Goal: Task Accomplishment & Management: Use online tool/utility

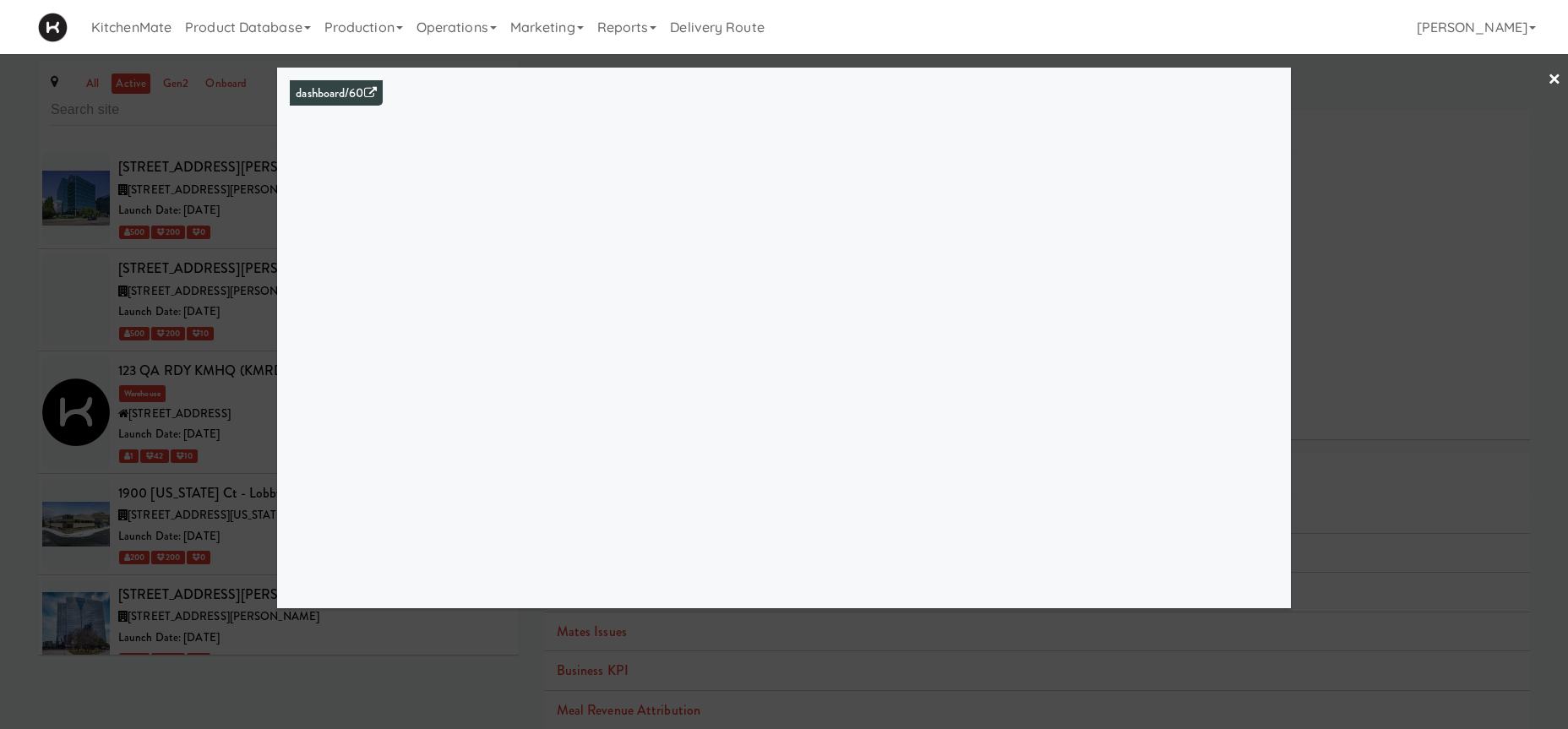
scroll to position [7508, 0]
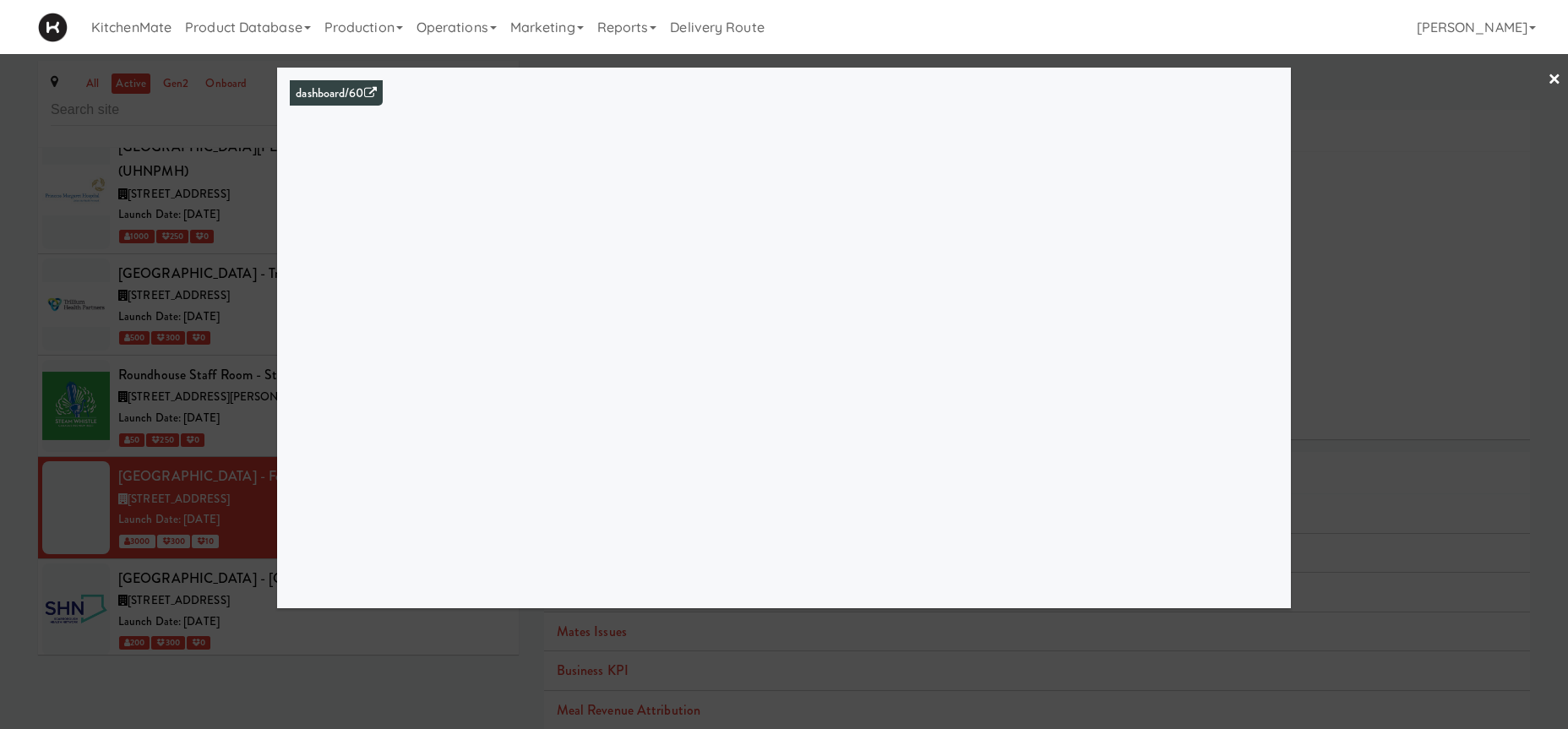
click at [166, 394] on div at bounding box center [784, 364] width 1568 height 729
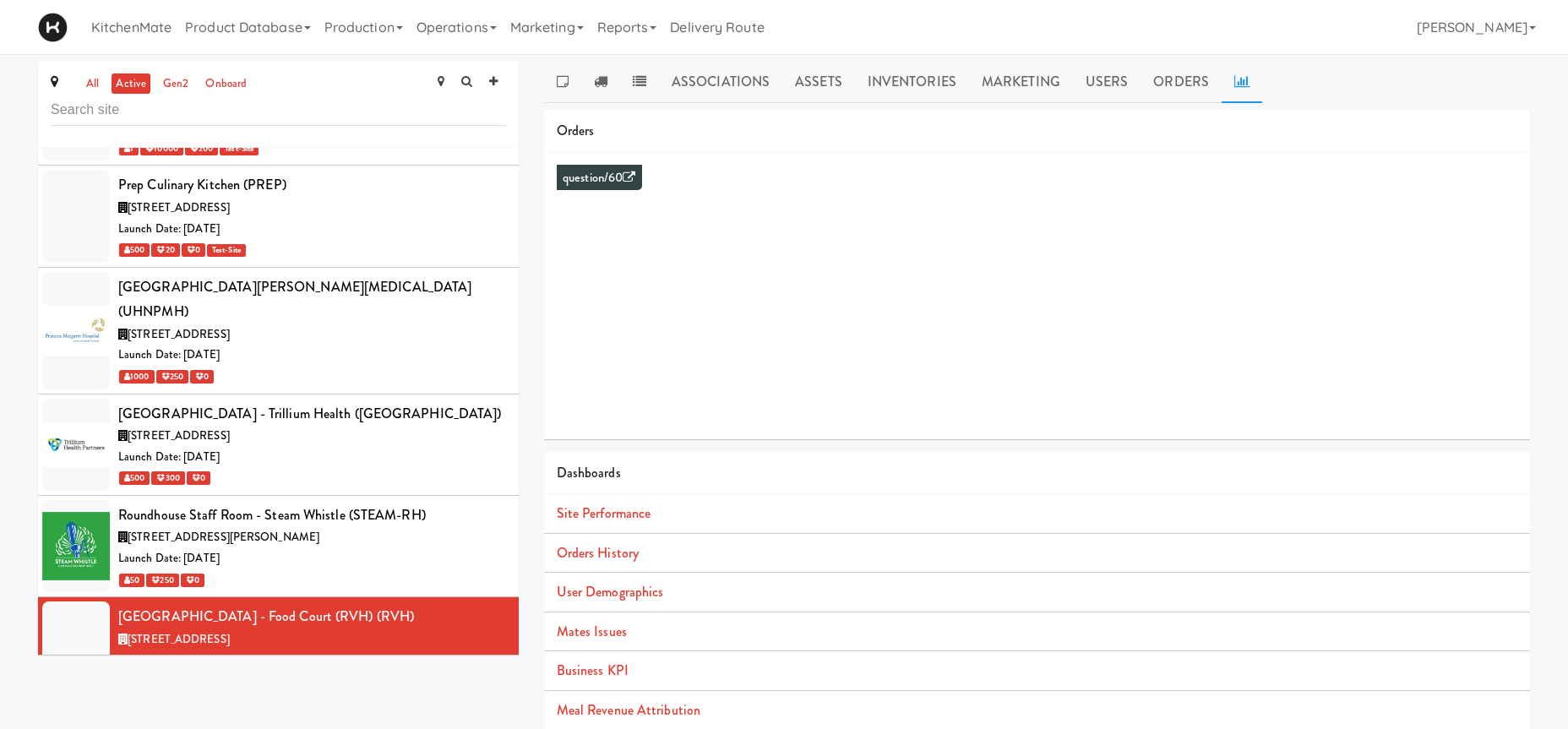
scroll to position [7359, 0]
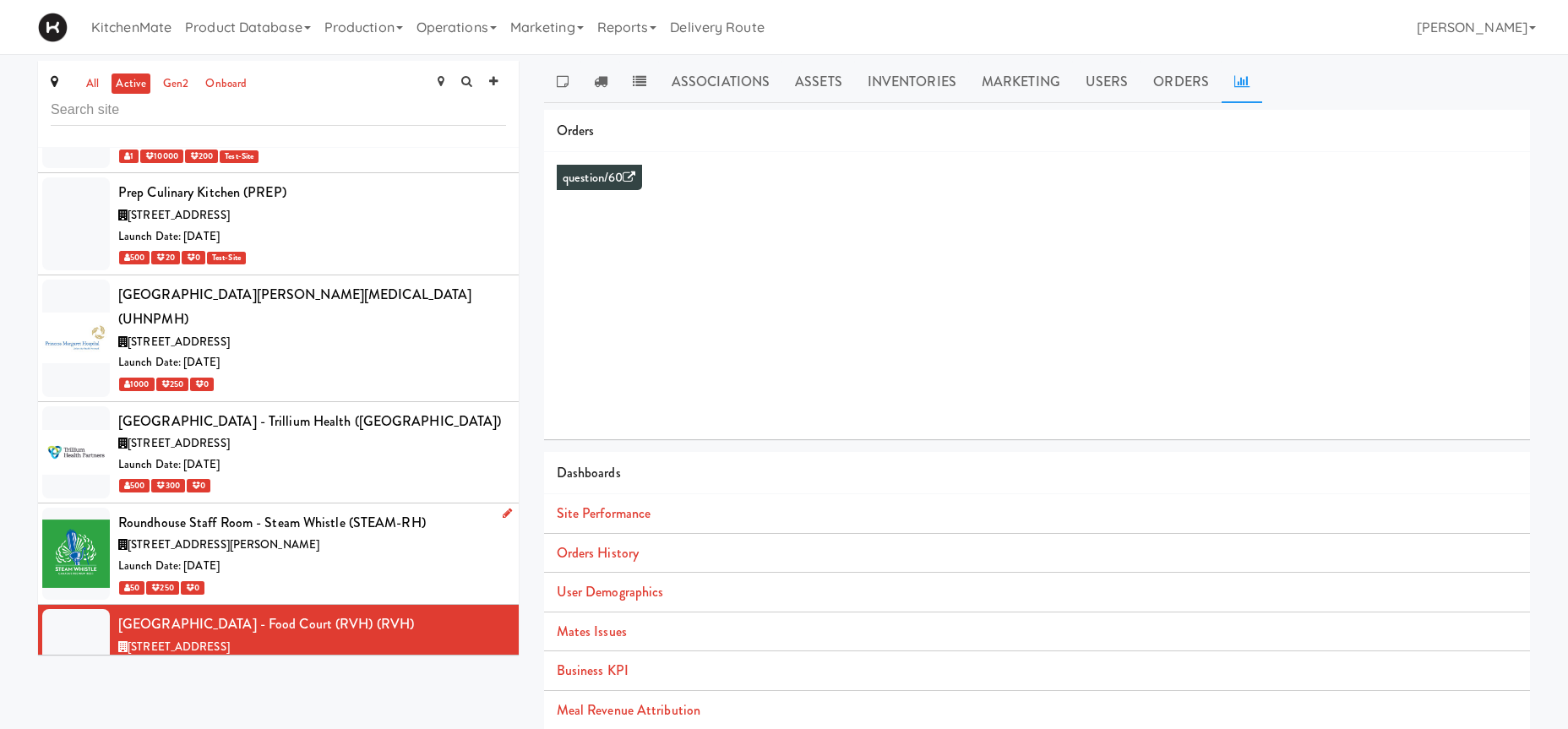
click at [256, 577] on div "50 250 0" at bounding box center [312, 587] width 388 height 21
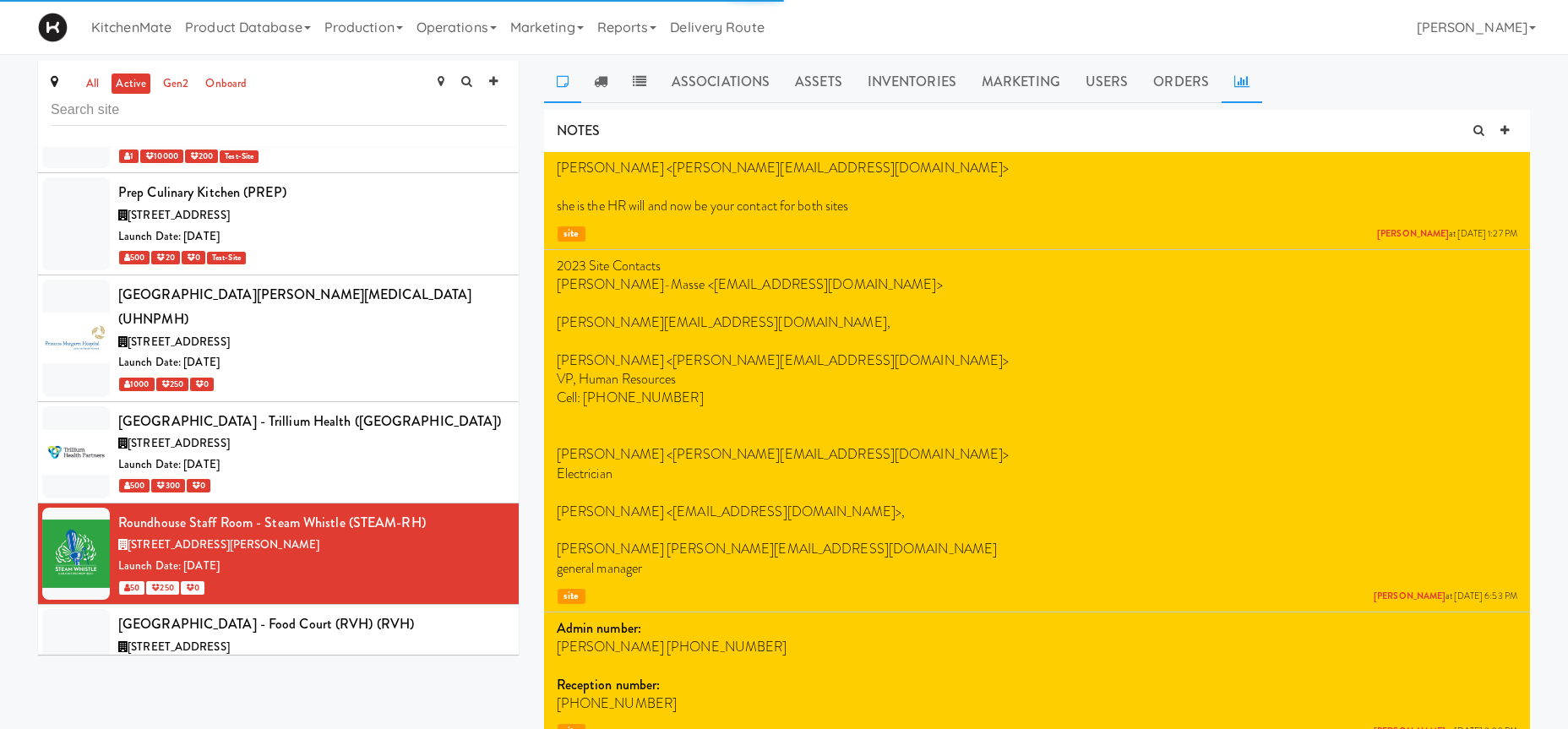
click at [1243, 74] on link at bounding box center [1242, 82] width 41 height 42
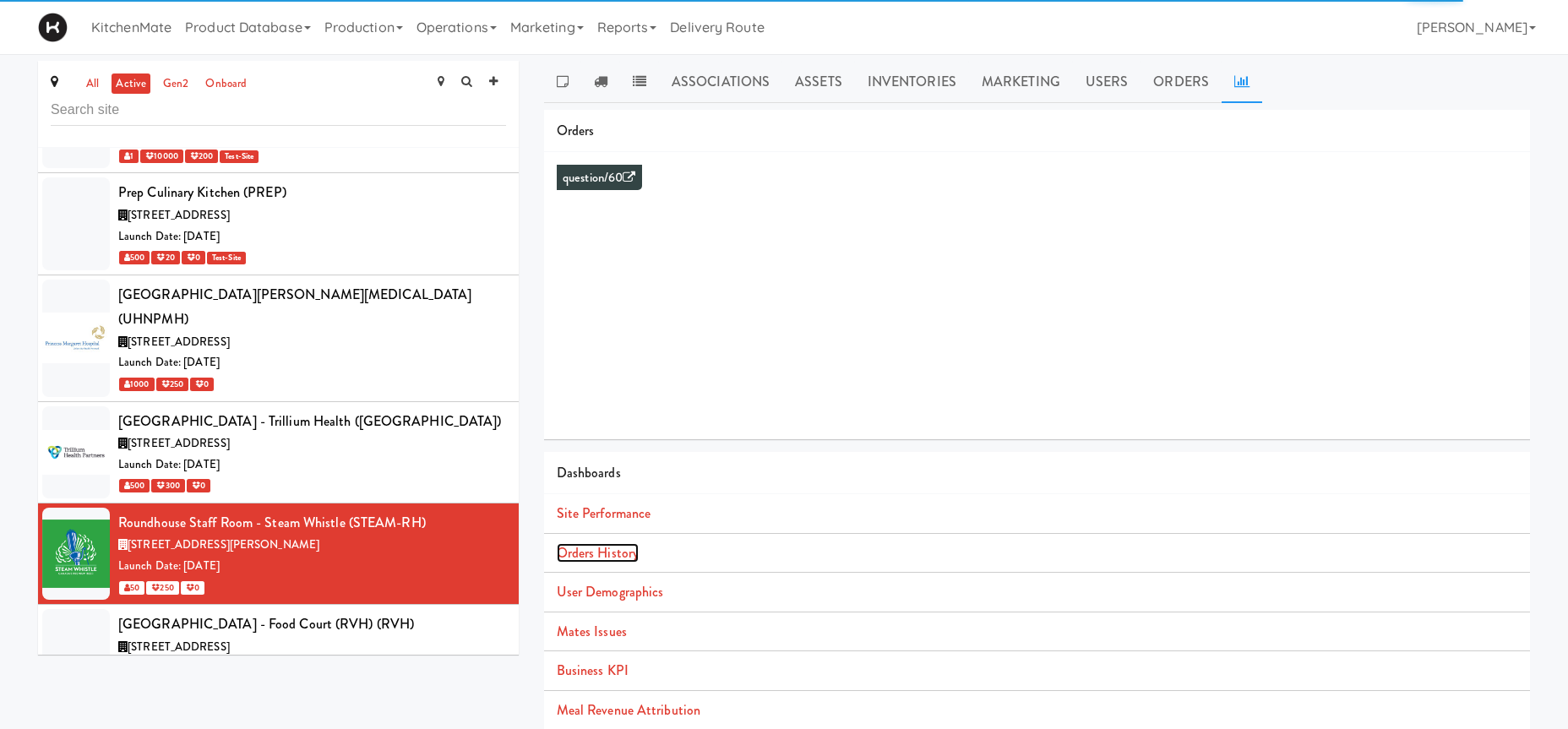
click at [613, 556] on link "Orders History" at bounding box center [597, 552] width 82 height 19
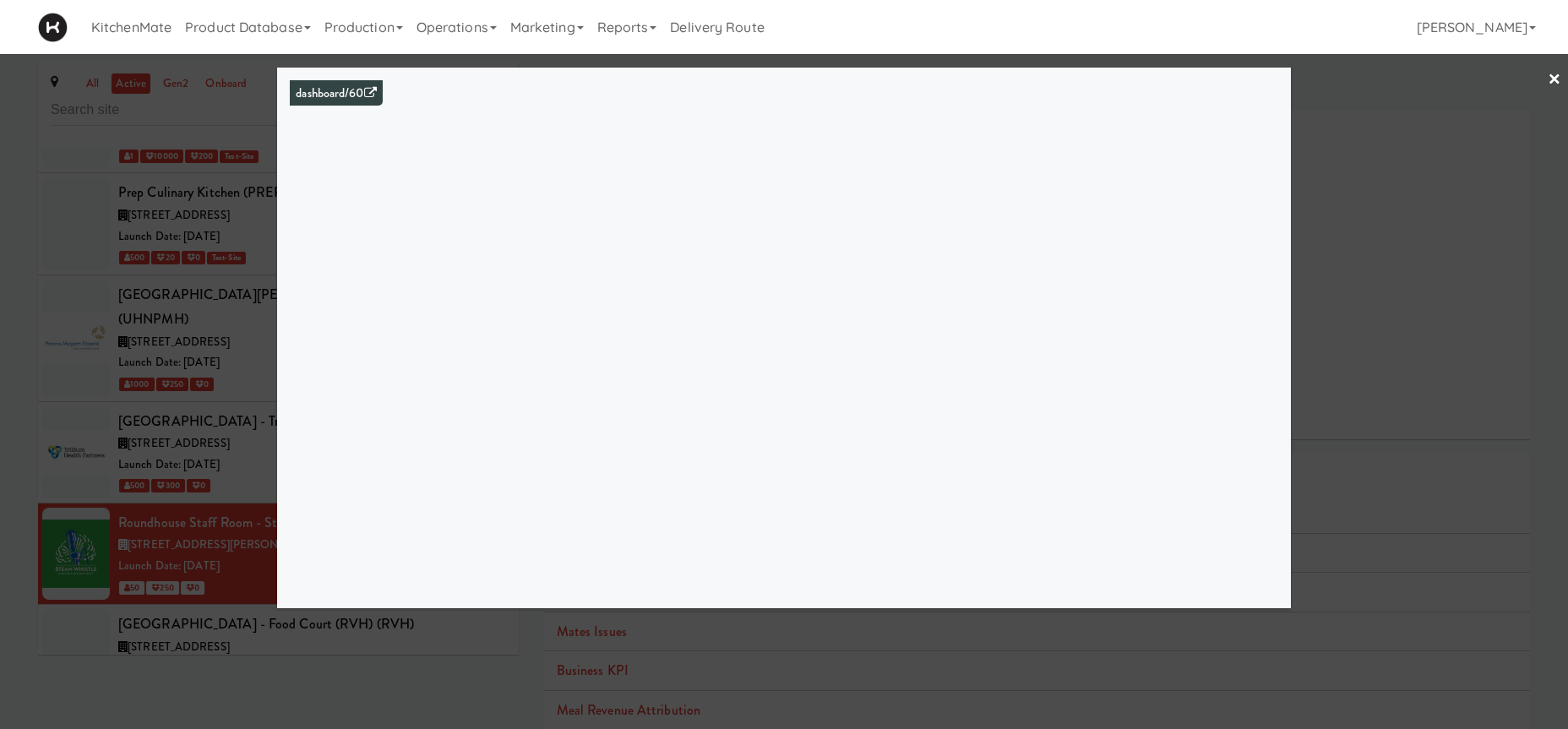
click at [155, 205] on div at bounding box center [784, 364] width 1568 height 729
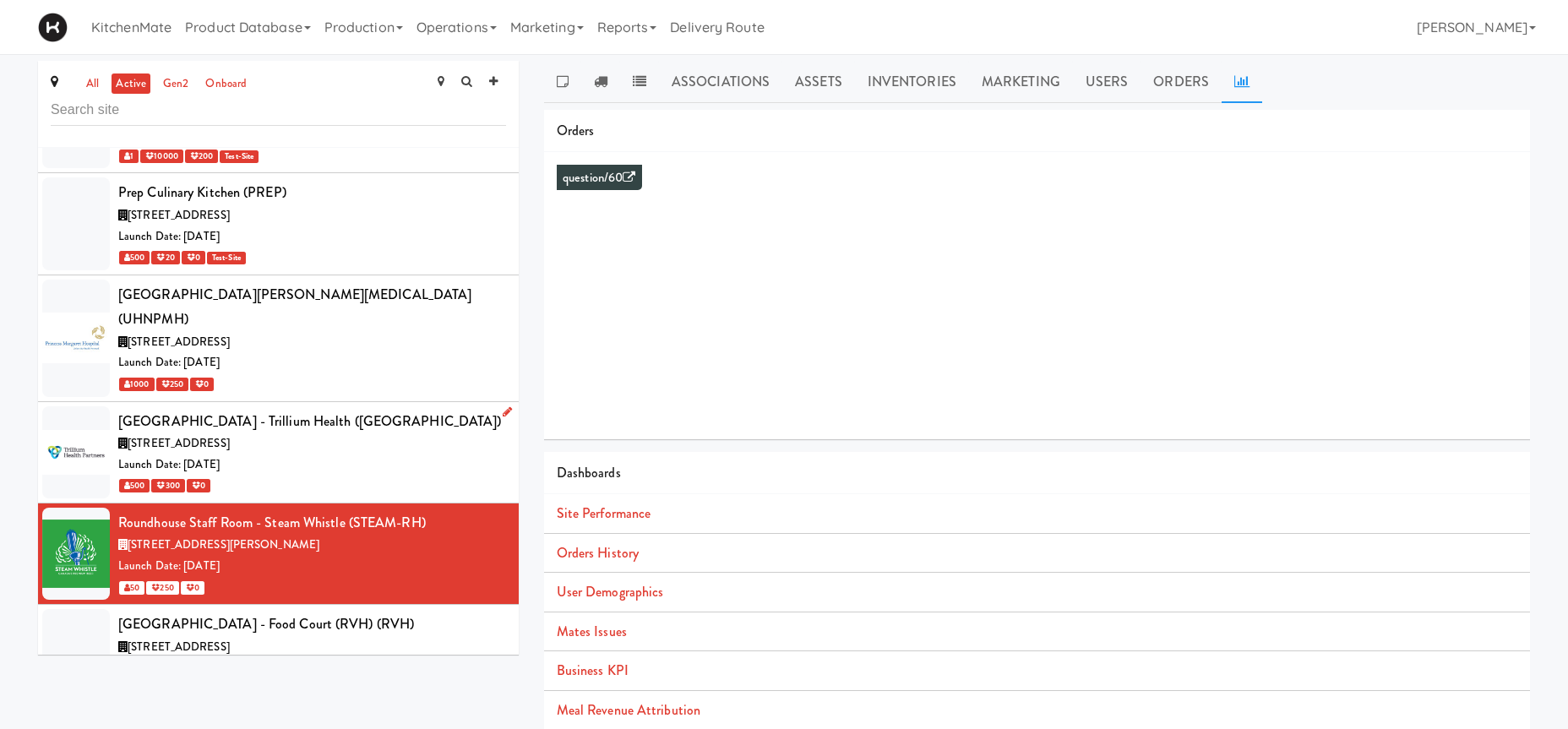
click at [216, 435] on span "150 Sherway Dr, Toronto ON" at bounding box center [178, 442] width 102 height 16
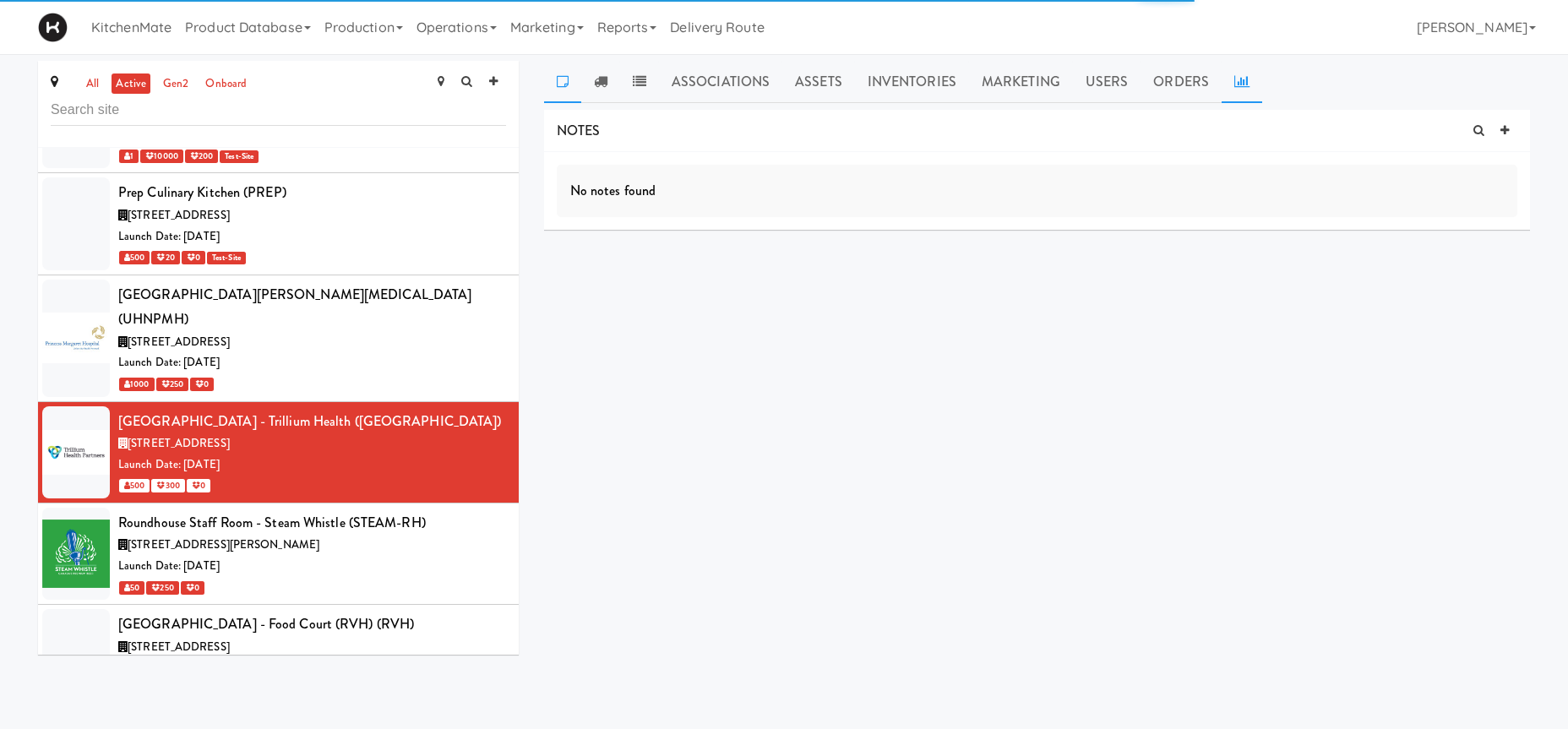
click at [1244, 83] on link at bounding box center [1242, 82] width 41 height 42
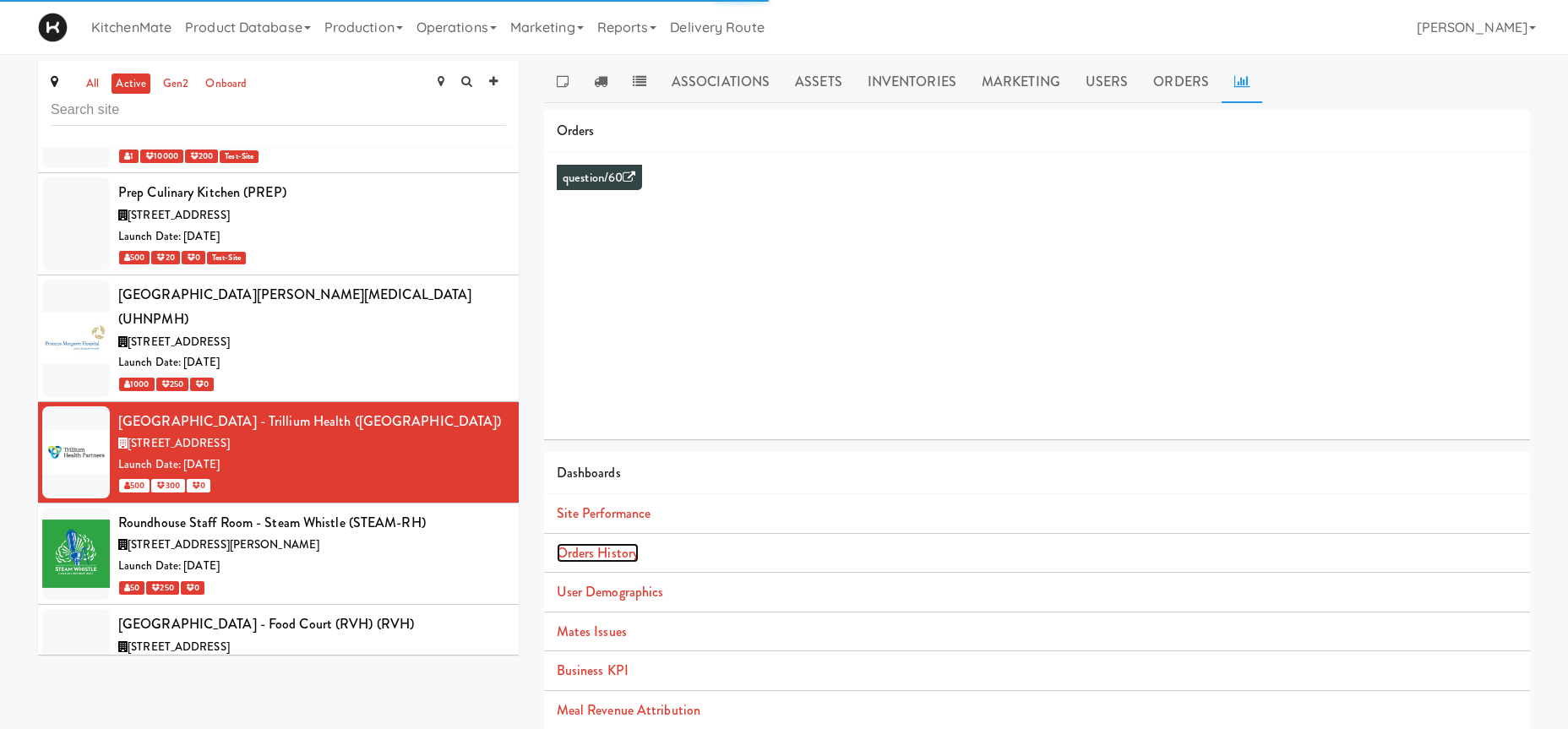
click at [593, 551] on link "Orders History" at bounding box center [597, 552] width 82 height 19
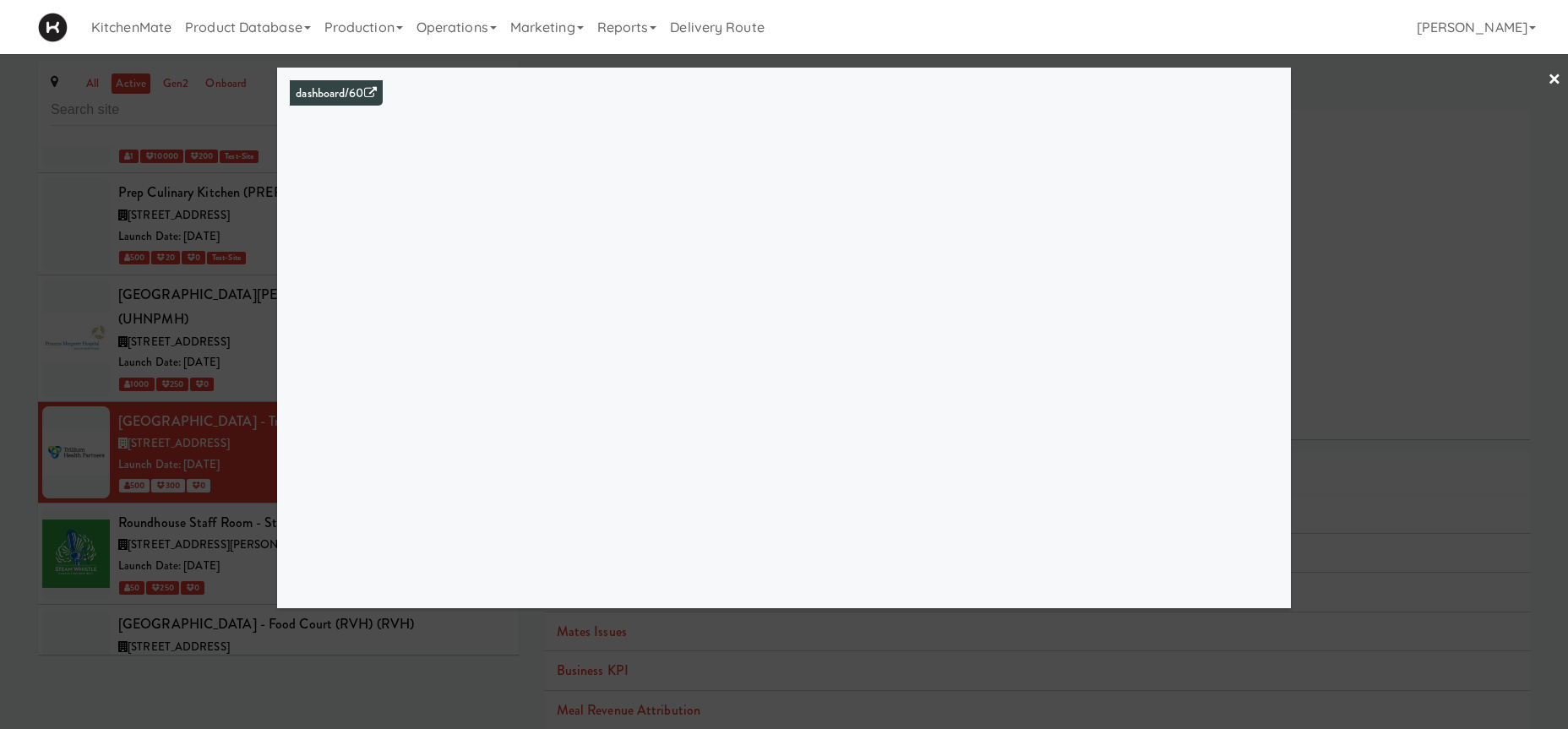
click at [121, 155] on div at bounding box center [784, 364] width 1568 height 729
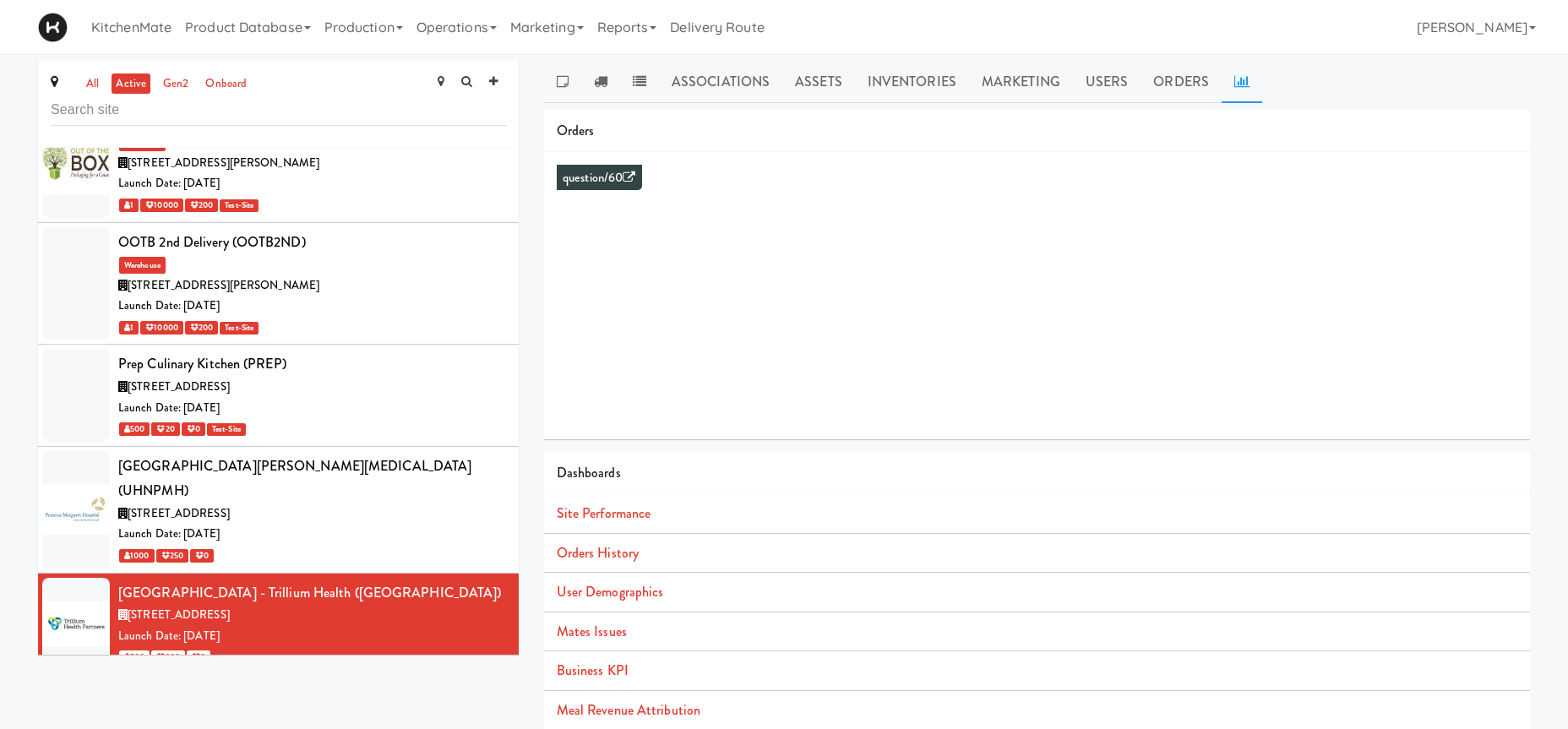
scroll to position [7169, 0]
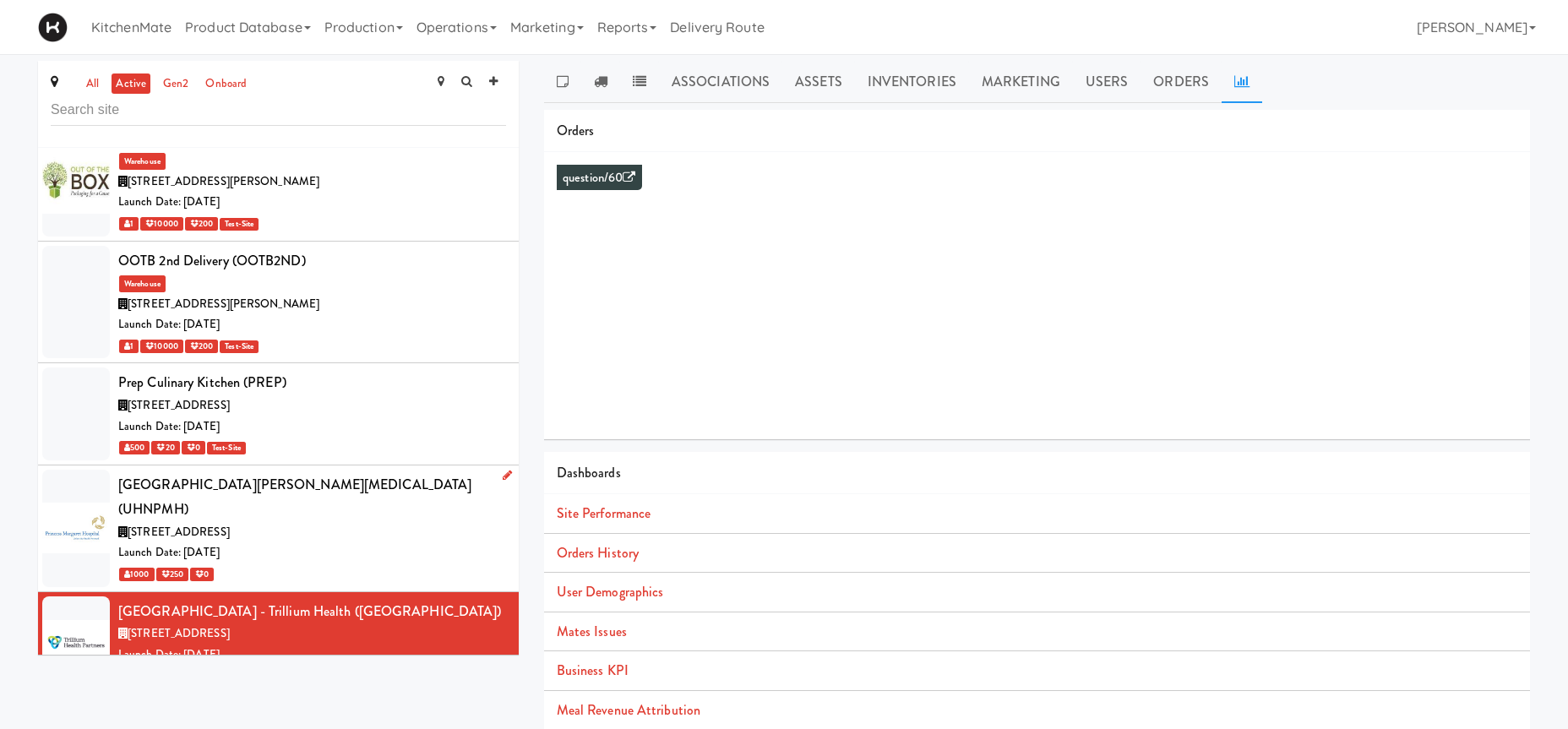
click at [308, 472] on div "Princess Margaret Cancer Centre (UHNPMH)" at bounding box center [312, 497] width 388 height 50
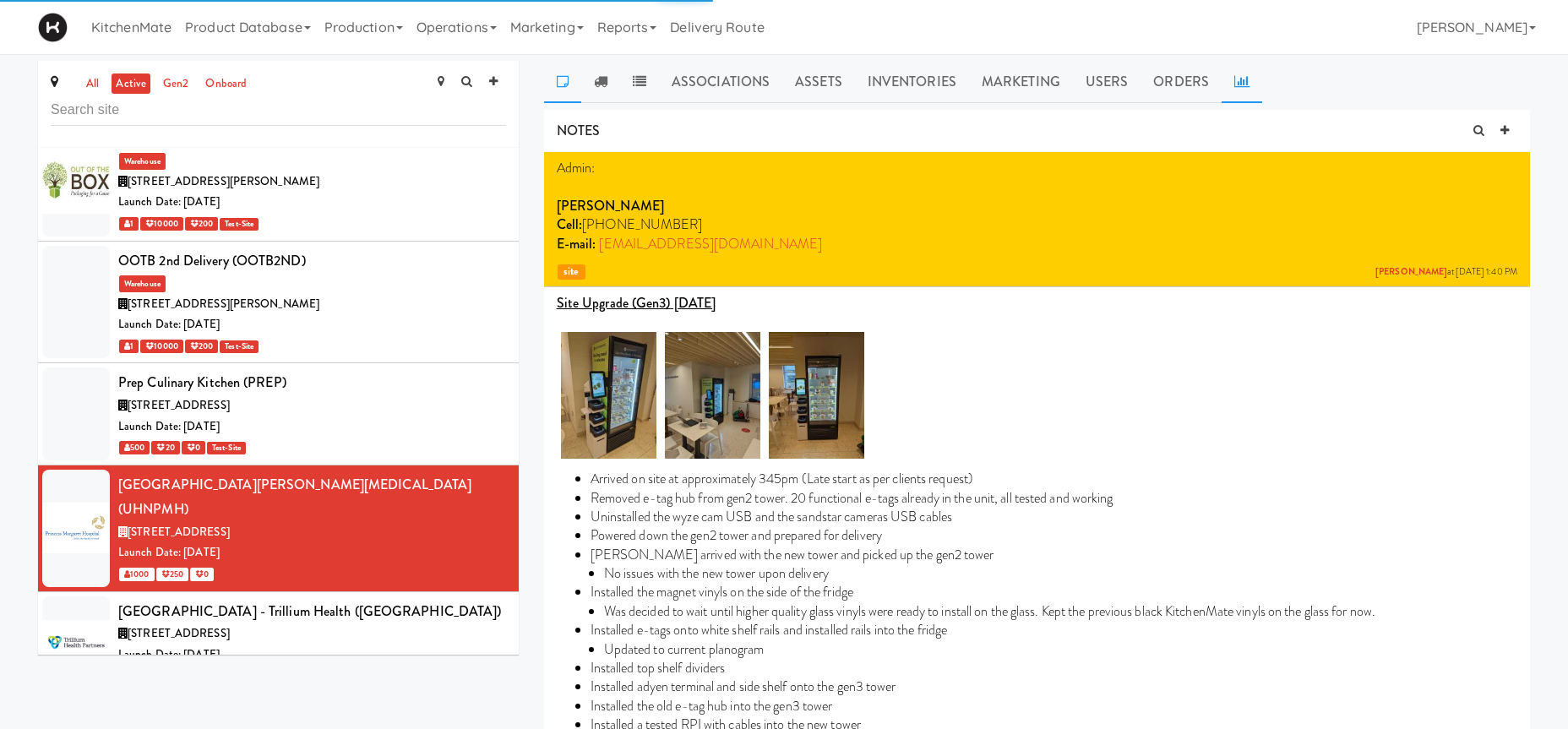
click at [1238, 87] on icon at bounding box center [1242, 81] width 15 height 14
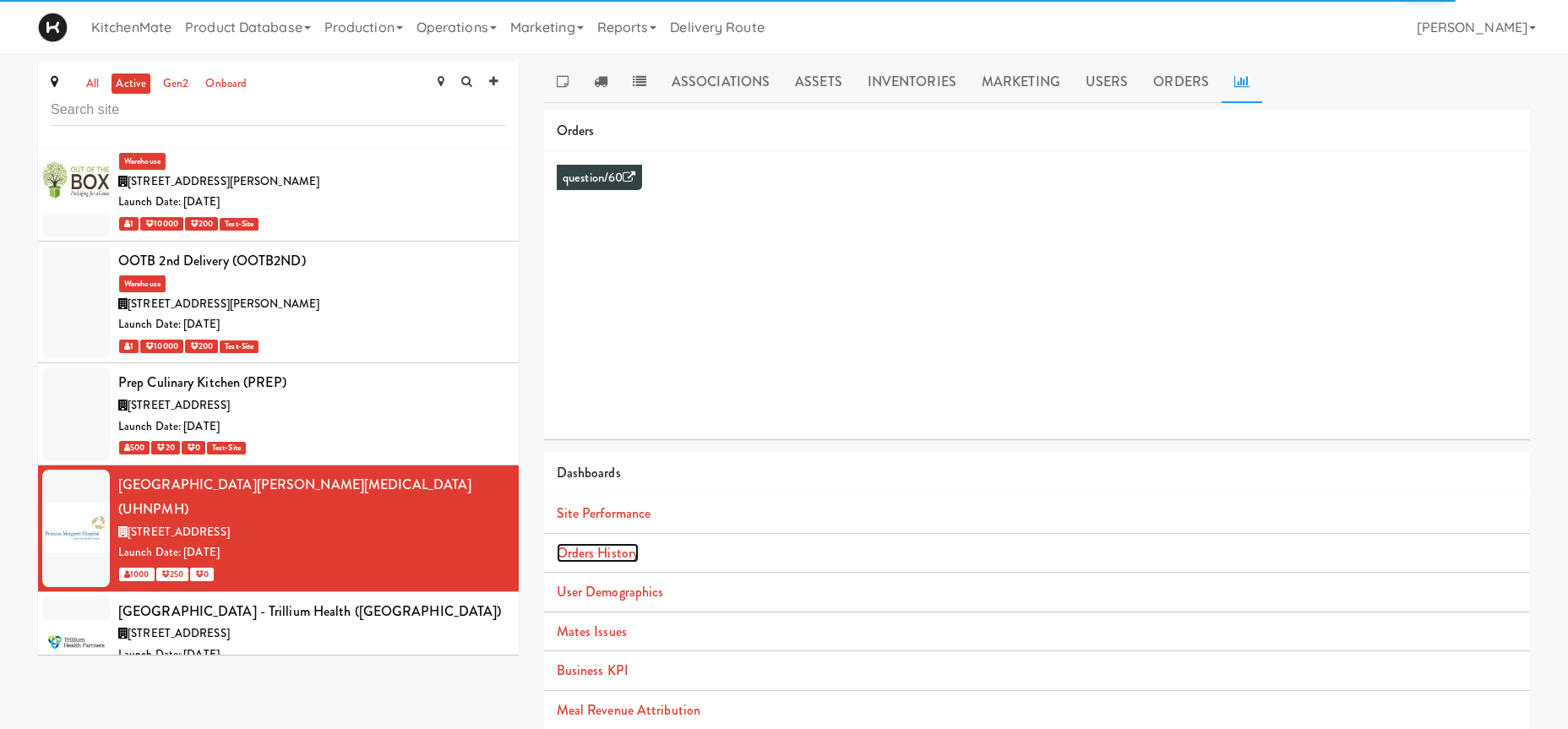
click at [618, 550] on link "Orders History" at bounding box center [597, 552] width 82 height 19
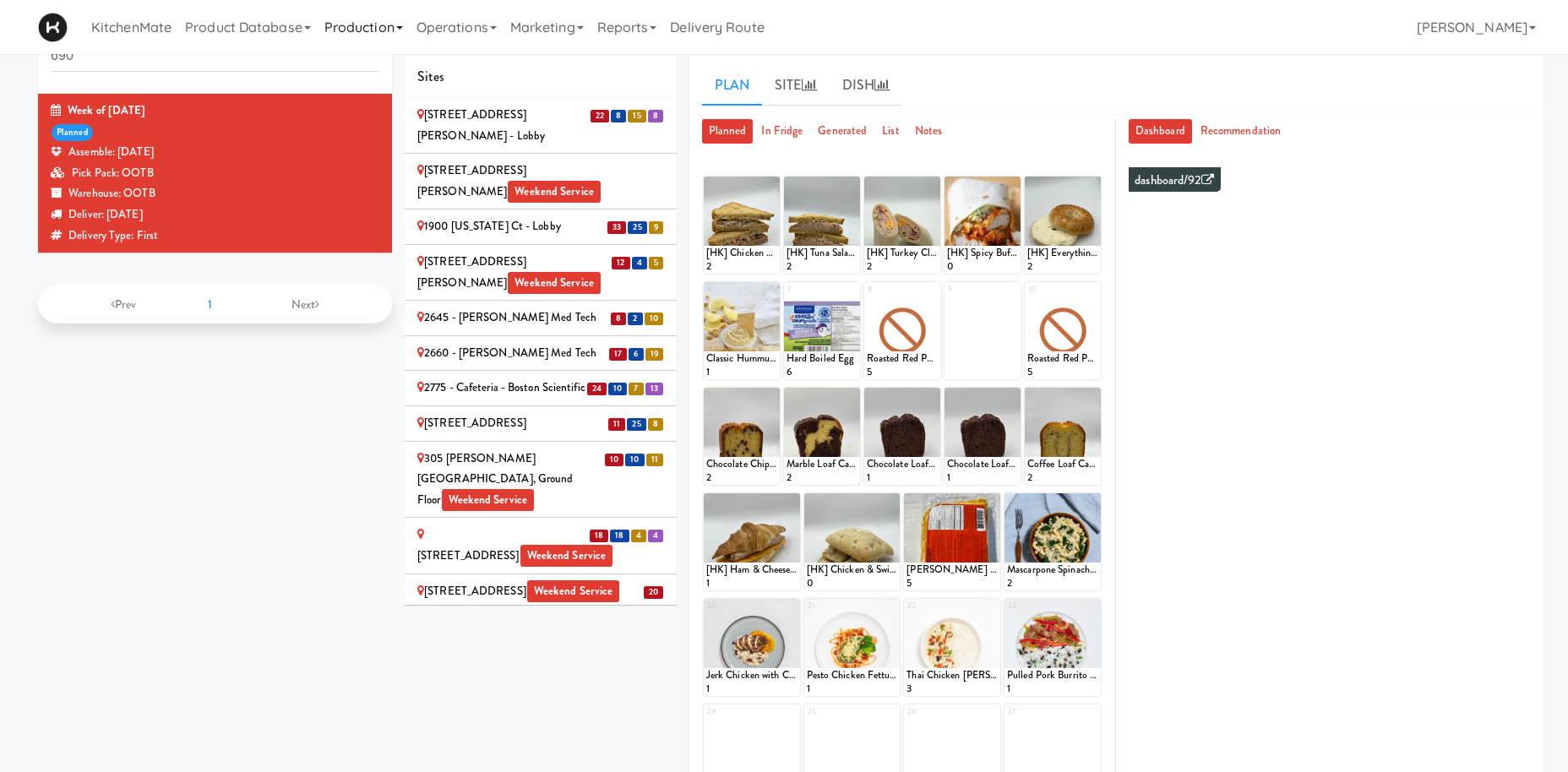
scroll to position [2914, 0]
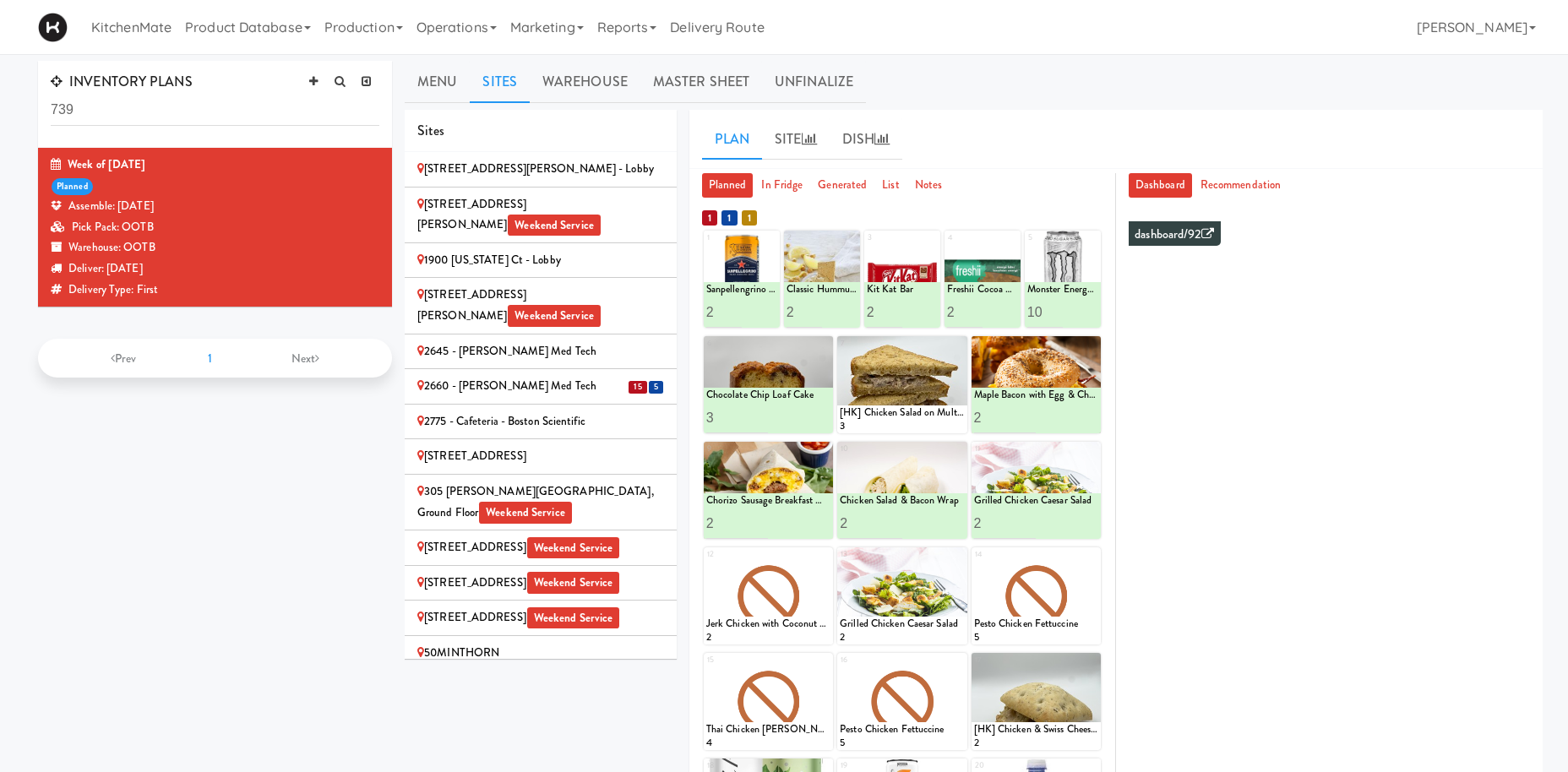
scroll to position [2883, 0]
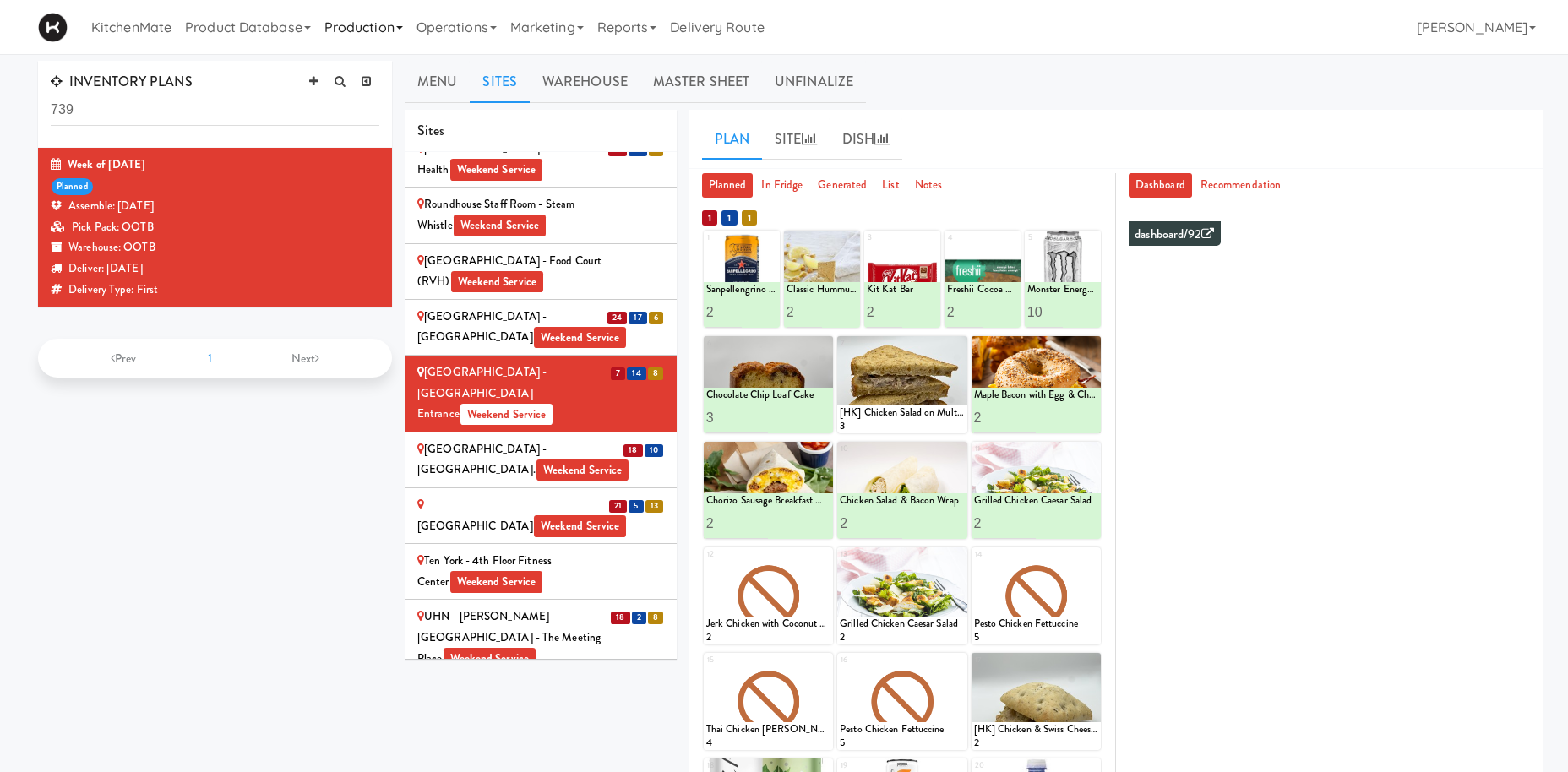
click at [466, 251] on div "[GEOGRAPHIC_DATA] - Food Court (RVH) Weekend Service" at bounding box center [541, 271] width 247 height 41
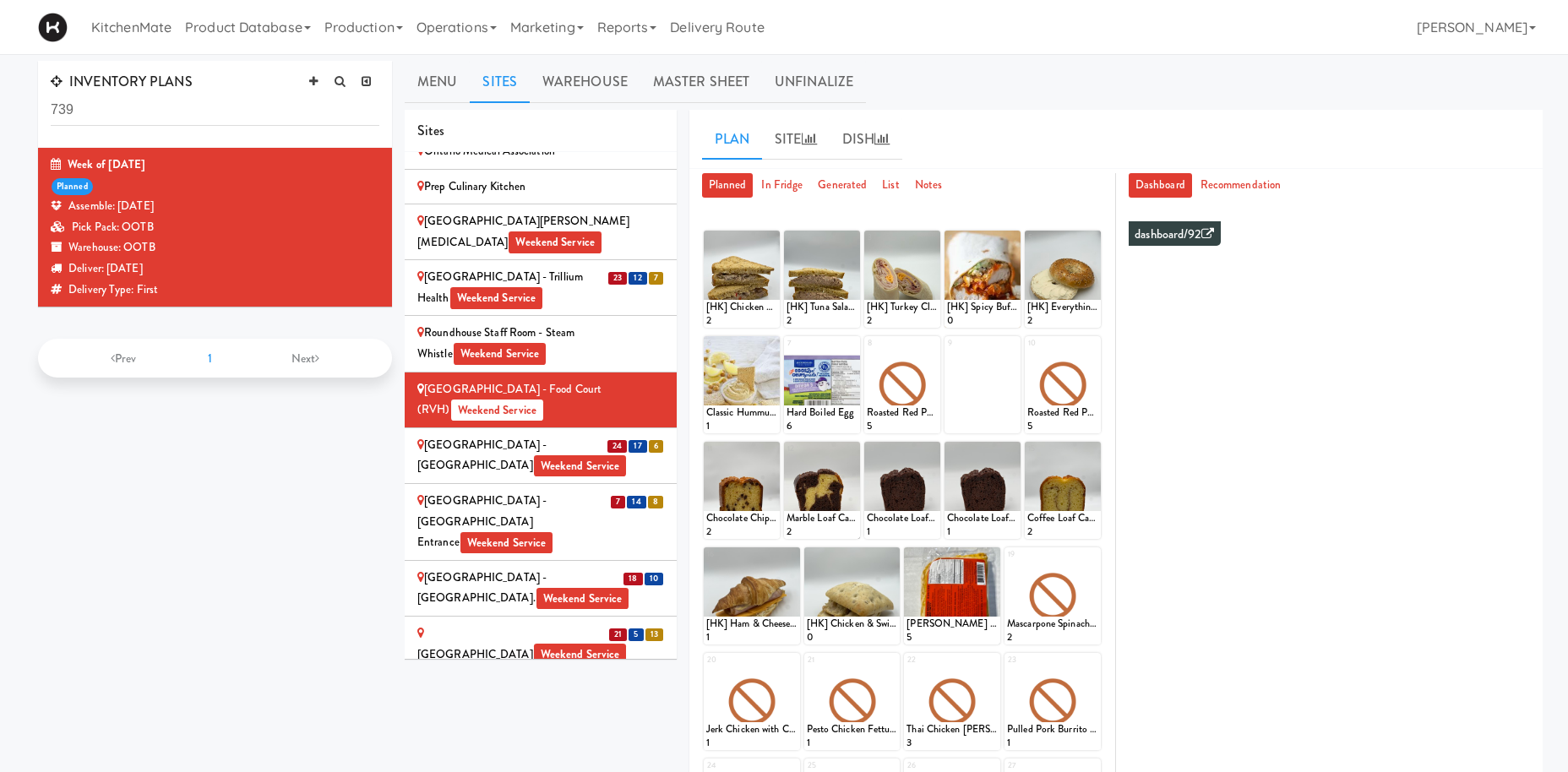
scroll to position [2740, 0]
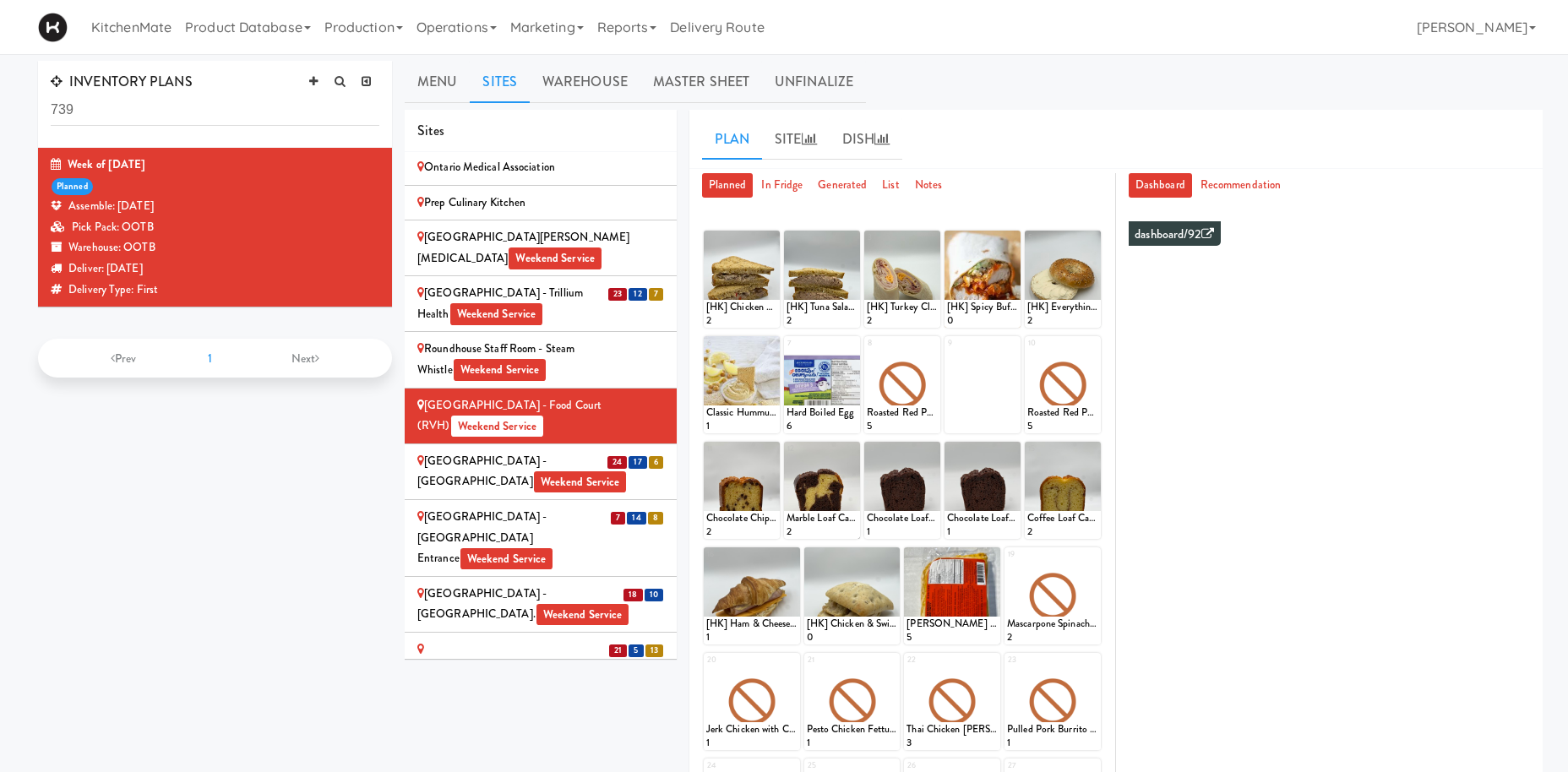
click at [531, 283] on div "Queensway Health Centre - Trillium Health Weekend Service" at bounding box center [541, 303] width 247 height 41
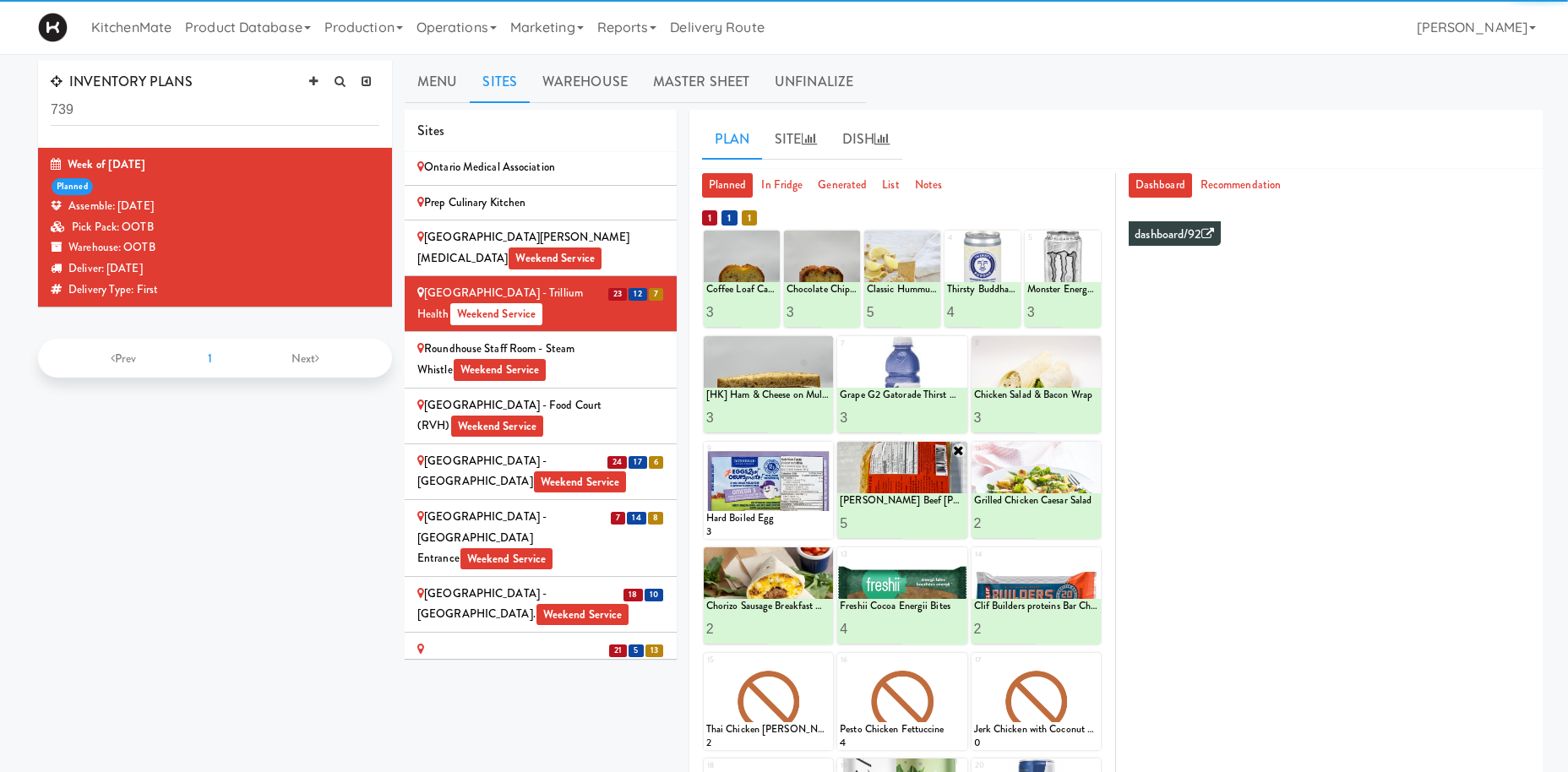
scroll to position [2613, 0]
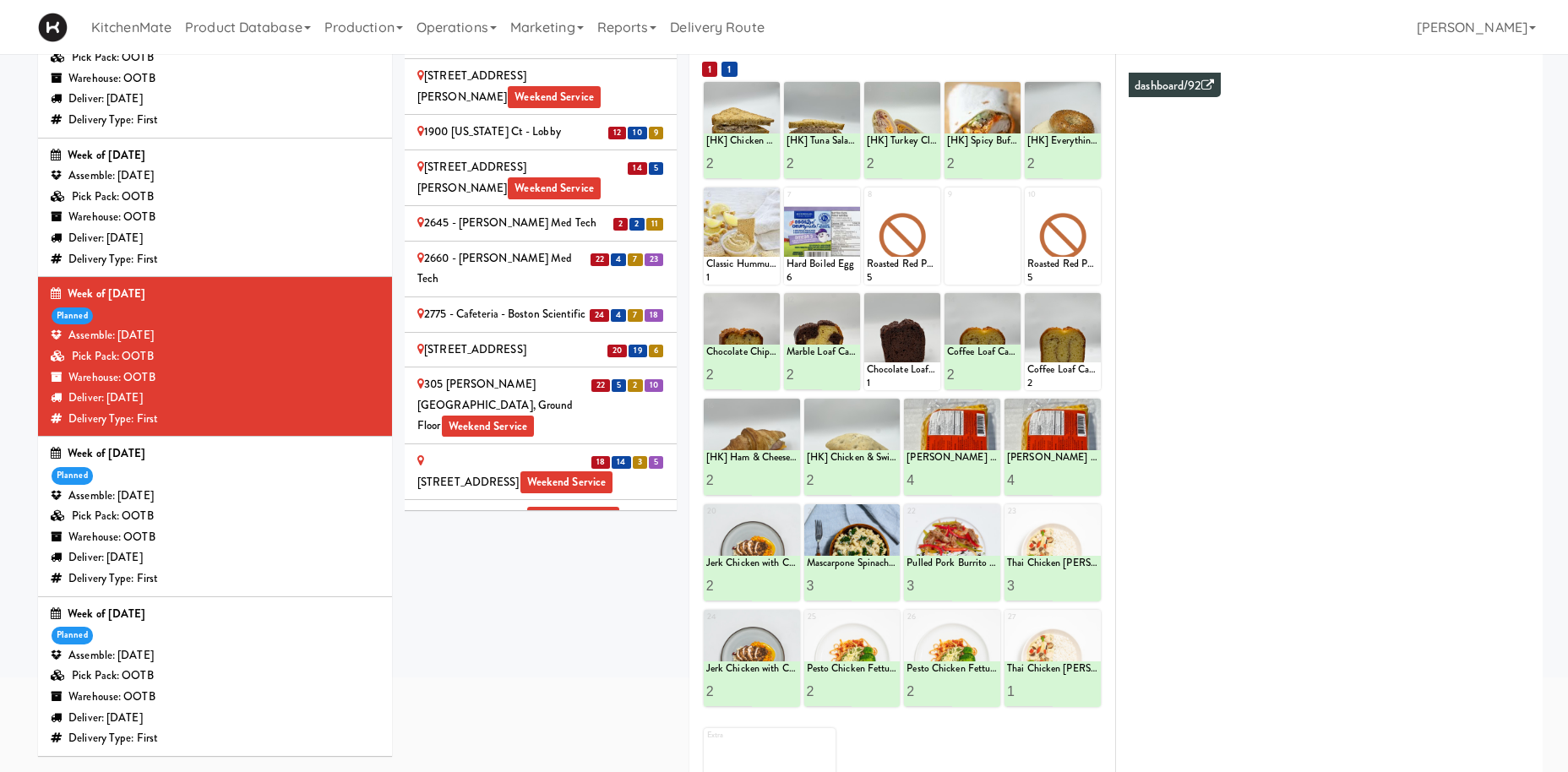
scroll to position [2860, 0]
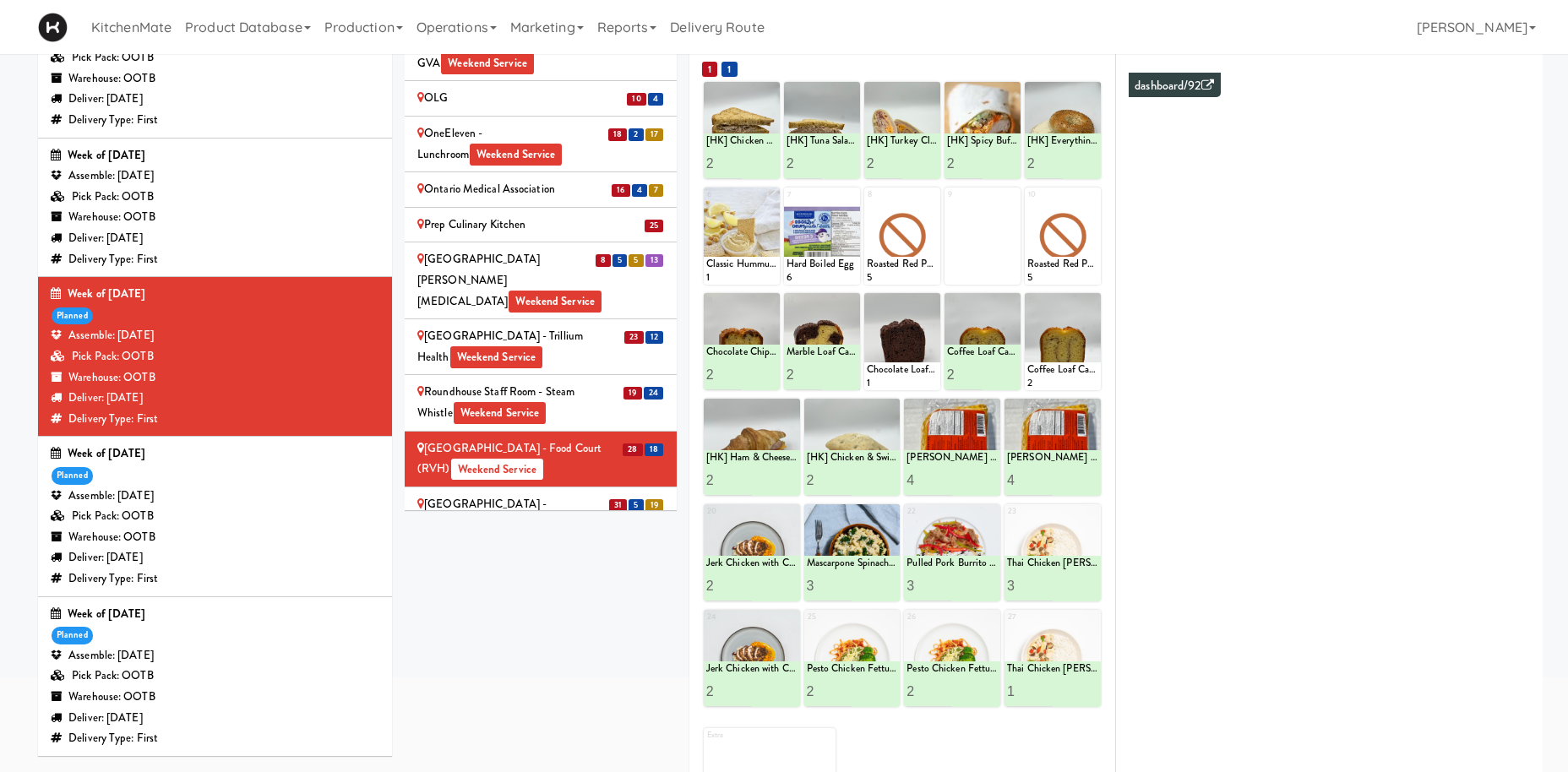
click at [768, 192] on div at bounding box center [741, 235] width 76 height 97
click at [768, 197] on div at bounding box center [741, 235] width 76 height 97
click at [594, 381] on div "Roundhouse Staff Room - Steam Whistle Weekend Service" at bounding box center [541, 402] width 247 height 41
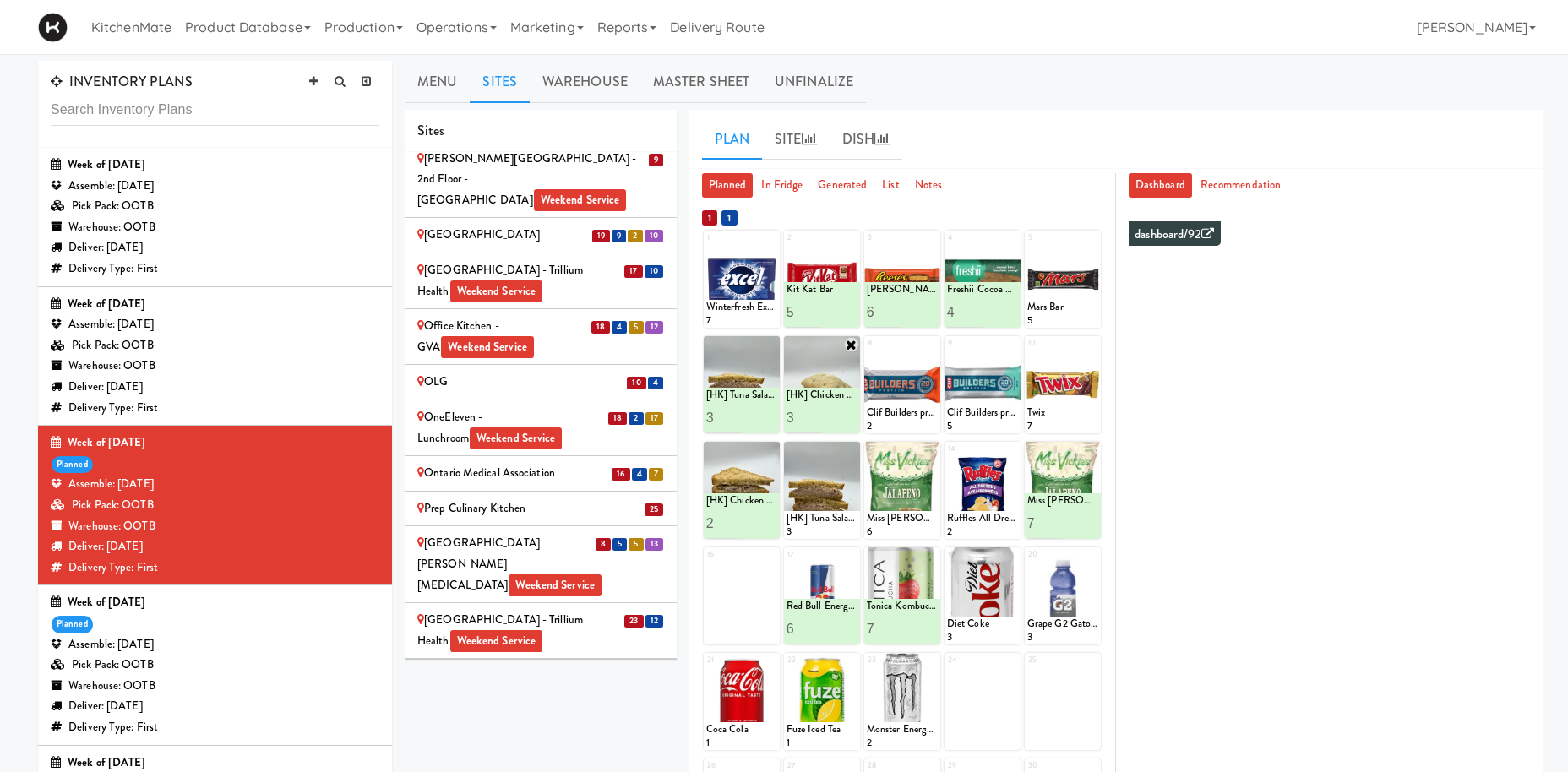
scroll to position [74, 0]
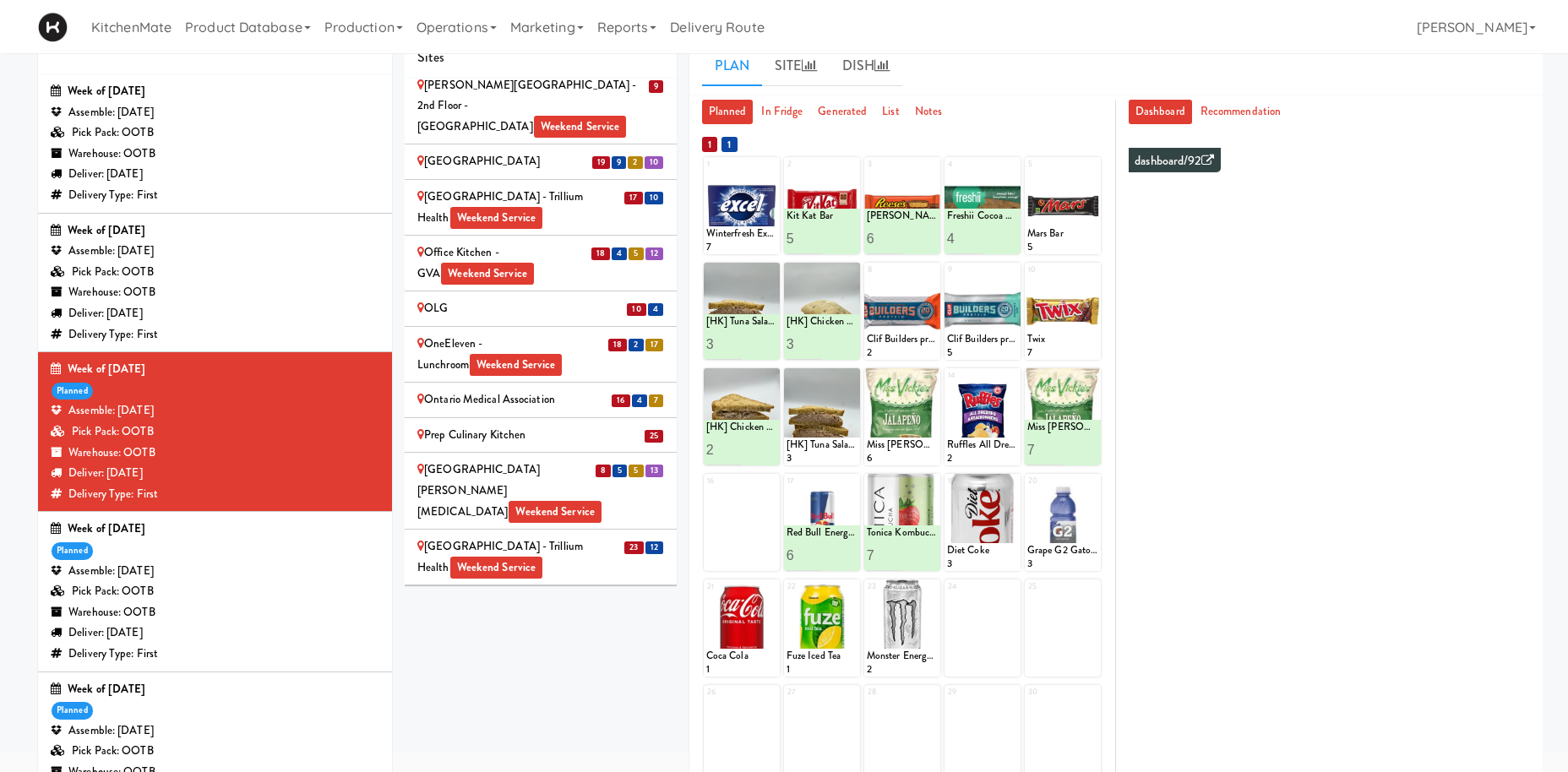
click at [536, 536] on div "Queensway Health Centre - Trillium Health Weekend Service" at bounding box center [541, 556] width 247 height 41
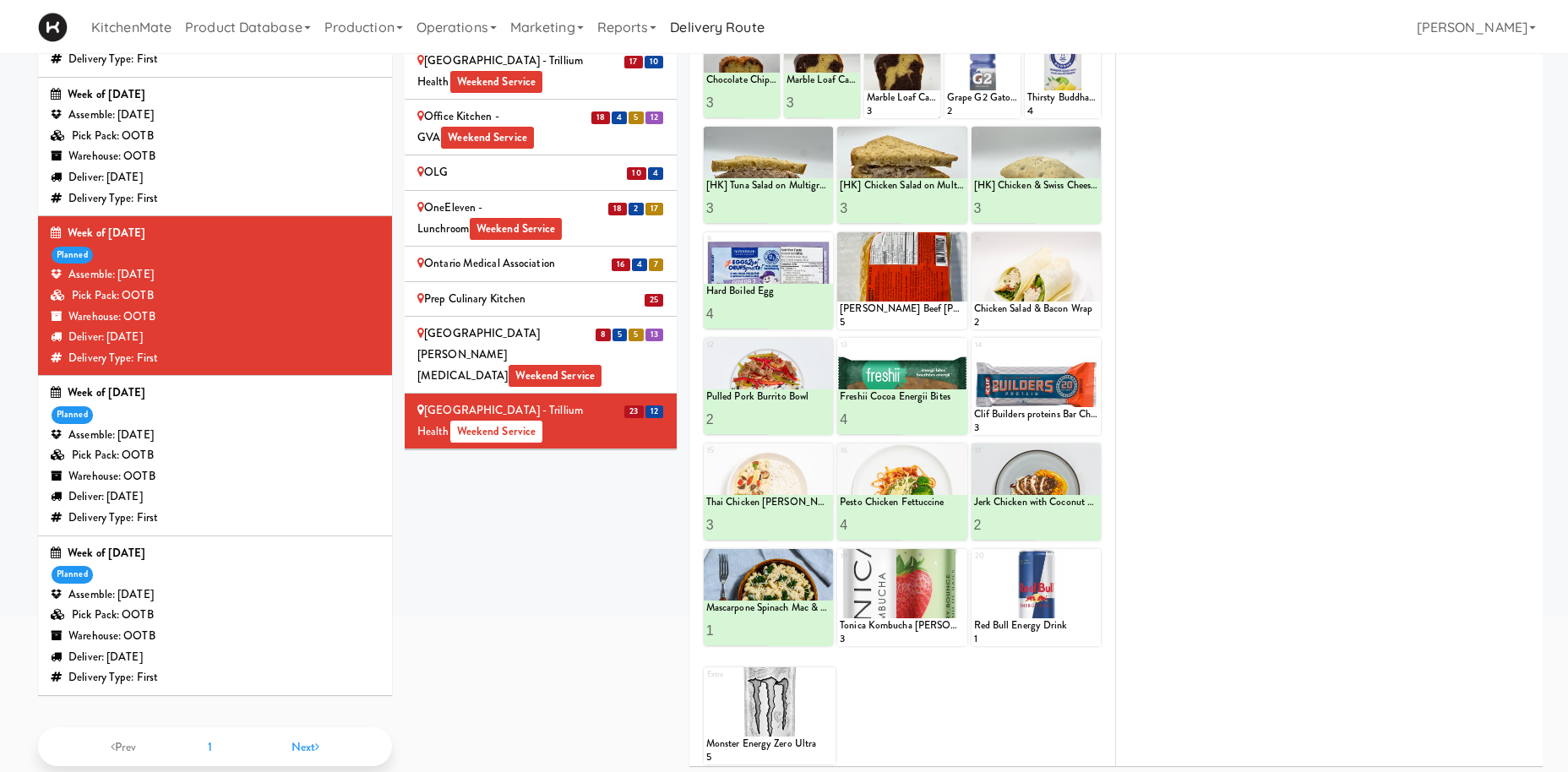
scroll to position [132, 0]
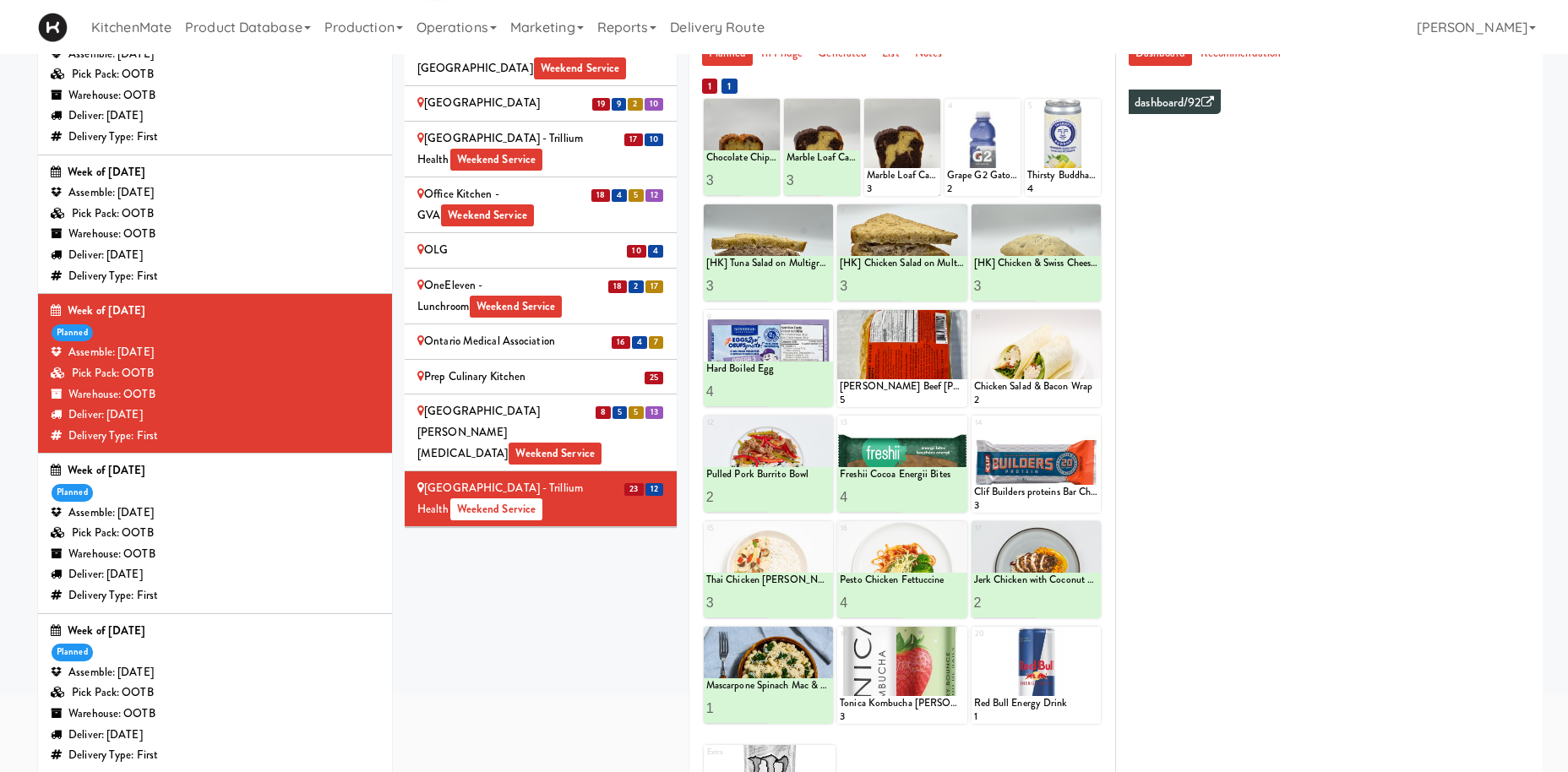
click at [520, 331] on div "Ontario Medical Association" at bounding box center [541, 341] width 247 height 21
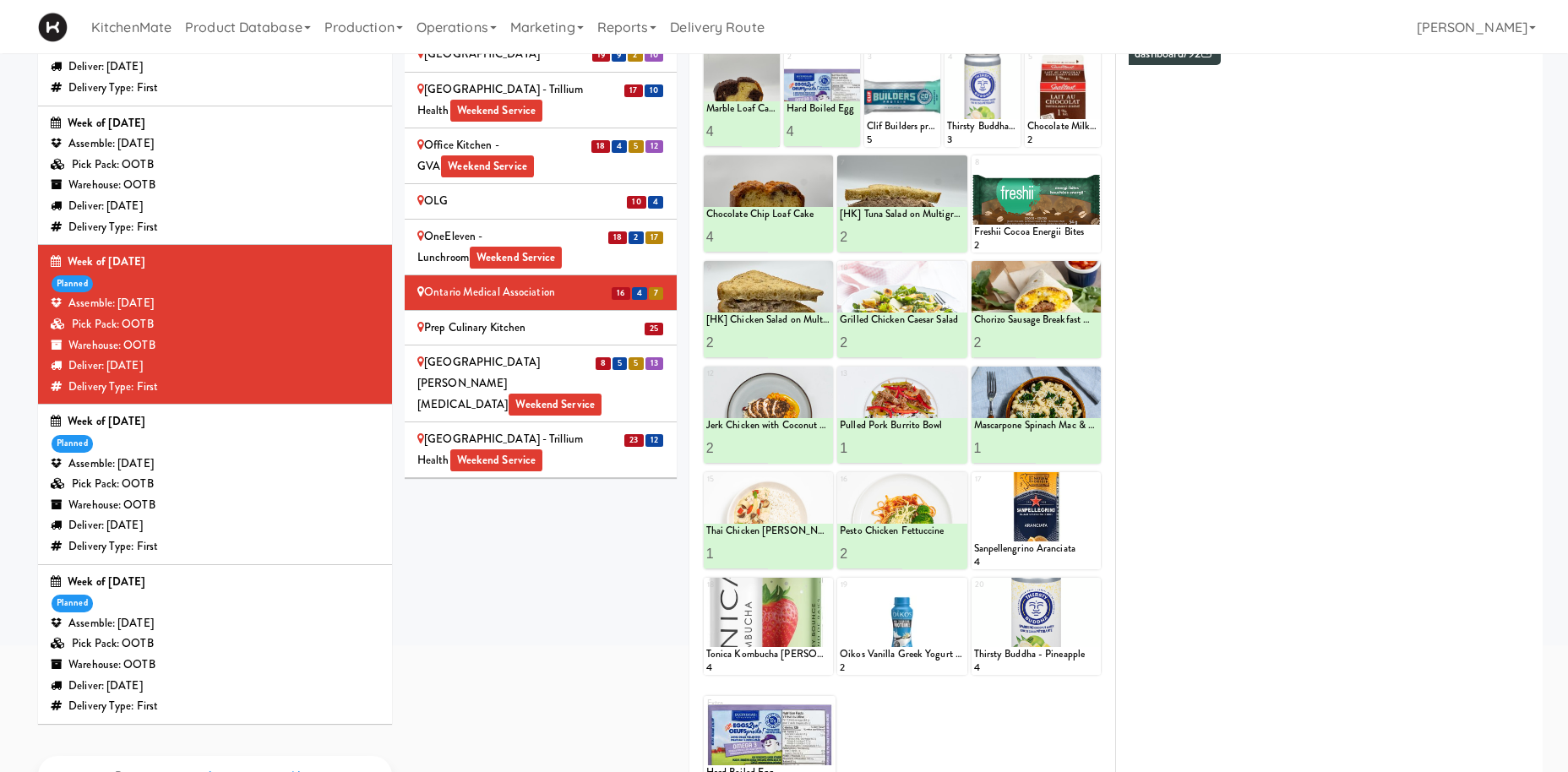
scroll to position [113, 0]
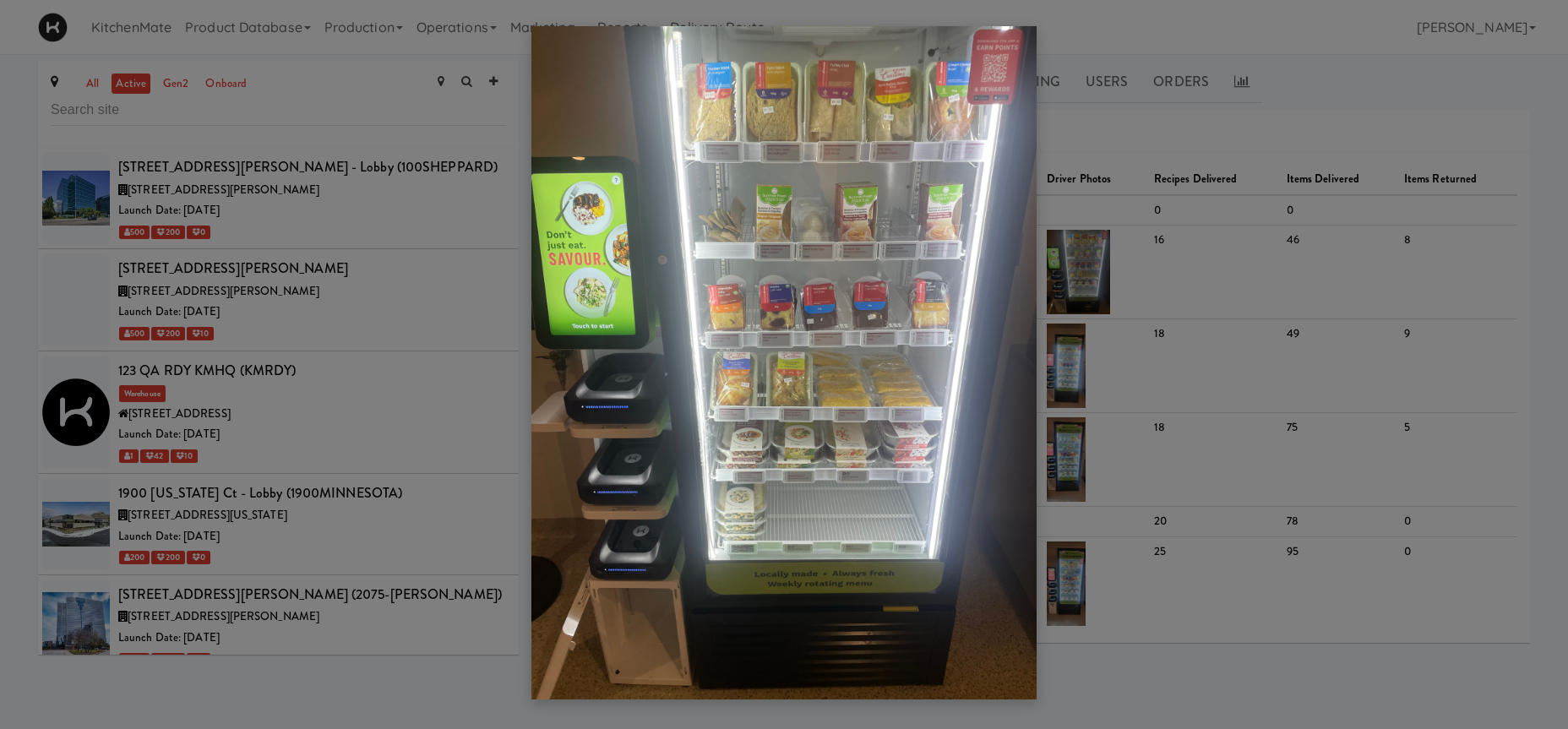
click at [475, 96] on div at bounding box center [784, 364] width 1568 height 729
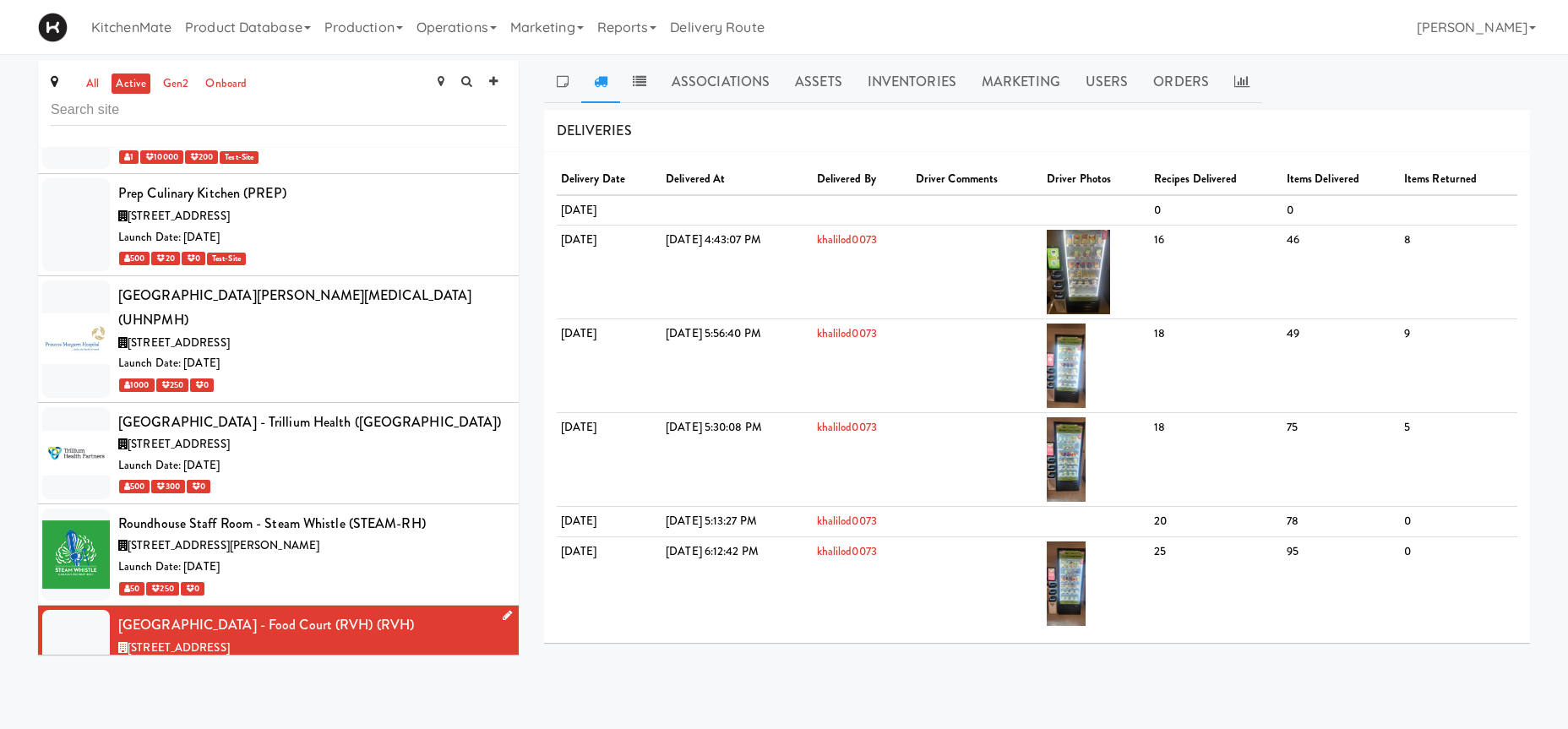
scroll to position [7357, 0]
click at [371, 511] on div "Roundhouse Staff Room - Steam Whistle (STEAM-RH)" at bounding box center [312, 523] width 388 height 25
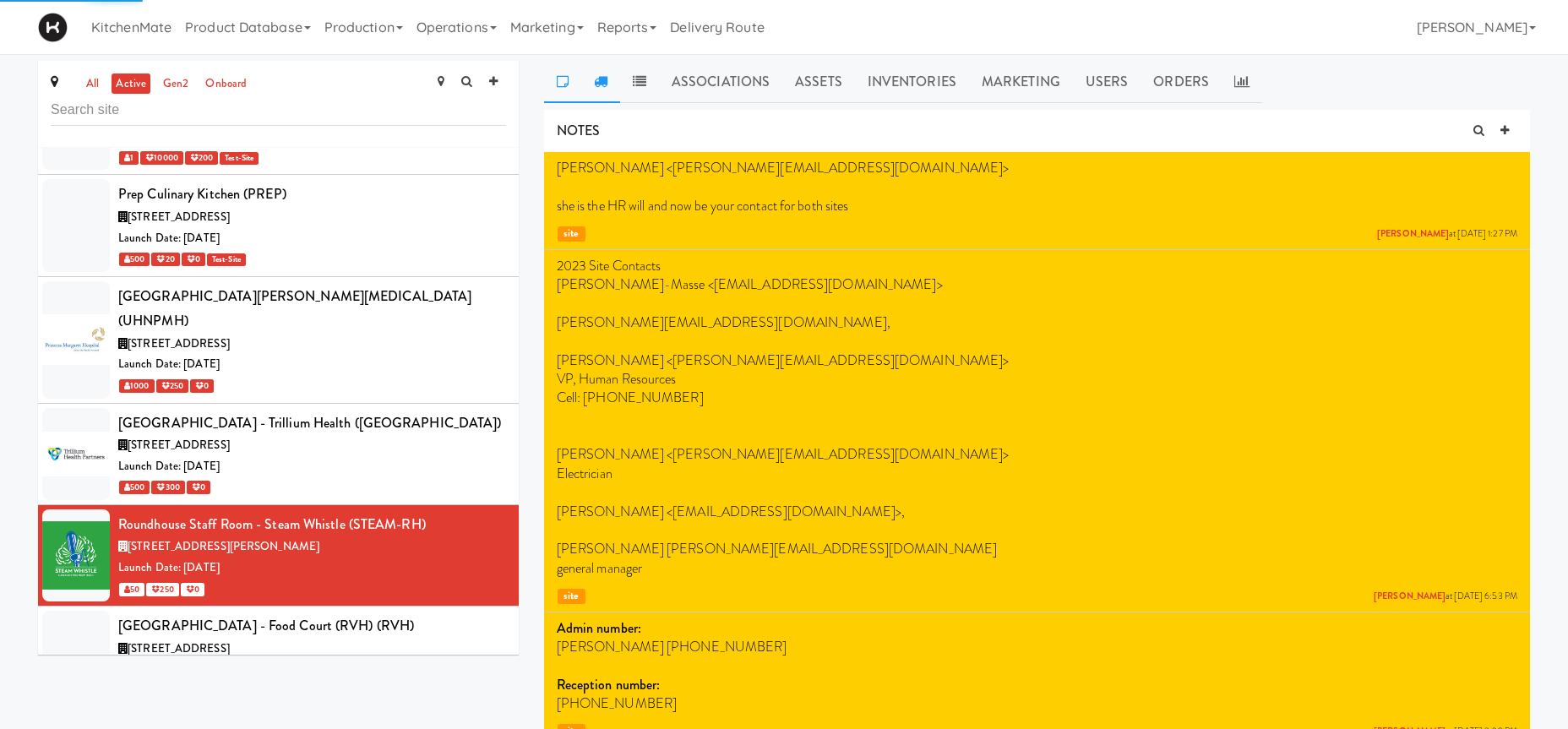
click at [601, 86] on icon at bounding box center [600, 81] width 14 height 14
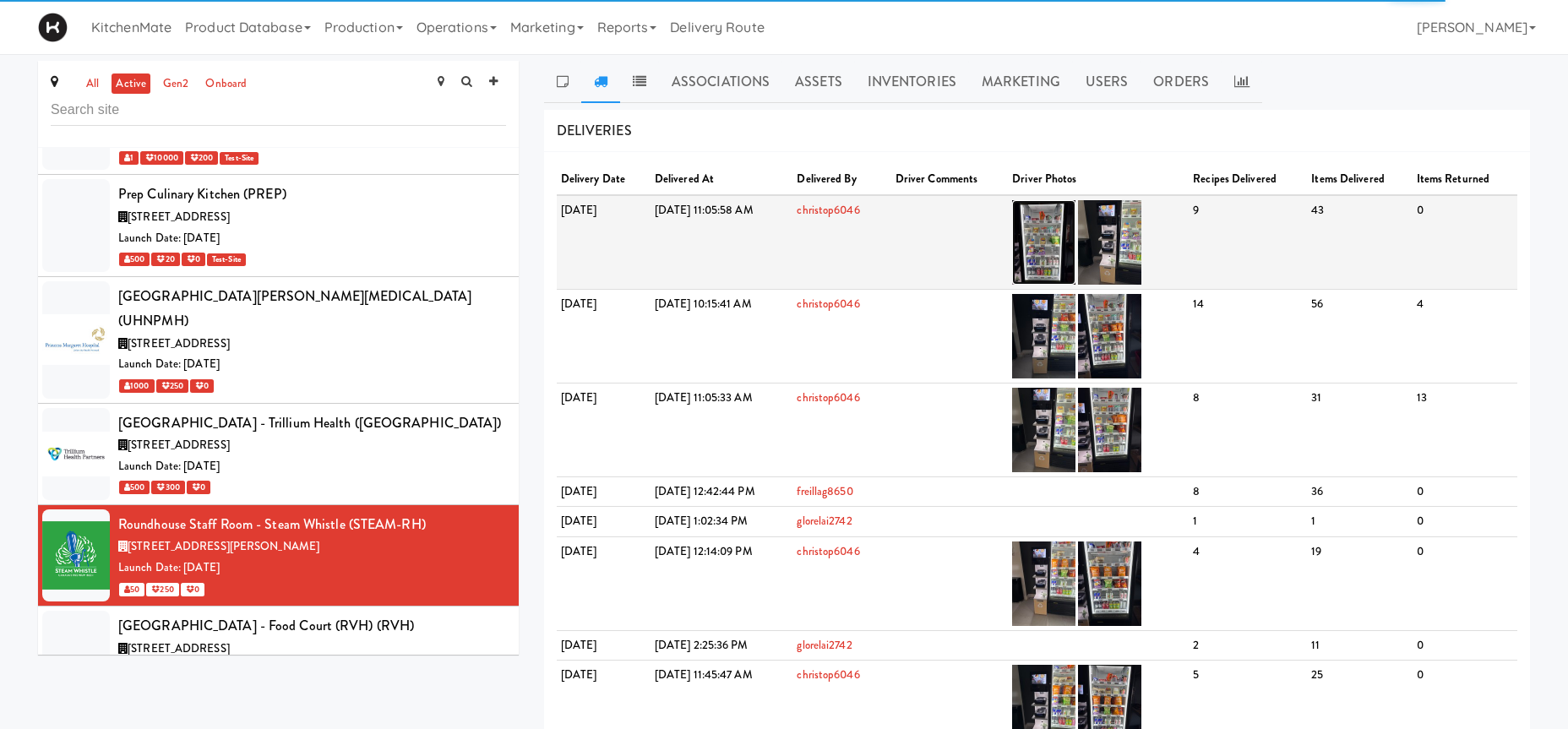
click at [1076, 235] on img at bounding box center [1043, 242] width 64 height 85
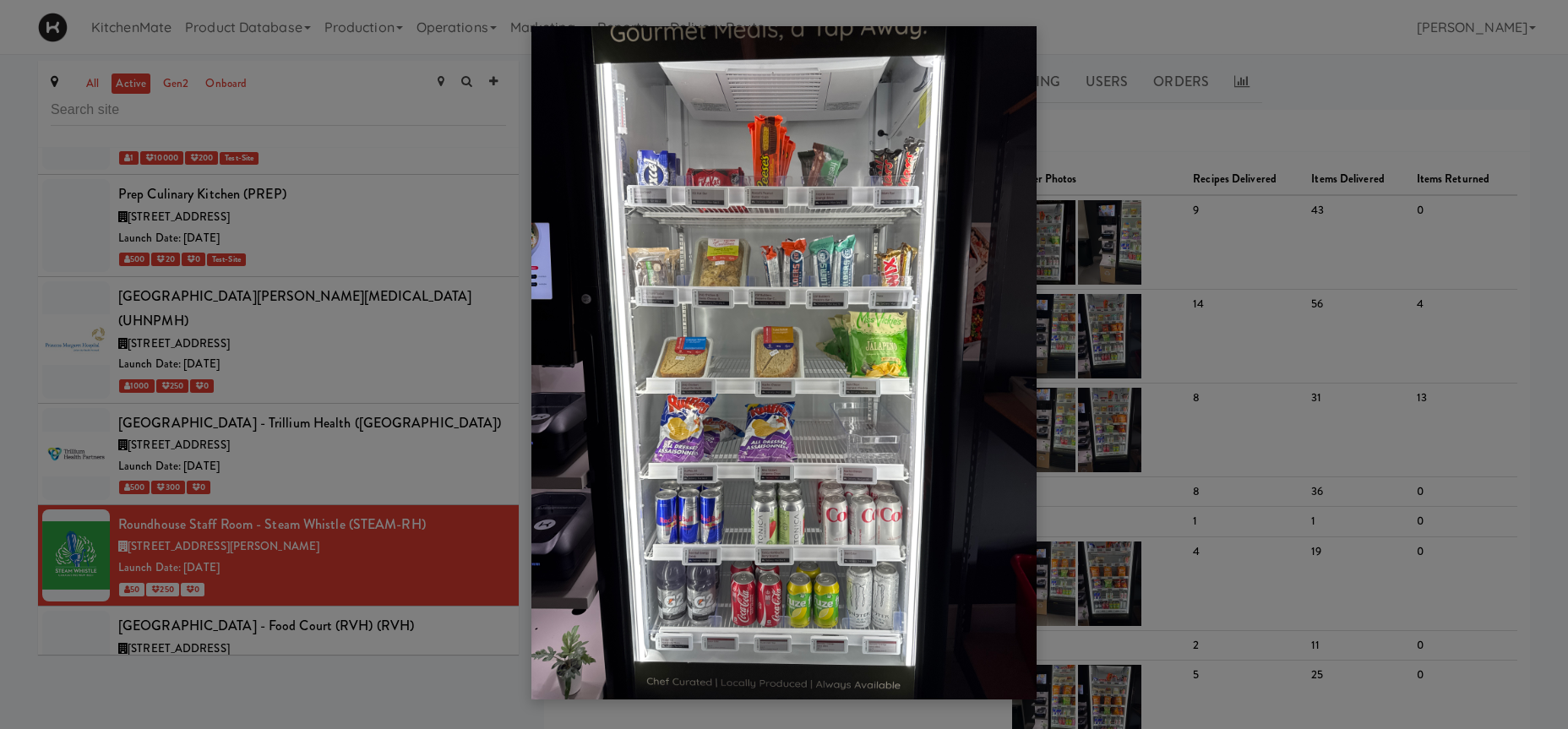
click at [371, 257] on div at bounding box center [784, 364] width 1568 height 729
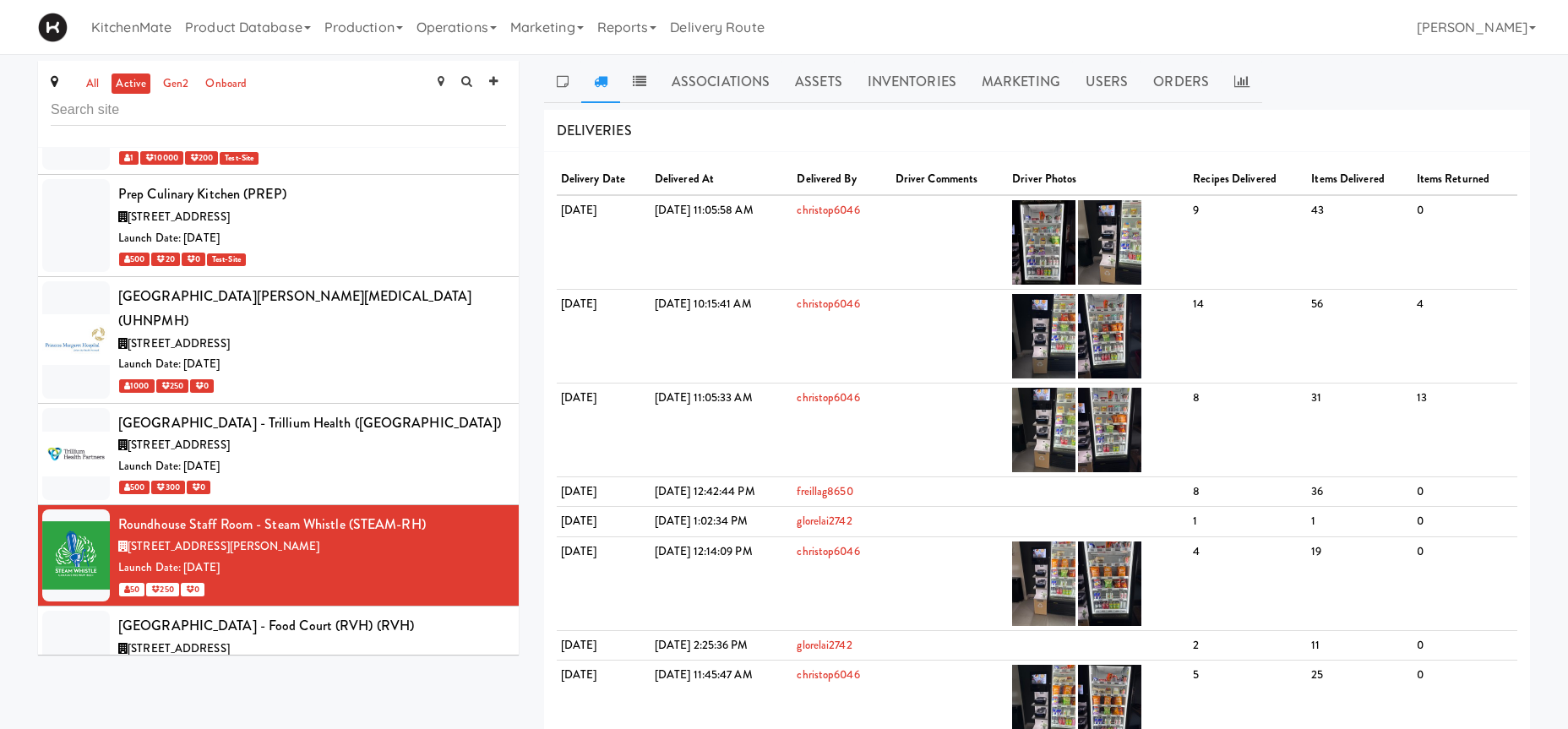
click at [371, 435] on div "150 Sherway Dr, Toronto ON" at bounding box center [312, 445] width 388 height 21
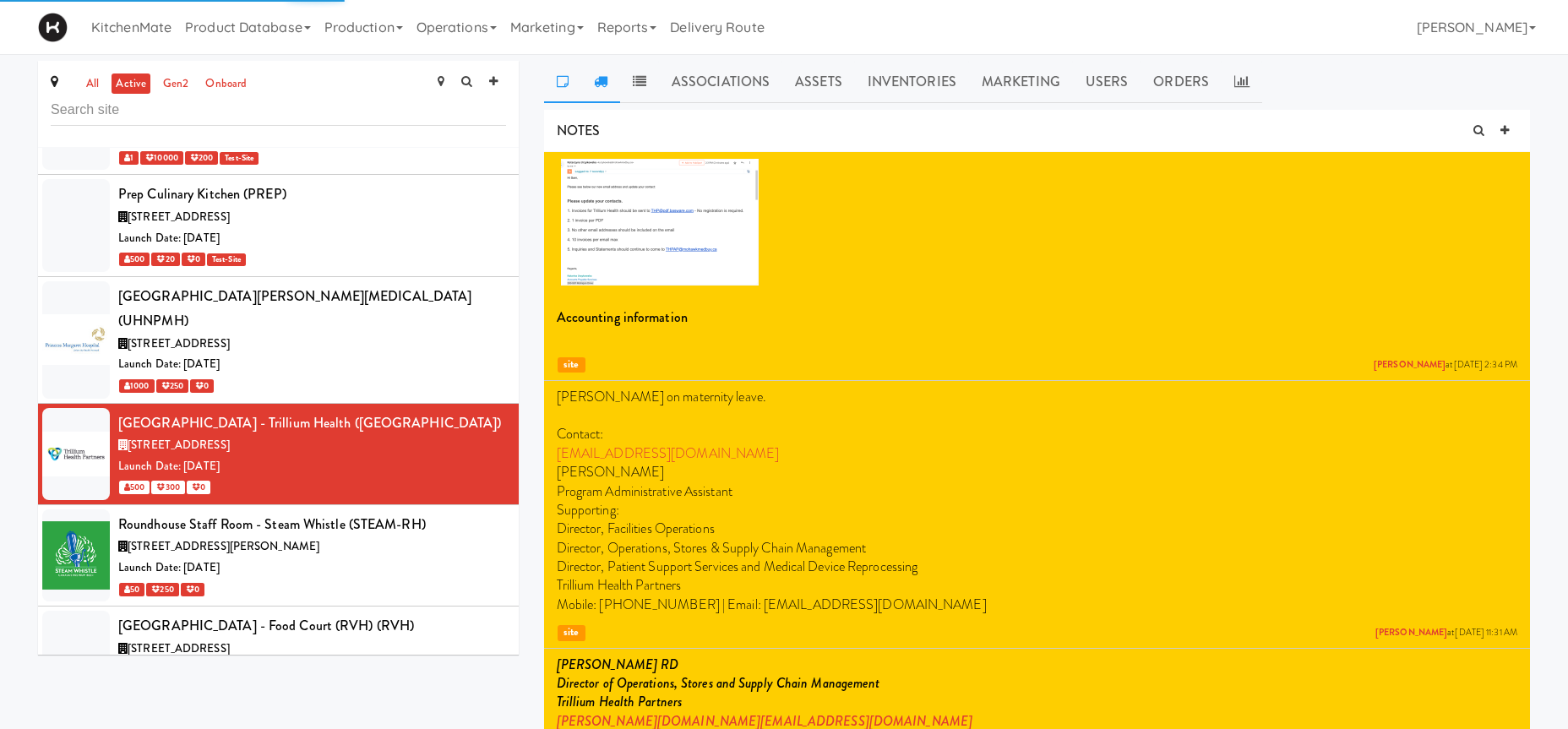
click at [596, 82] on icon at bounding box center [600, 81] width 14 height 14
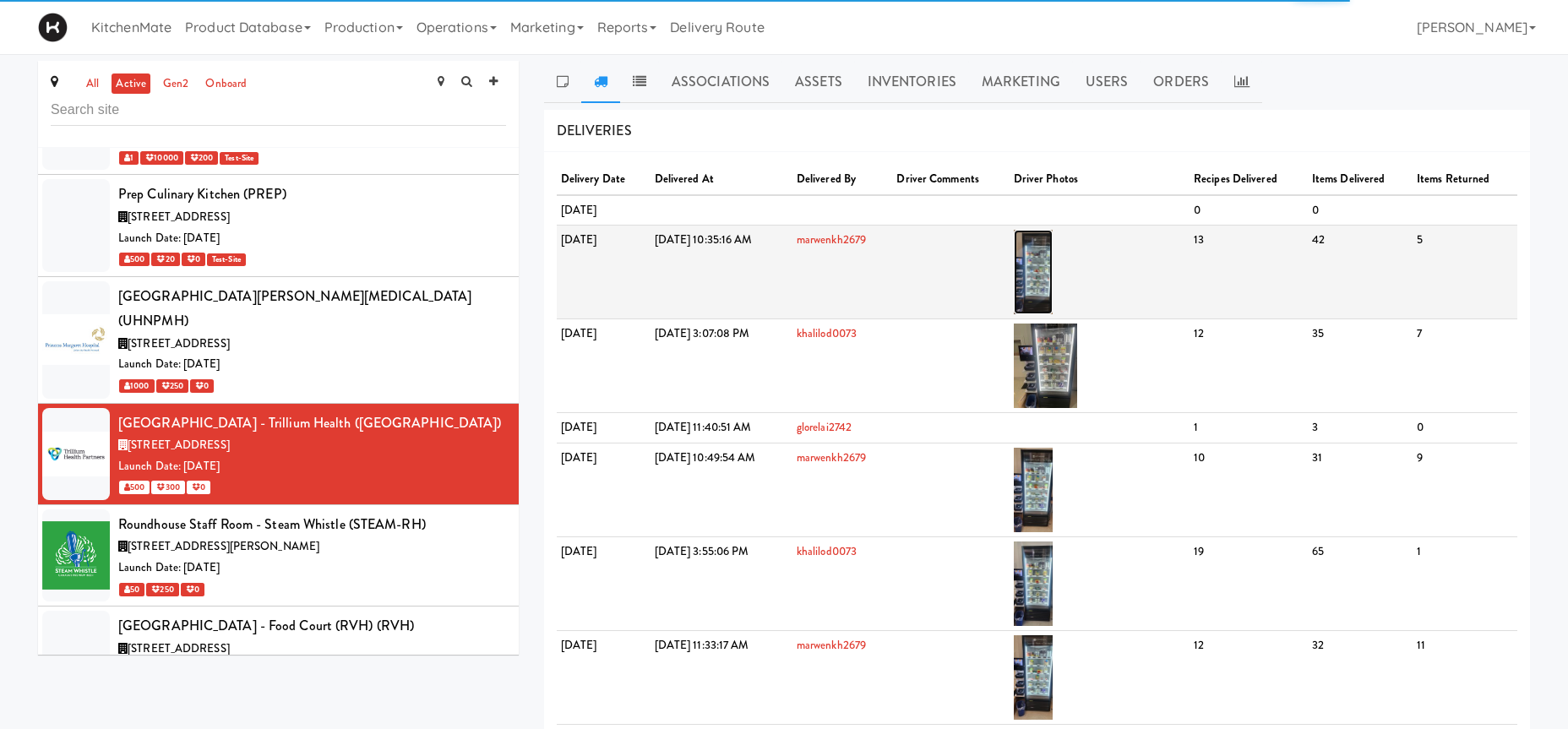
click at [1054, 277] on img at bounding box center [1033, 272] width 40 height 85
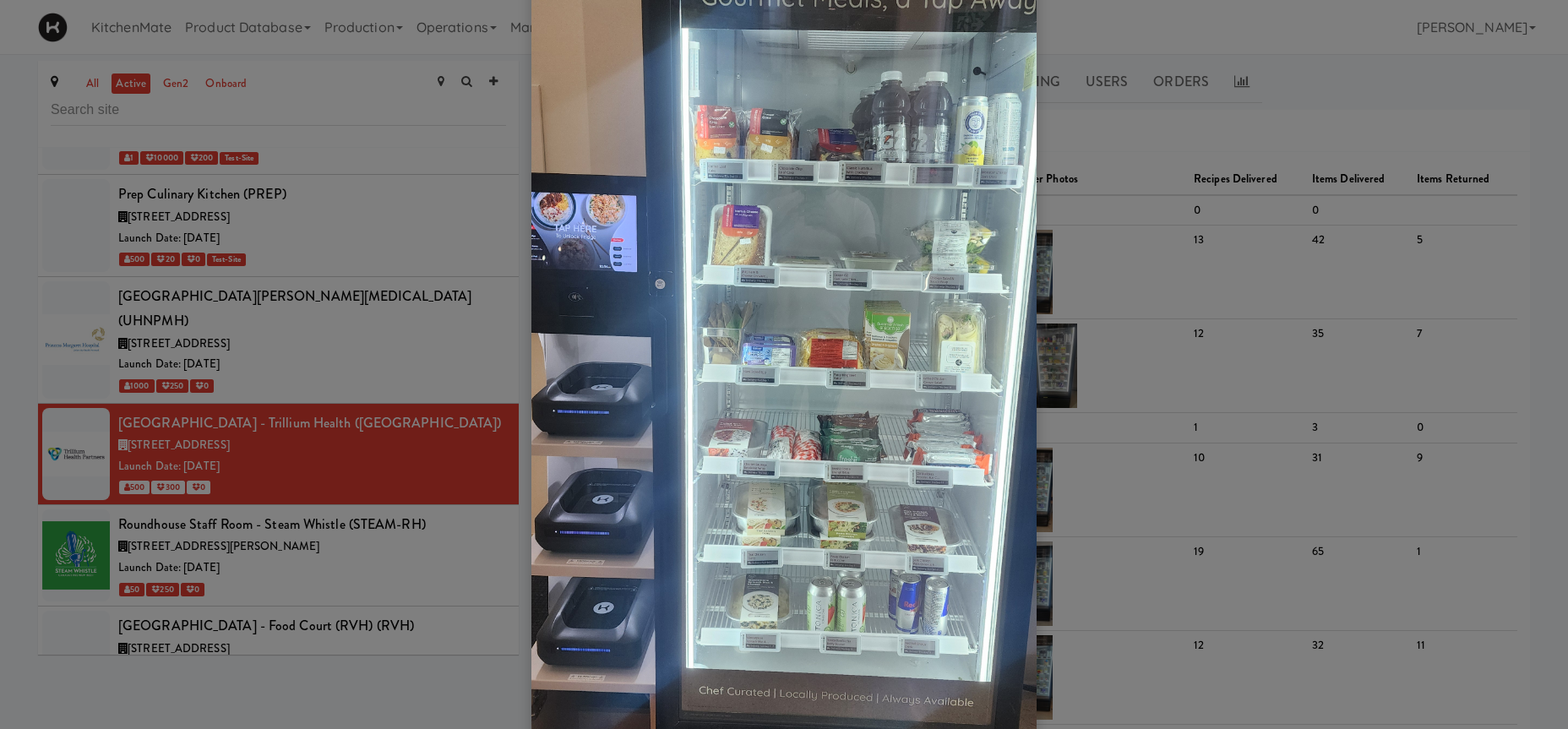
scroll to position [280, 0]
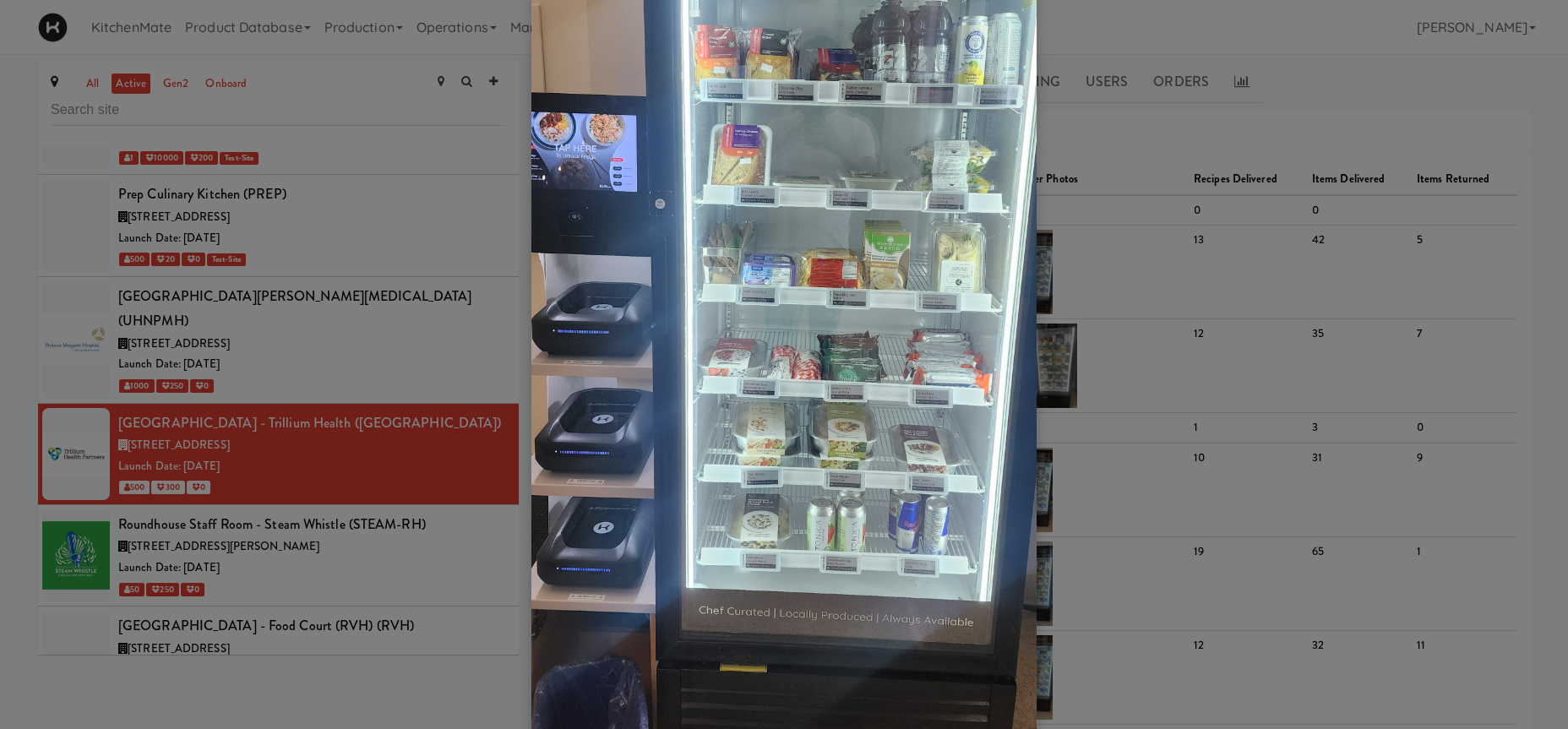
click at [1078, 429] on div at bounding box center [784, 364] width 1568 height 729
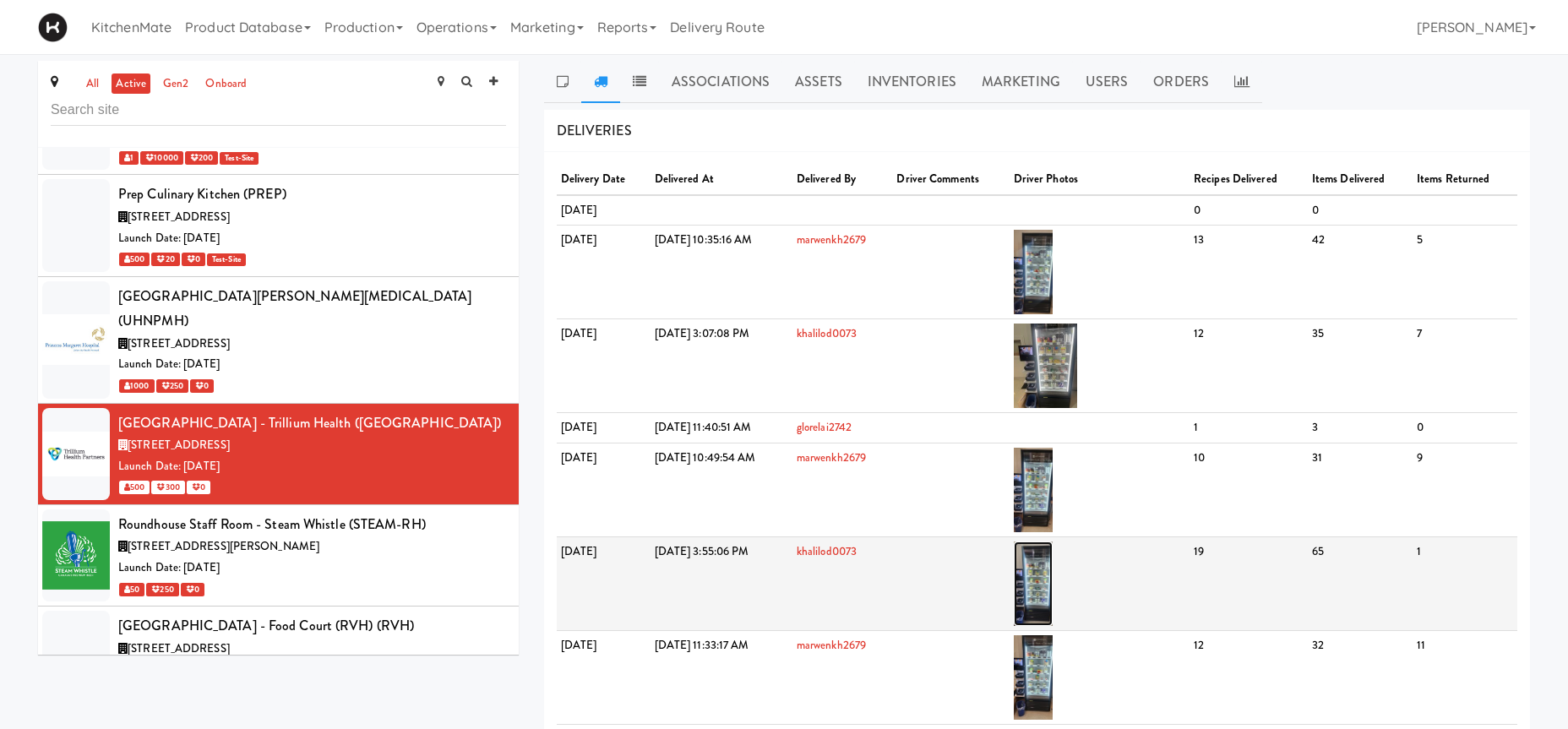
click at [1054, 581] on img at bounding box center [1033, 583] width 40 height 85
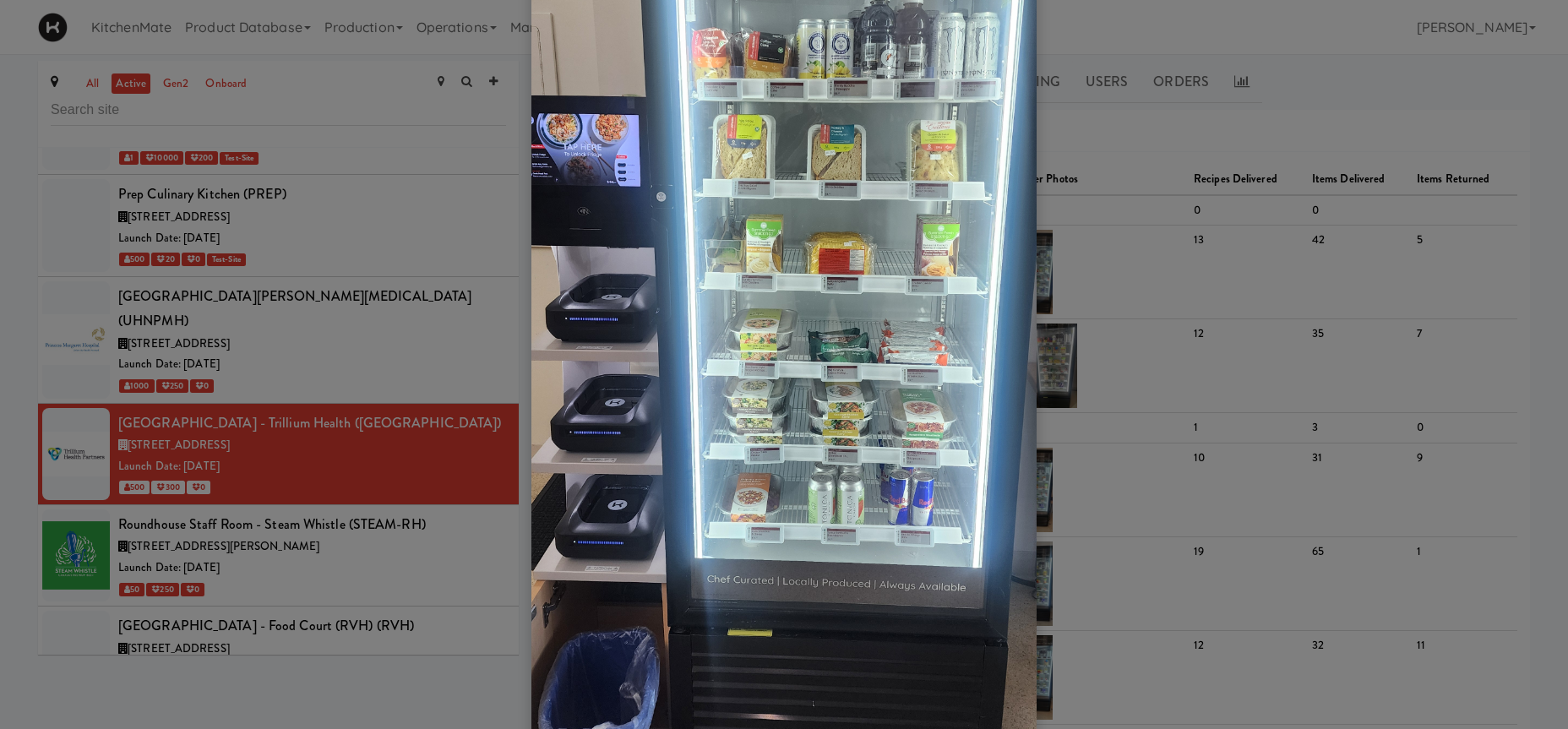
click at [1148, 579] on div at bounding box center [784, 364] width 1568 height 729
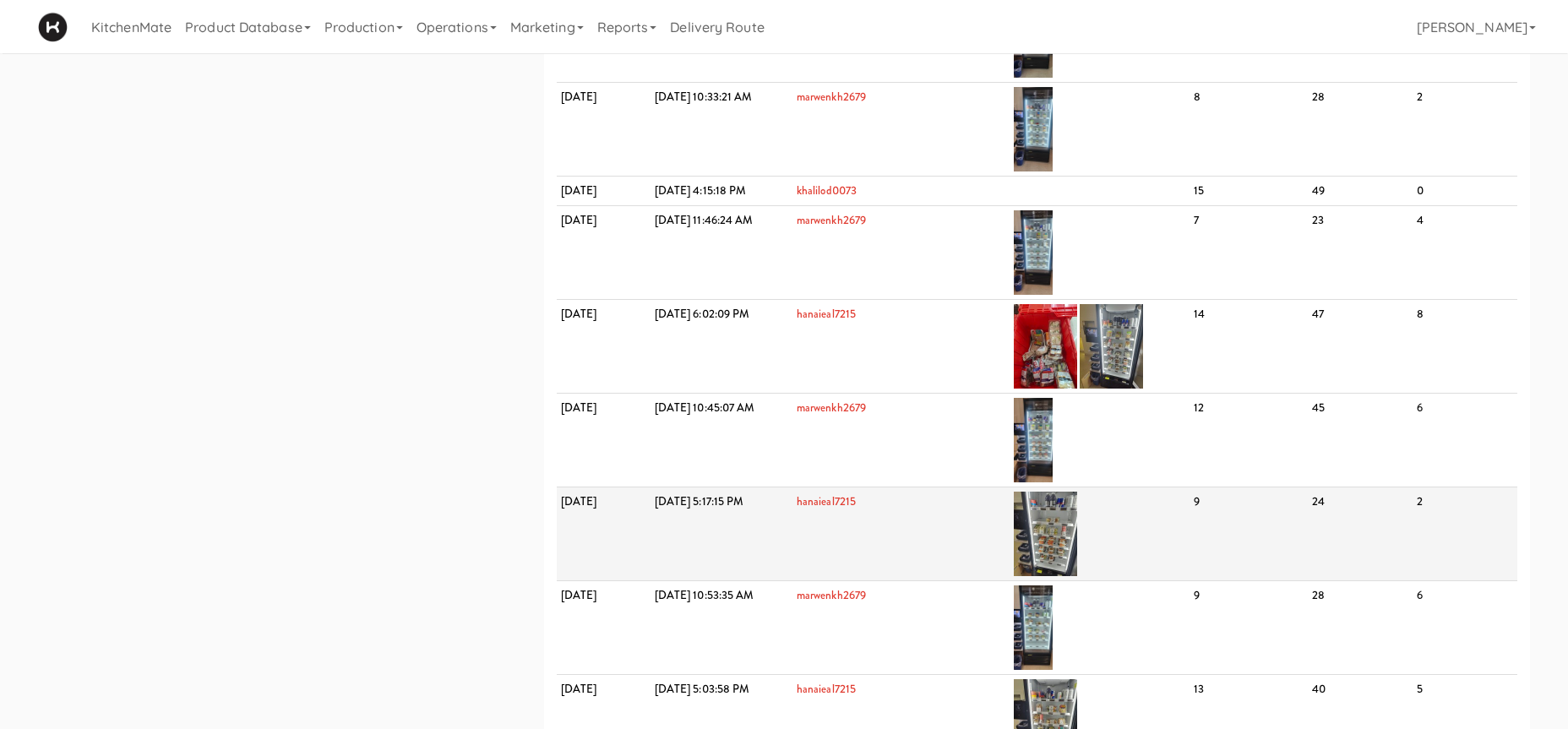
scroll to position [932, 0]
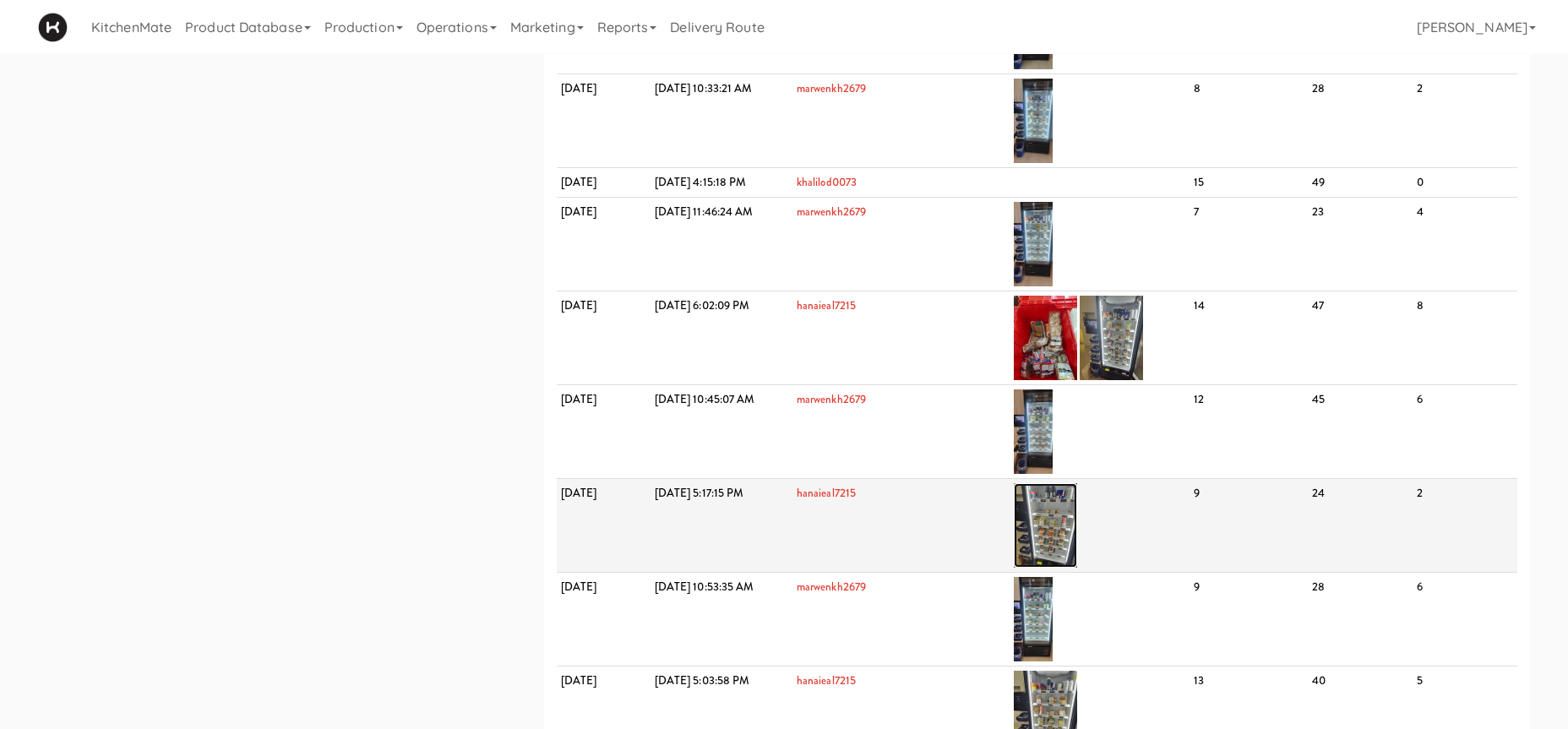
click at [1077, 514] on img at bounding box center [1045, 525] width 64 height 85
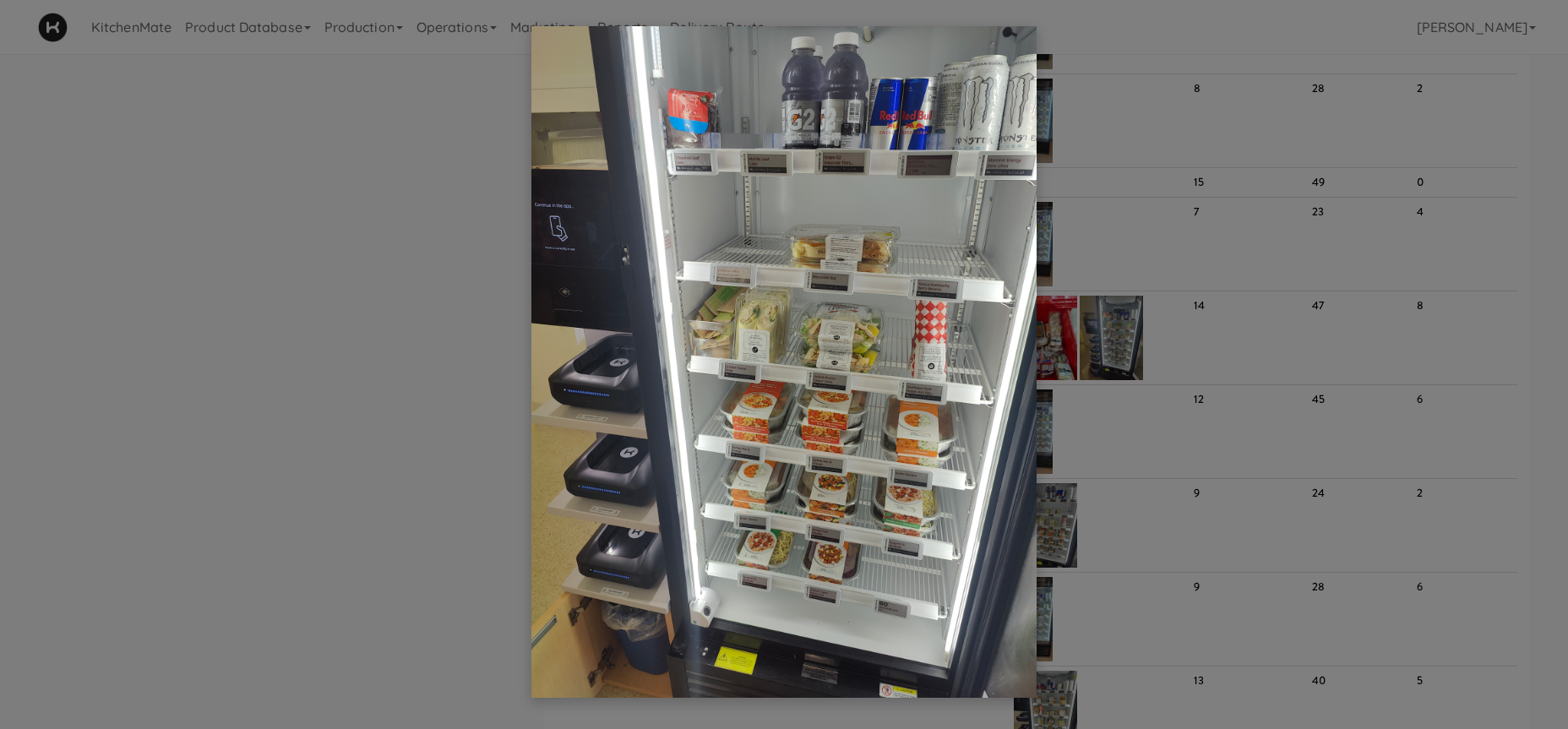
click at [1111, 514] on div at bounding box center [784, 364] width 1568 height 729
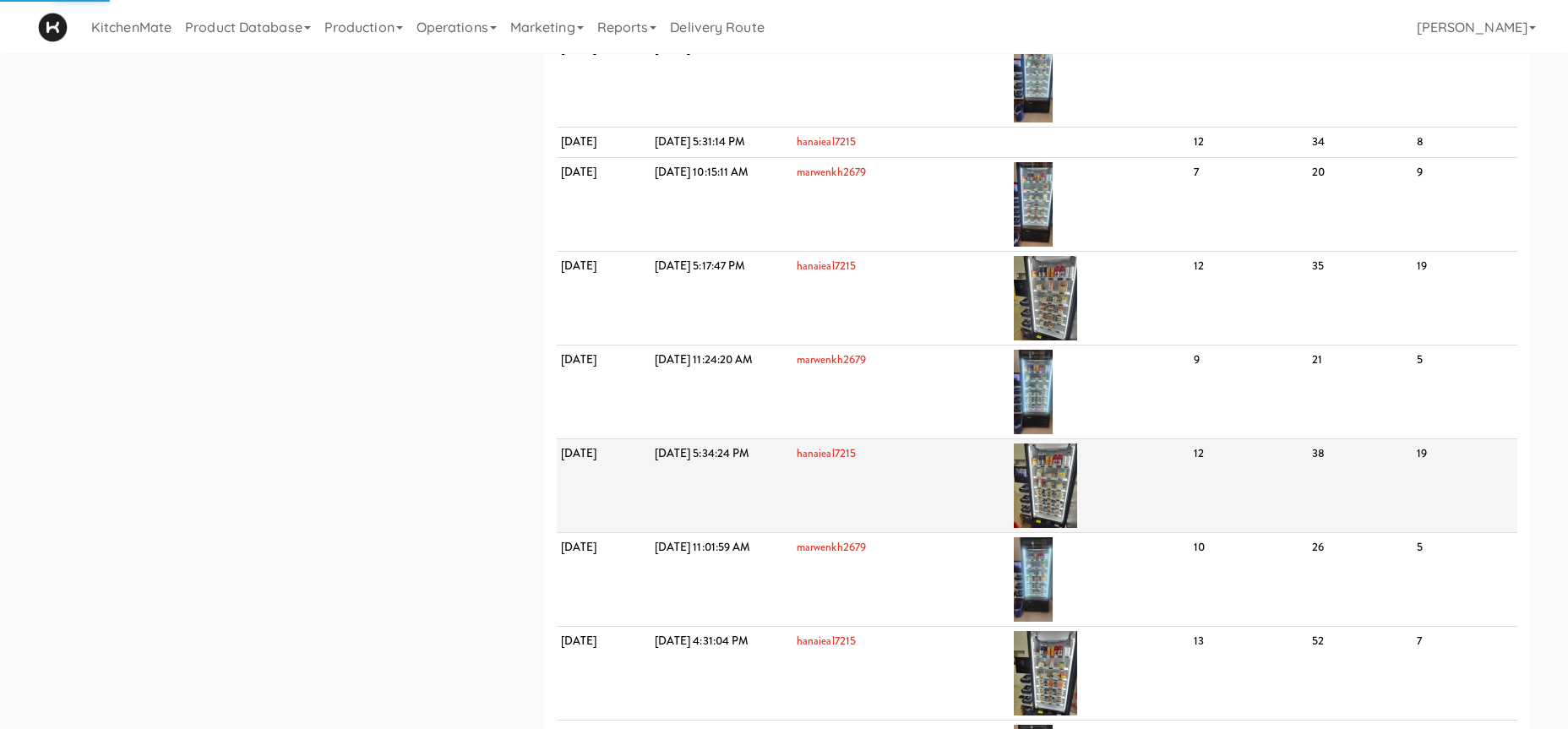
scroll to position [1898, 0]
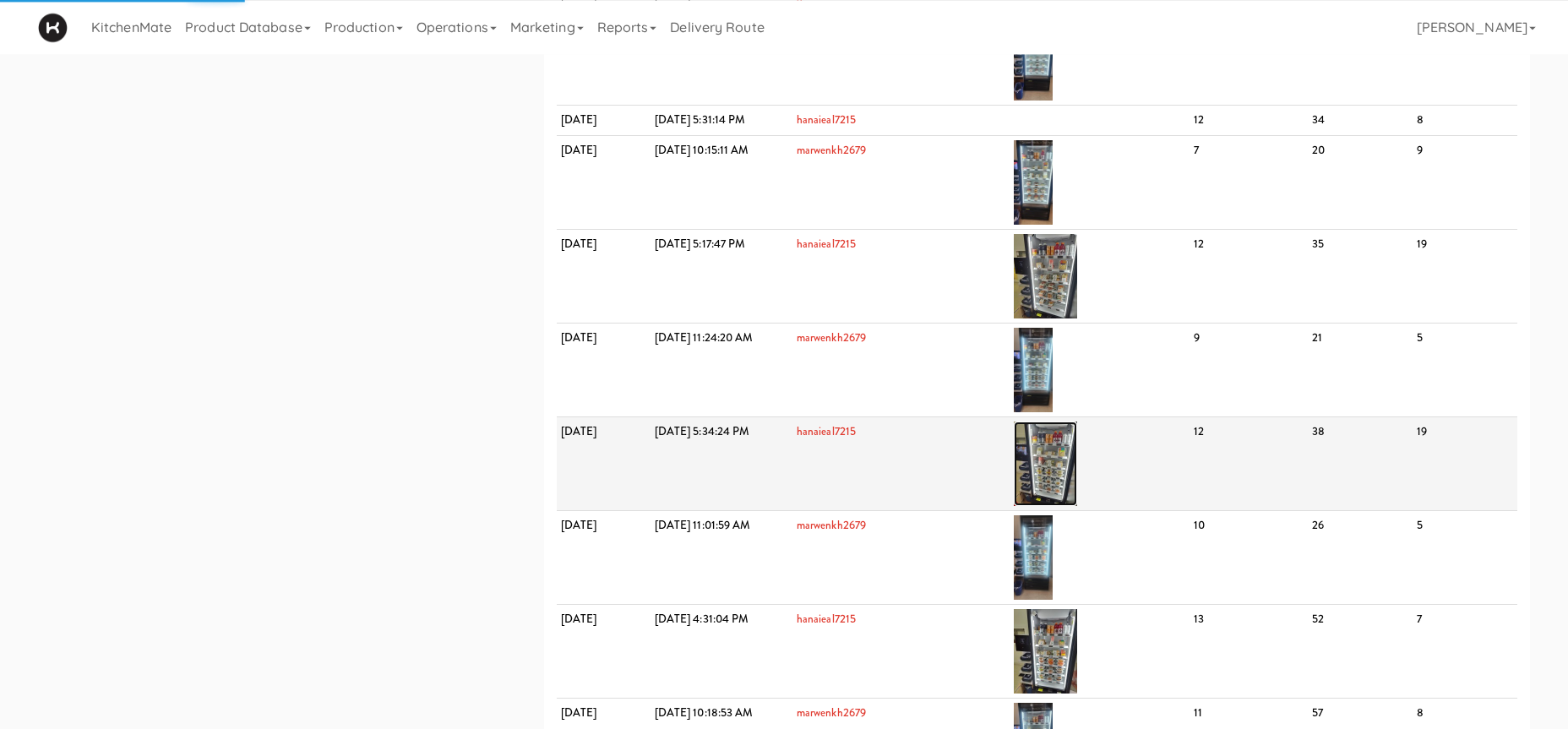
click at [1077, 451] on img at bounding box center [1045, 464] width 64 height 85
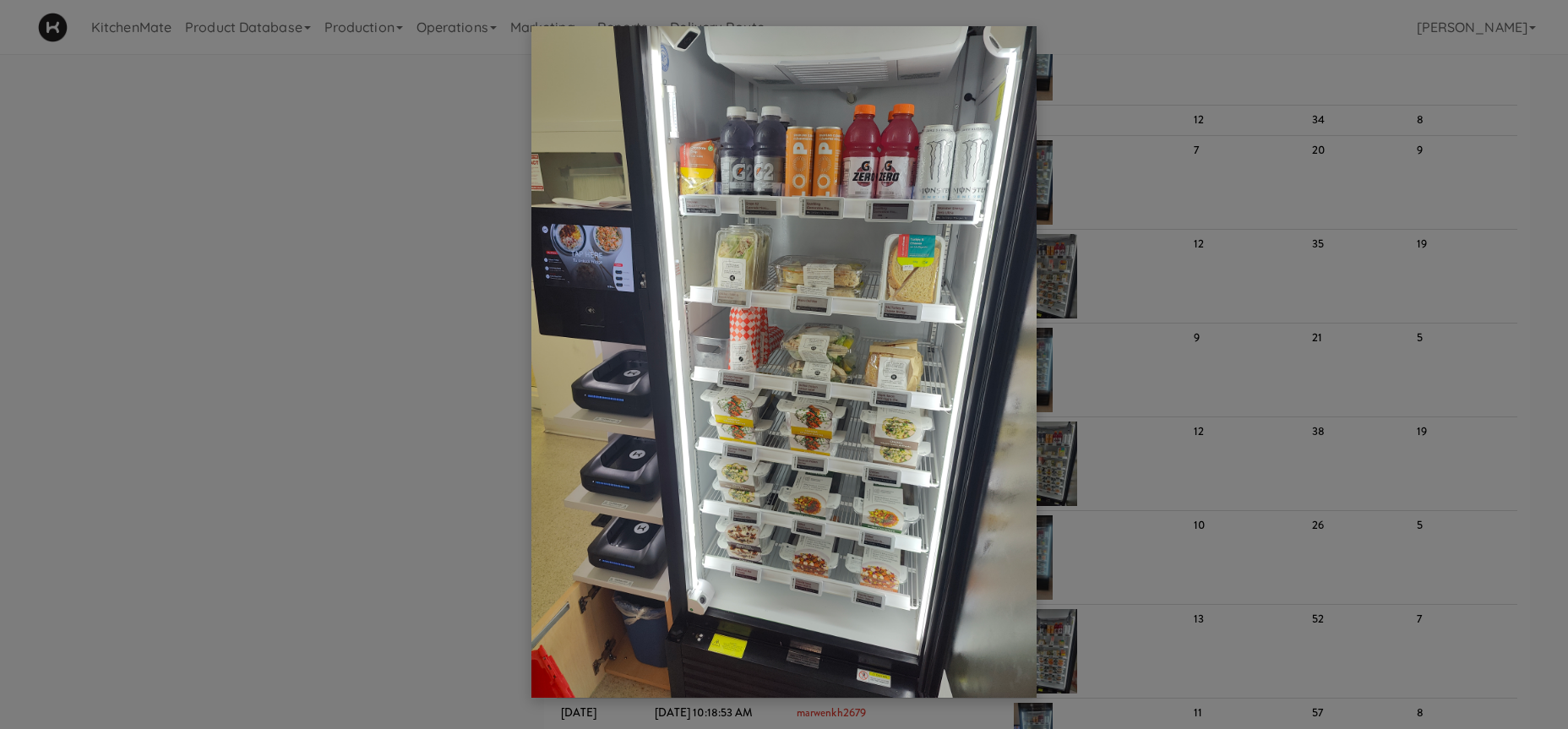
click at [1173, 334] on div at bounding box center [784, 364] width 1568 height 729
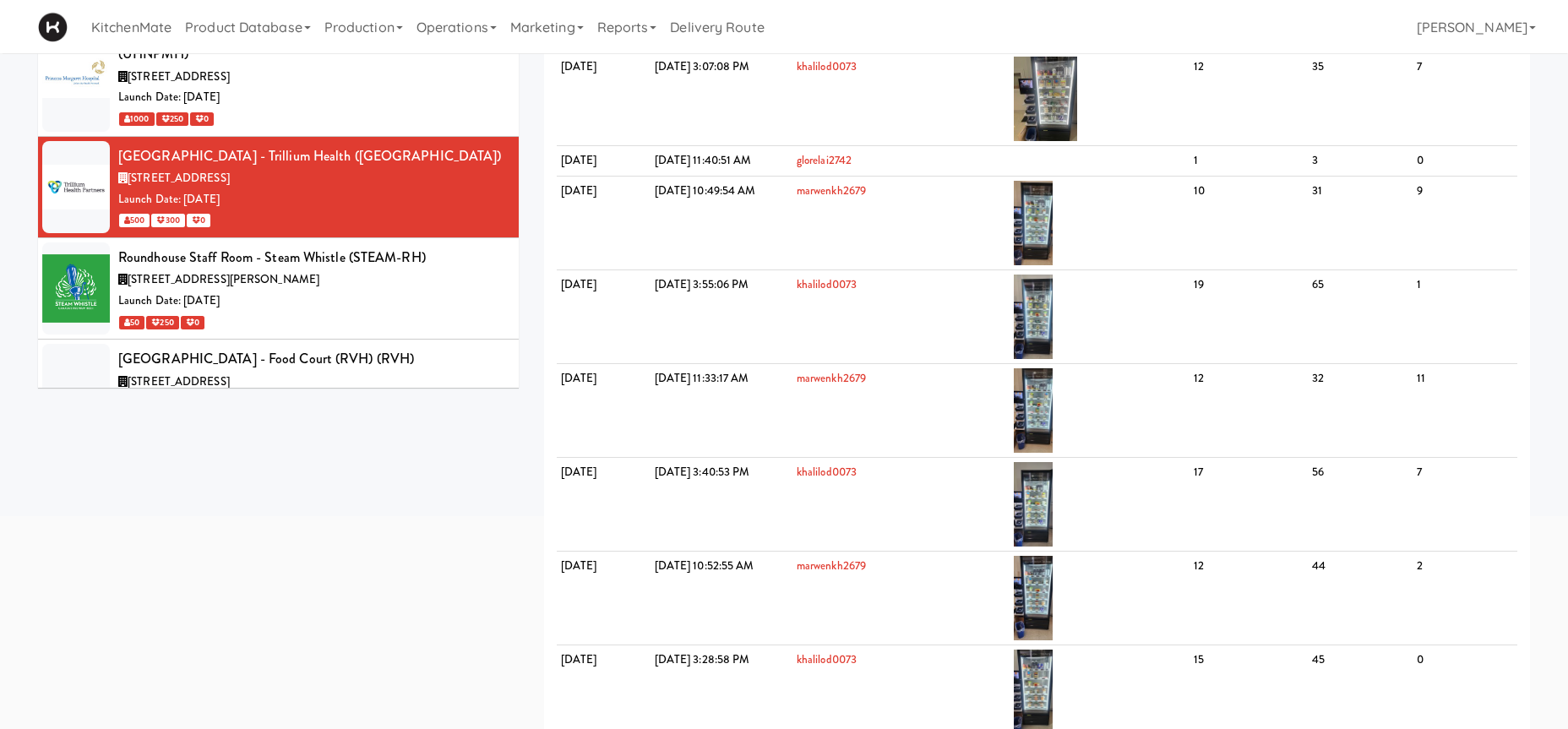
scroll to position [0, 0]
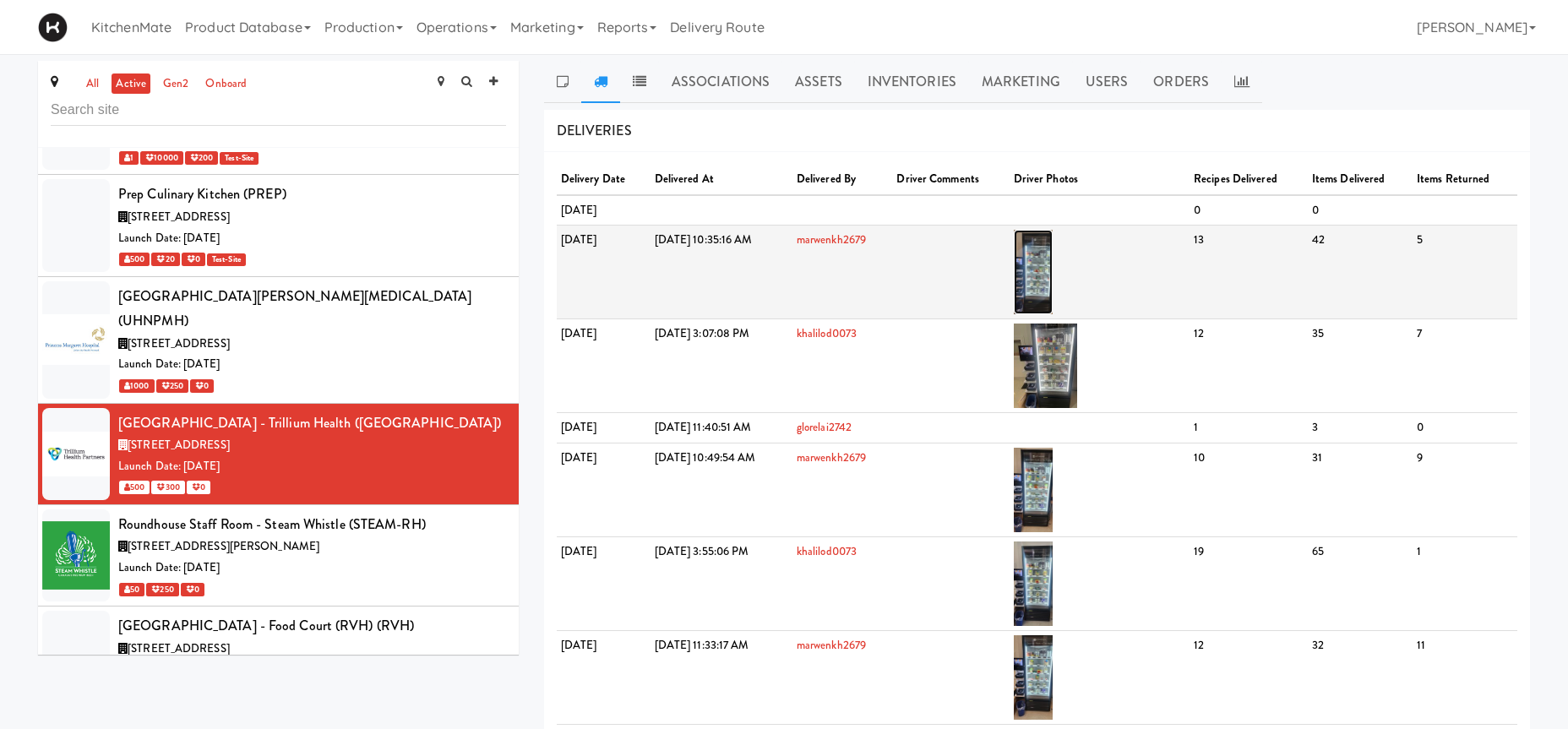
click at [1054, 237] on img at bounding box center [1033, 272] width 40 height 85
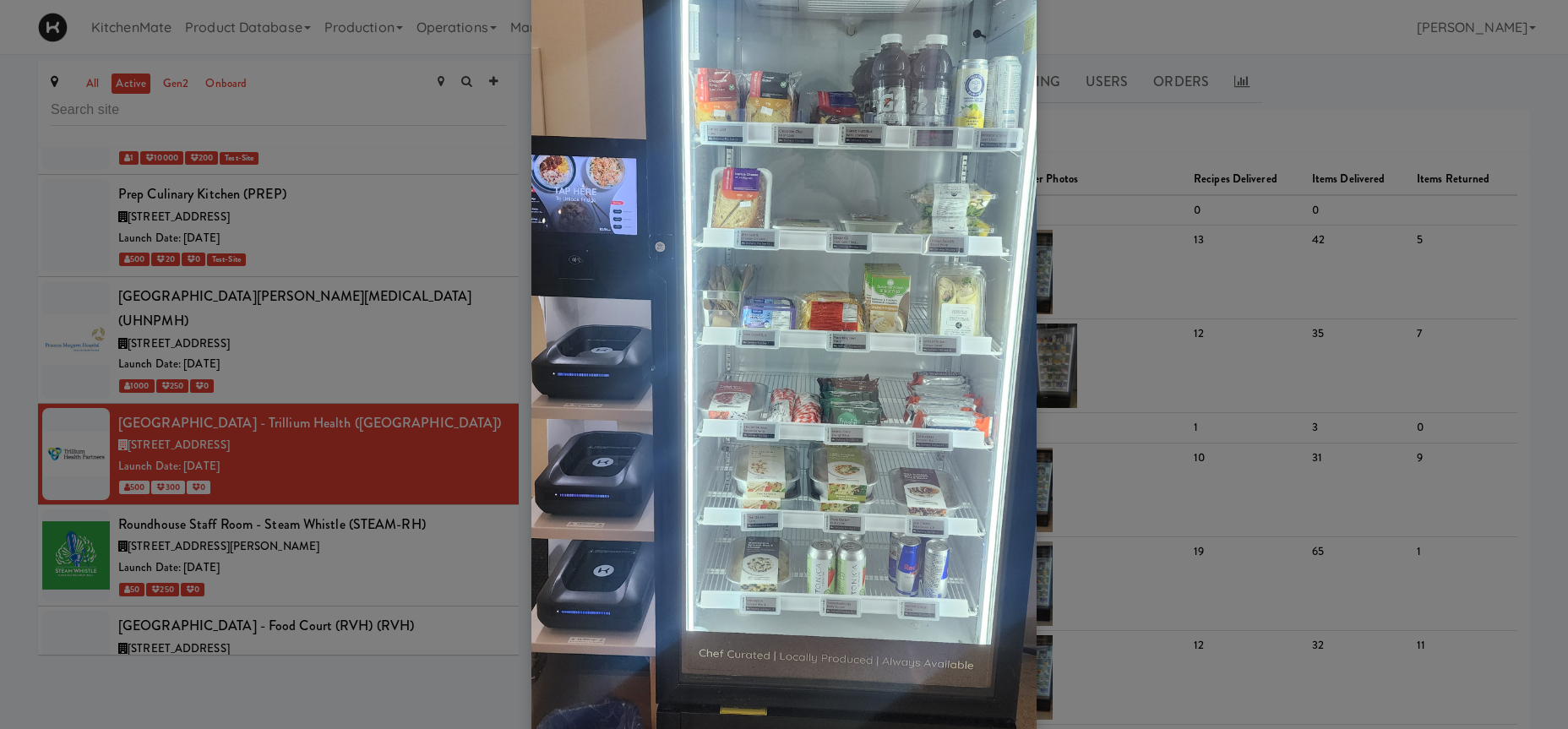
scroll to position [238, 0]
click at [326, 316] on div at bounding box center [784, 364] width 1568 height 729
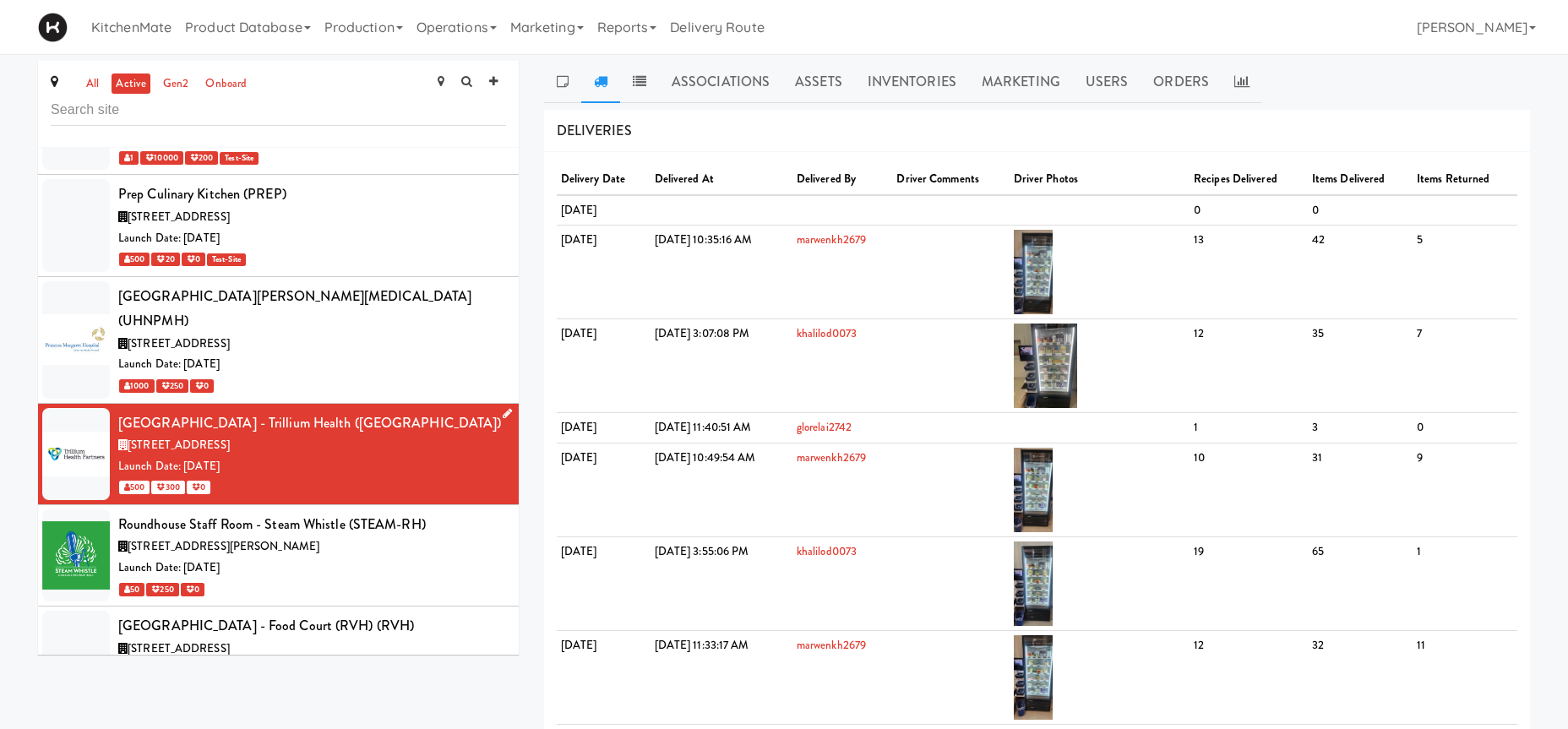
click at [348, 410] on div "Queensway Health Centre - Trillium Health (QUEENS)" at bounding box center [312, 422] width 388 height 25
click at [348, 334] on div "610 University Ave, Toronto ON" at bounding box center [312, 344] width 388 height 21
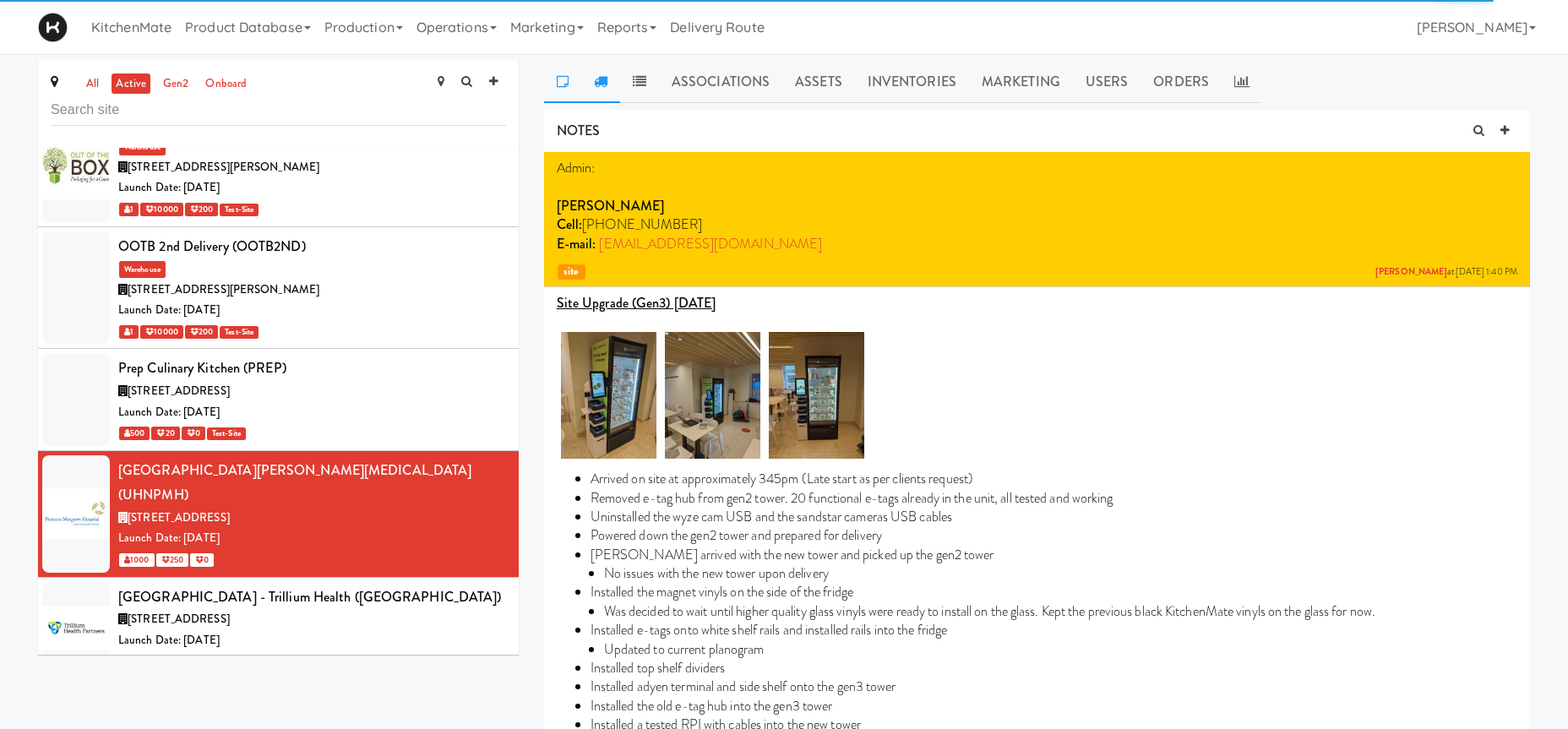
click at [600, 81] on icon at bounding box center [600, 81] width 14 height 14
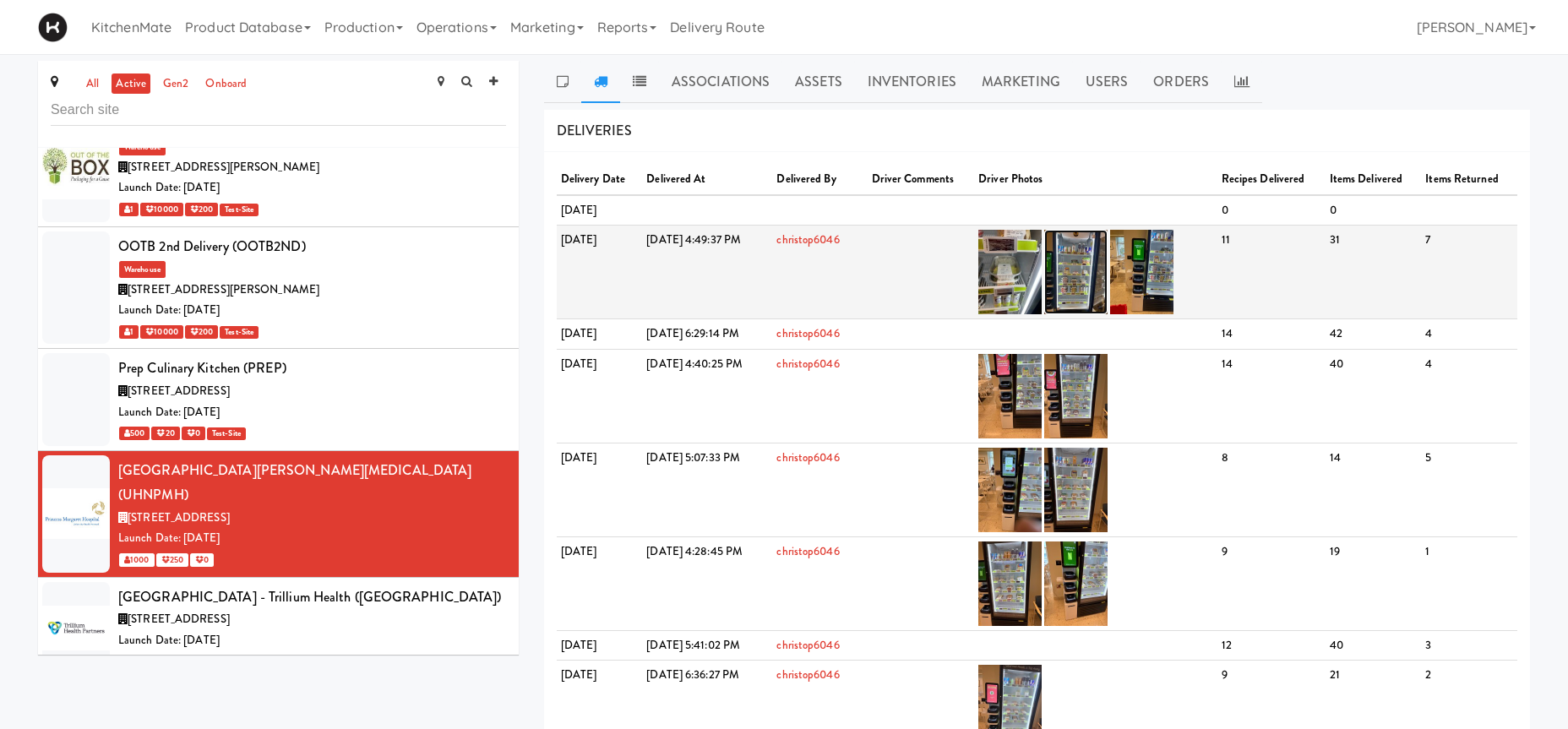
click at [1107, 264] on img at bounding box center [1076, 272] width 64 height 85
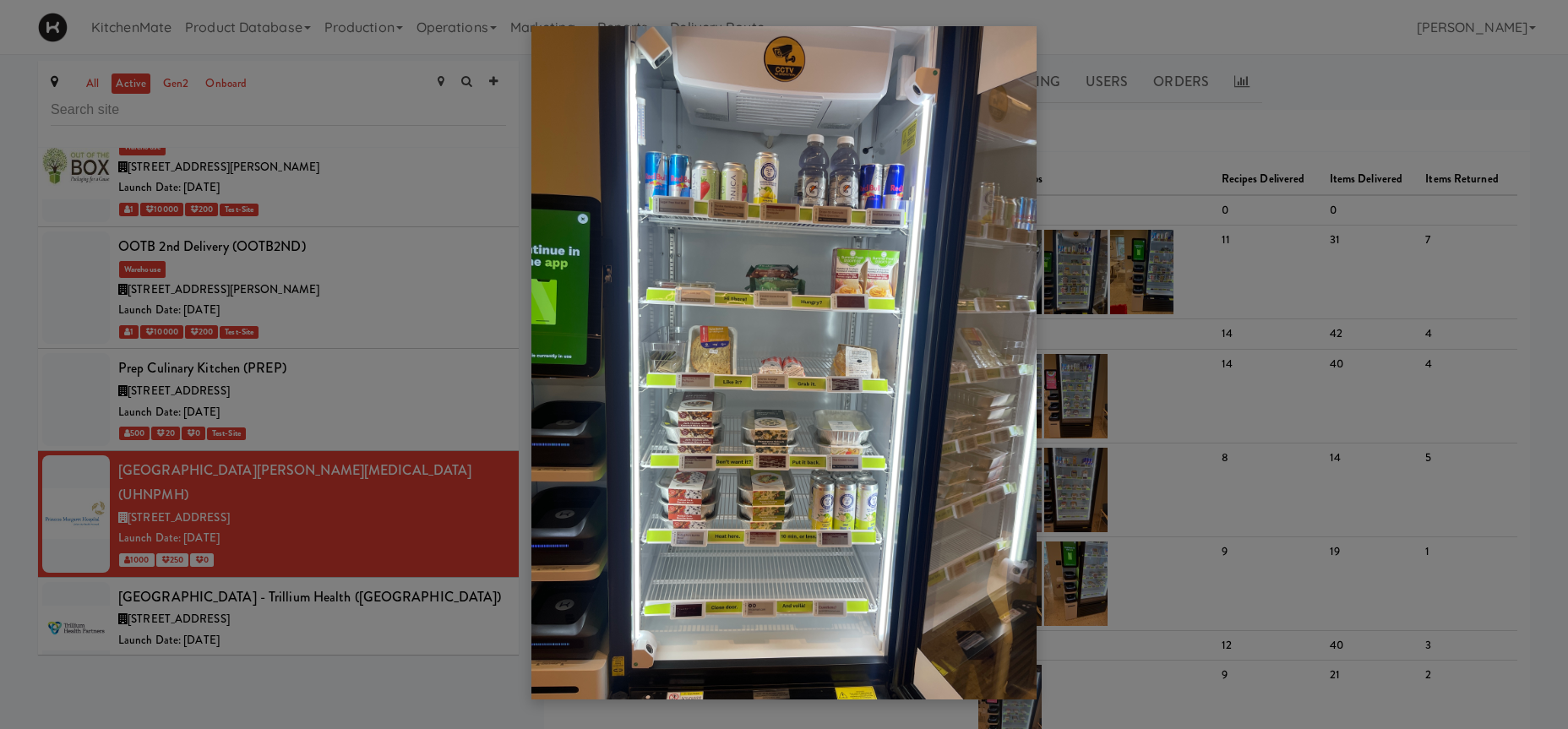
click at [382, 176] on div at bounding box center [784, 364] width 1568 height 729
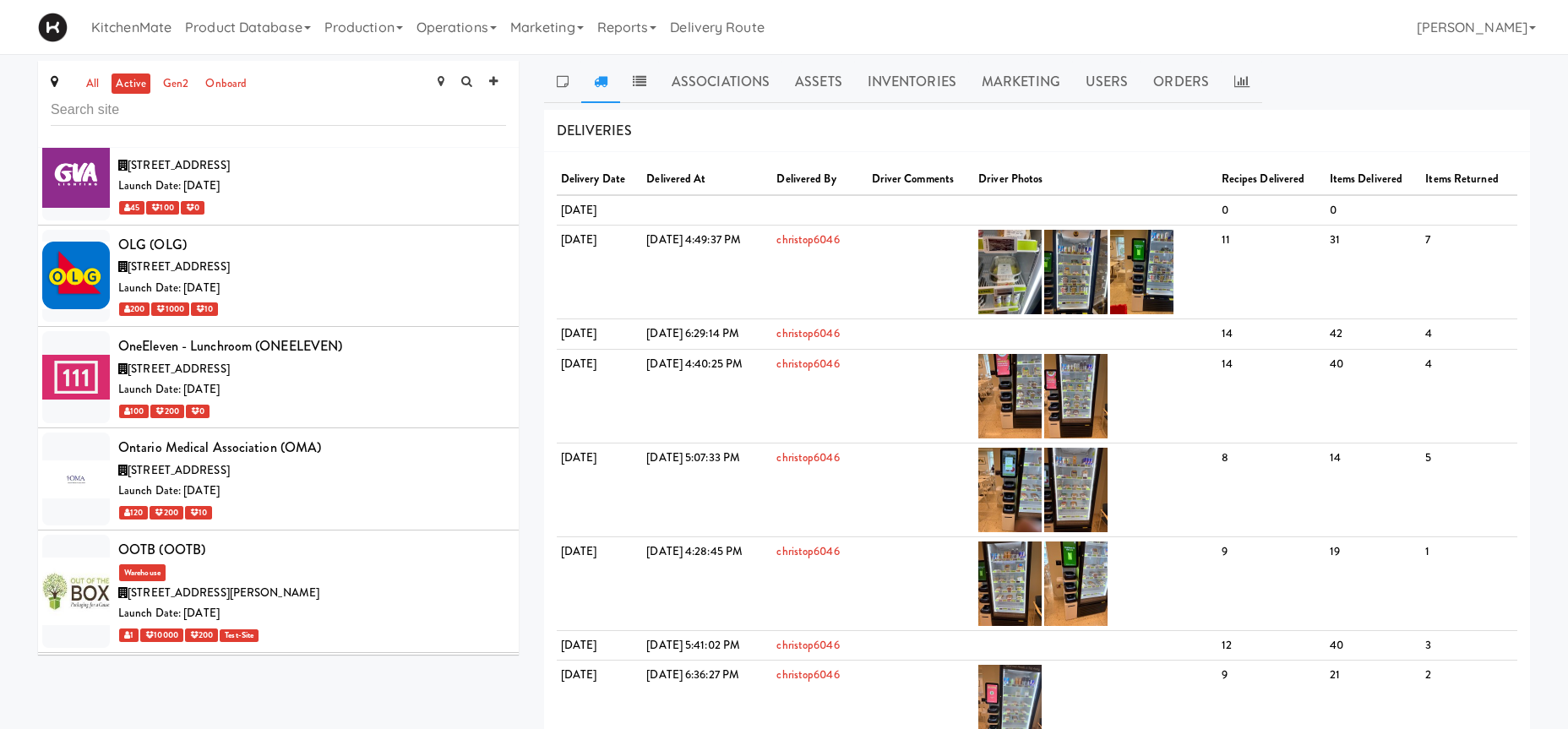
scroll to position [6757, 0]
click at [364, 436] on div "Ontario Medical Association (OMA)" at bounding box center [312, 448] width 388 height 25
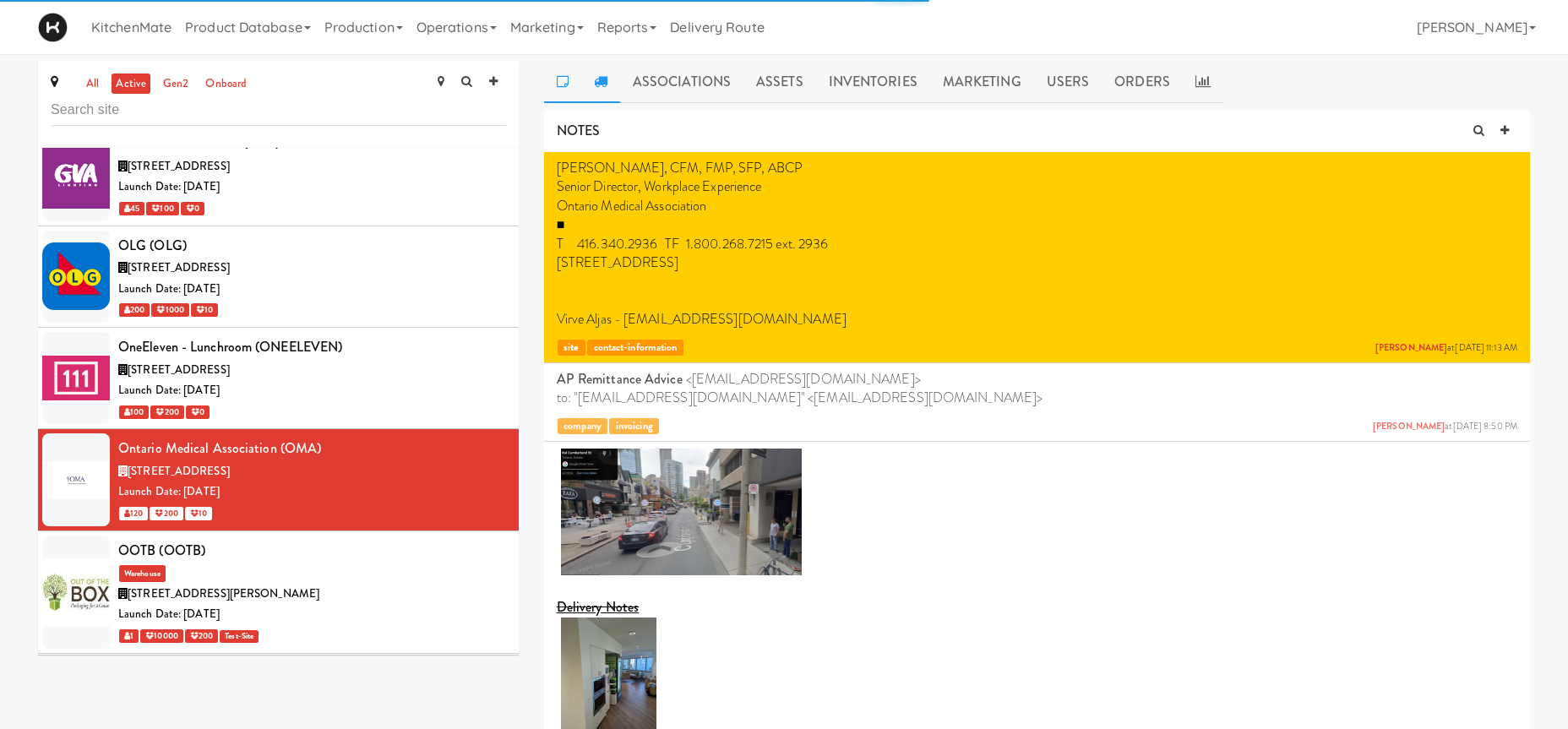
click at [611, 79] on link at bounding box center [600, 82] width 39 height 42
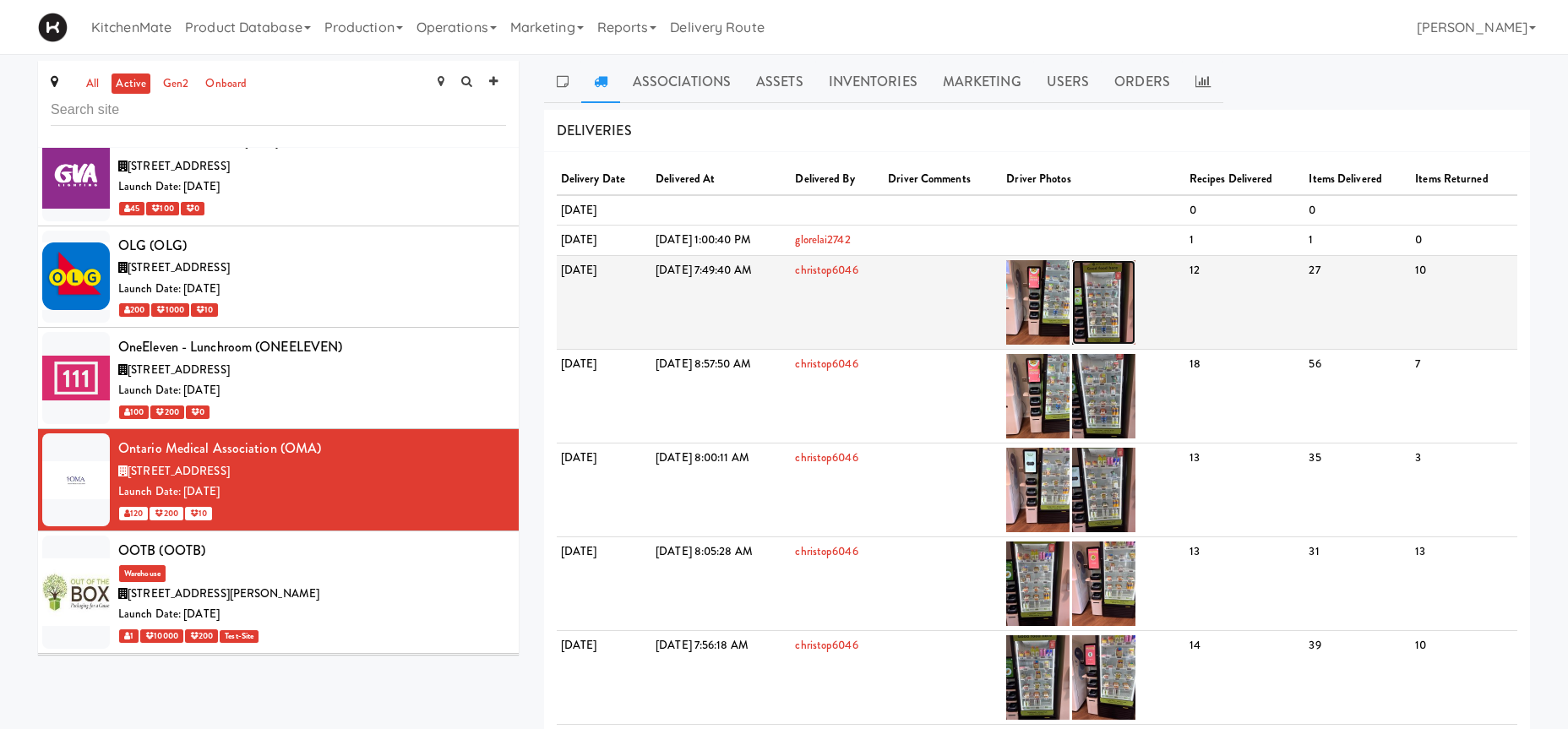
click at [1136, 285] on img at bounding box center [1103, 302] width 64 height 85
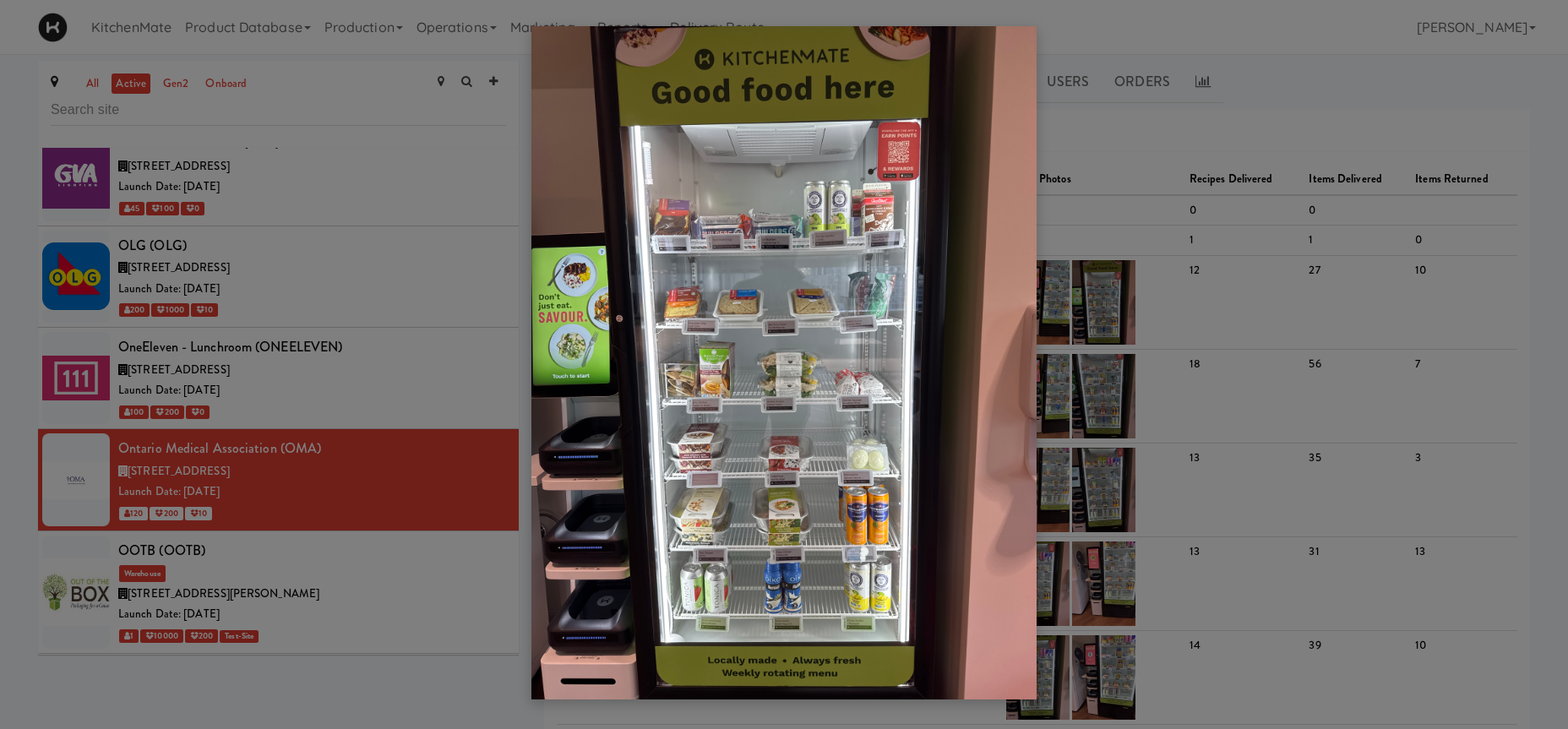
click at [399, 251] on div at bounding box center [784, 364] width 1568 height 729
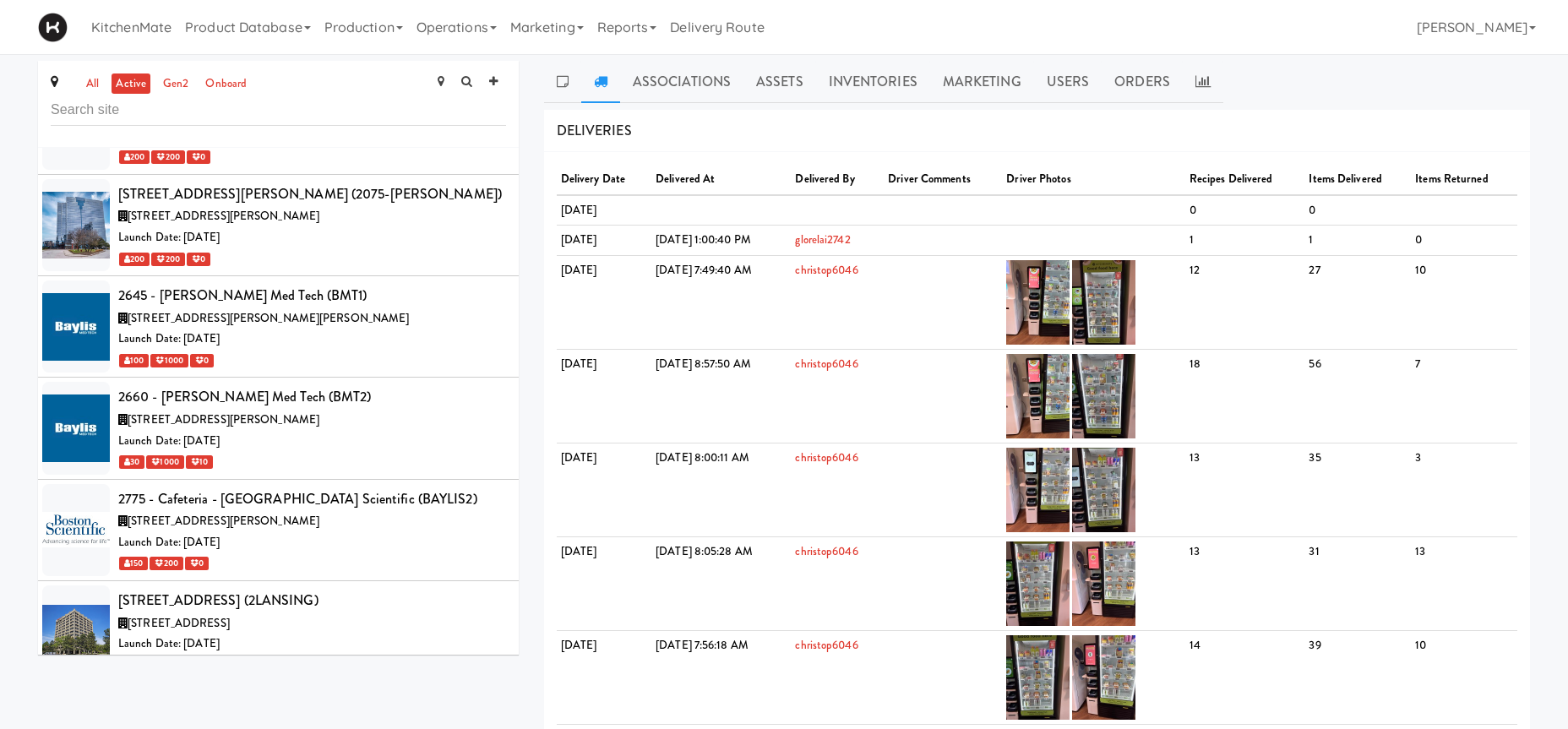
scroll to position [402, 0]
click at [334, 239] on div "Launch Date: Jun 10, 2024" at bounding box center [312, 236] width 388 height 21
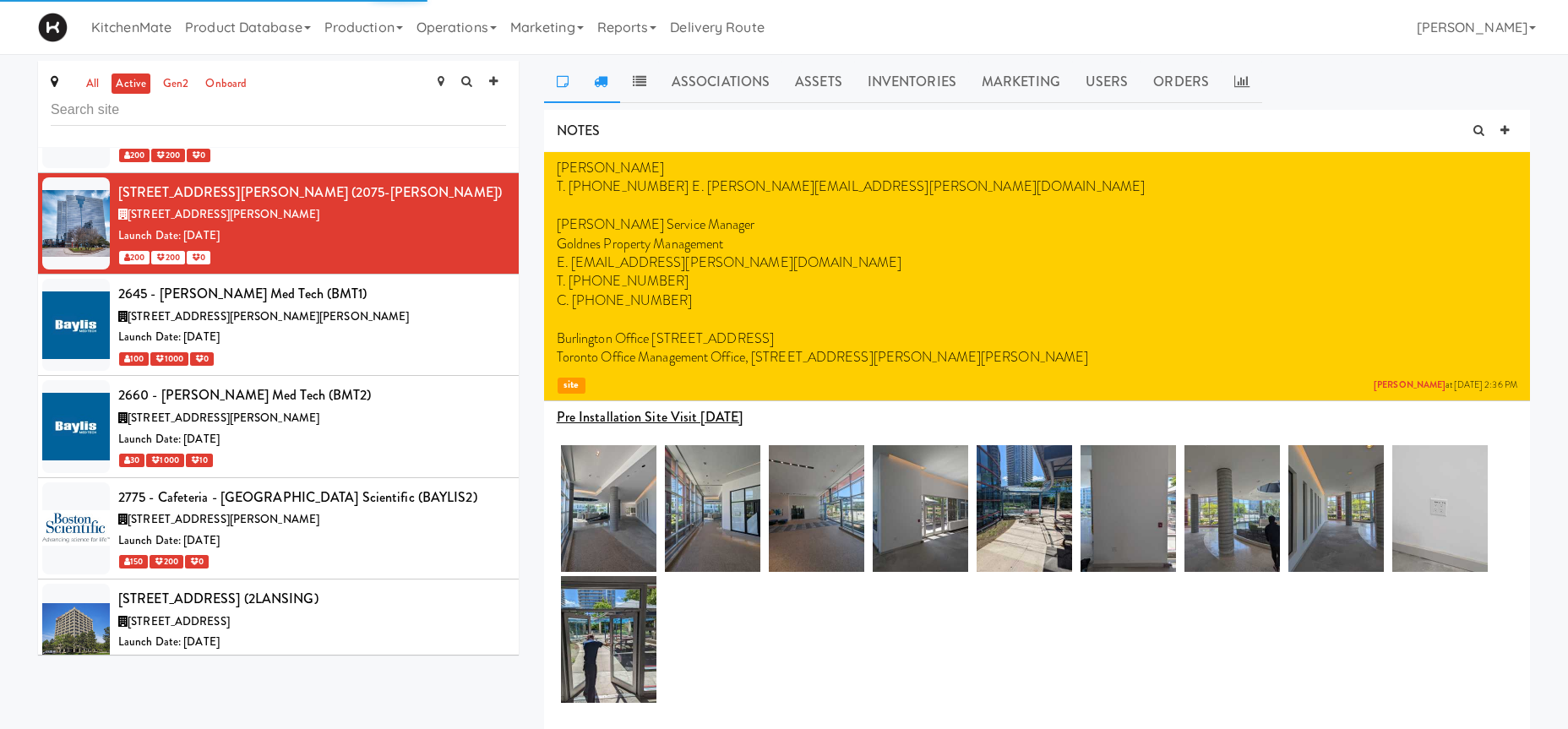
click at [619, 82] on link at bounding box center [600, 82] width 39 height 42
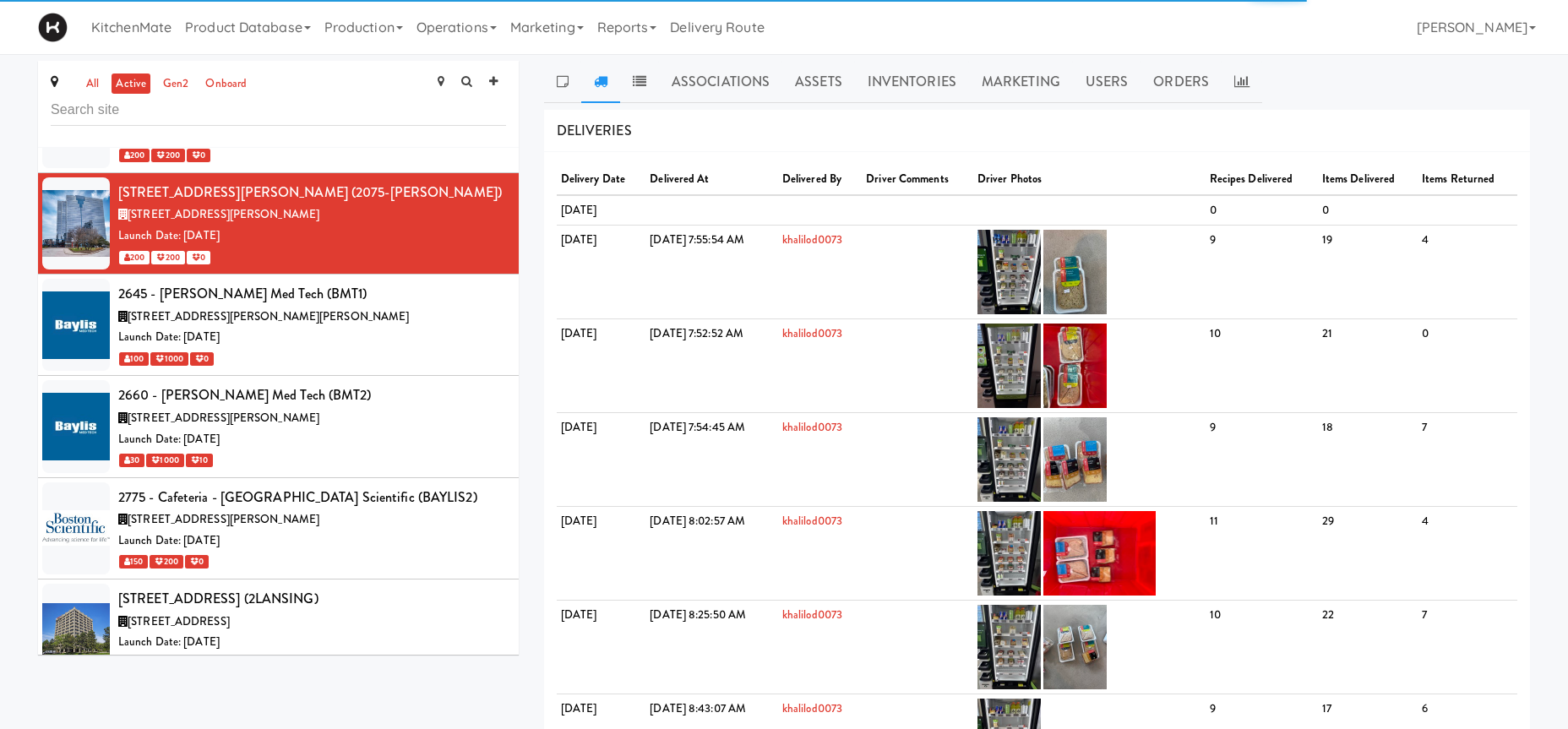
click at [607, 86] on link at bounding box center [600, 82] width 39 height 42
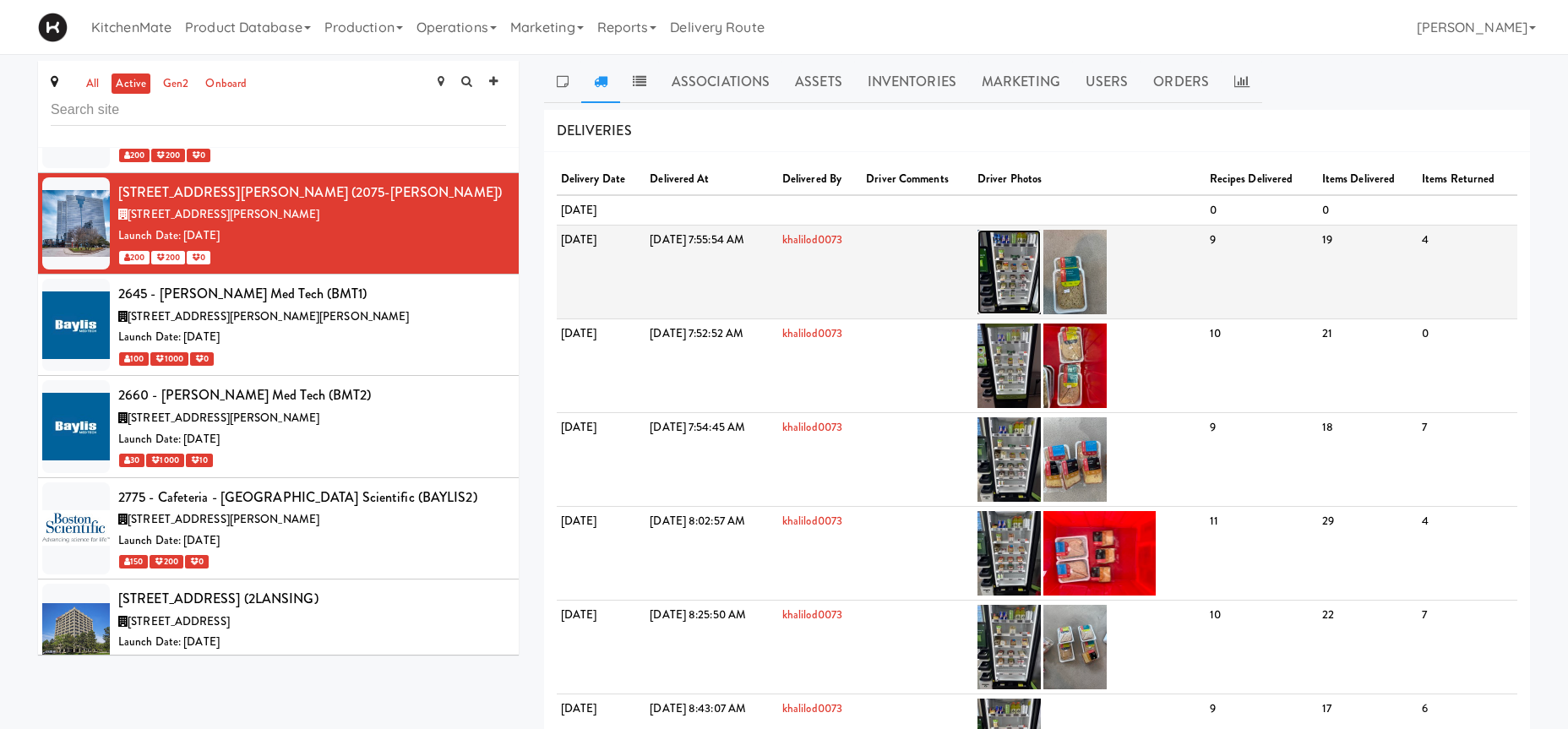
click at [1041, 273] on img at bounding box center [1008, 272] width 64 height 85
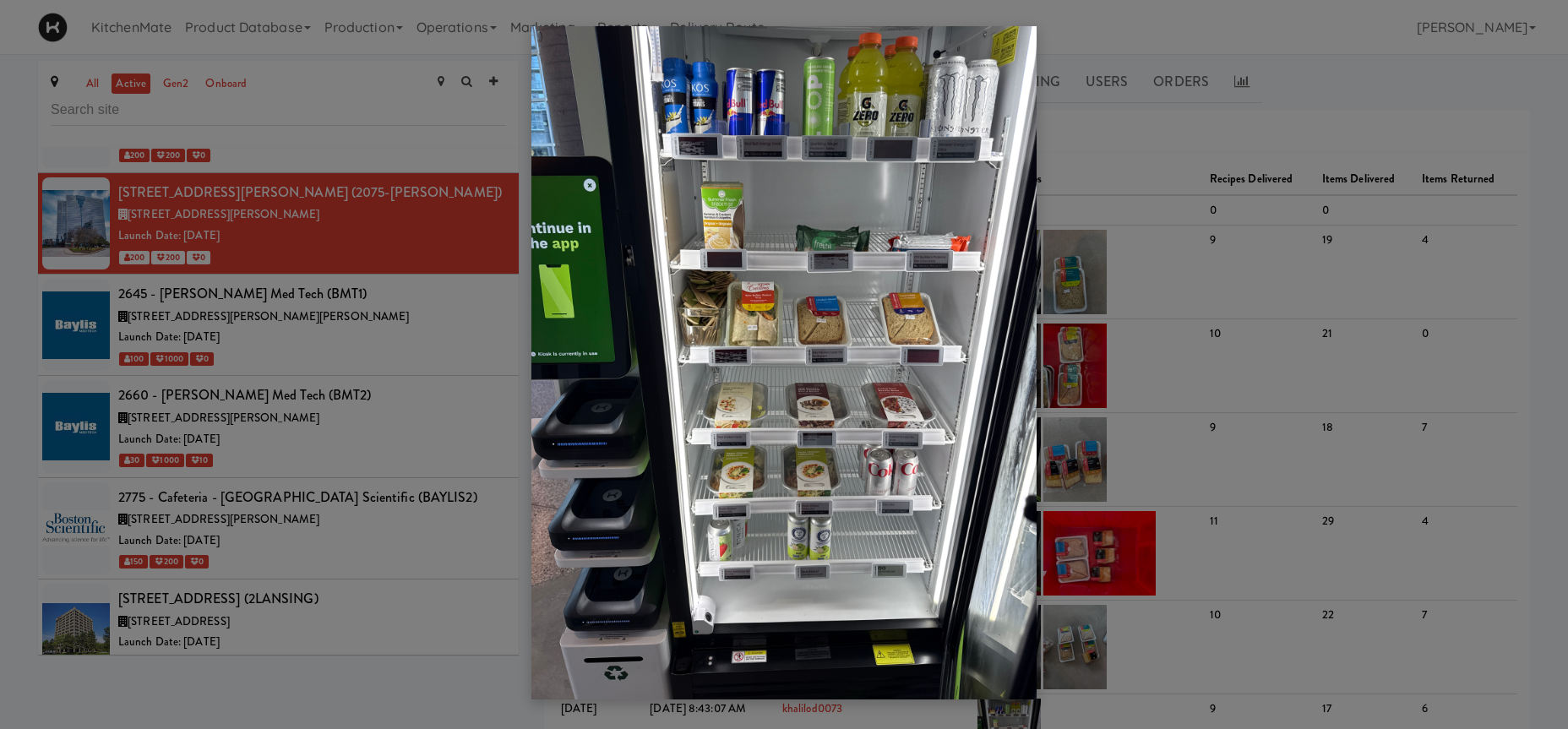
click at [184, 422] on div at bounding box center [784, 364] width 1568 height 729
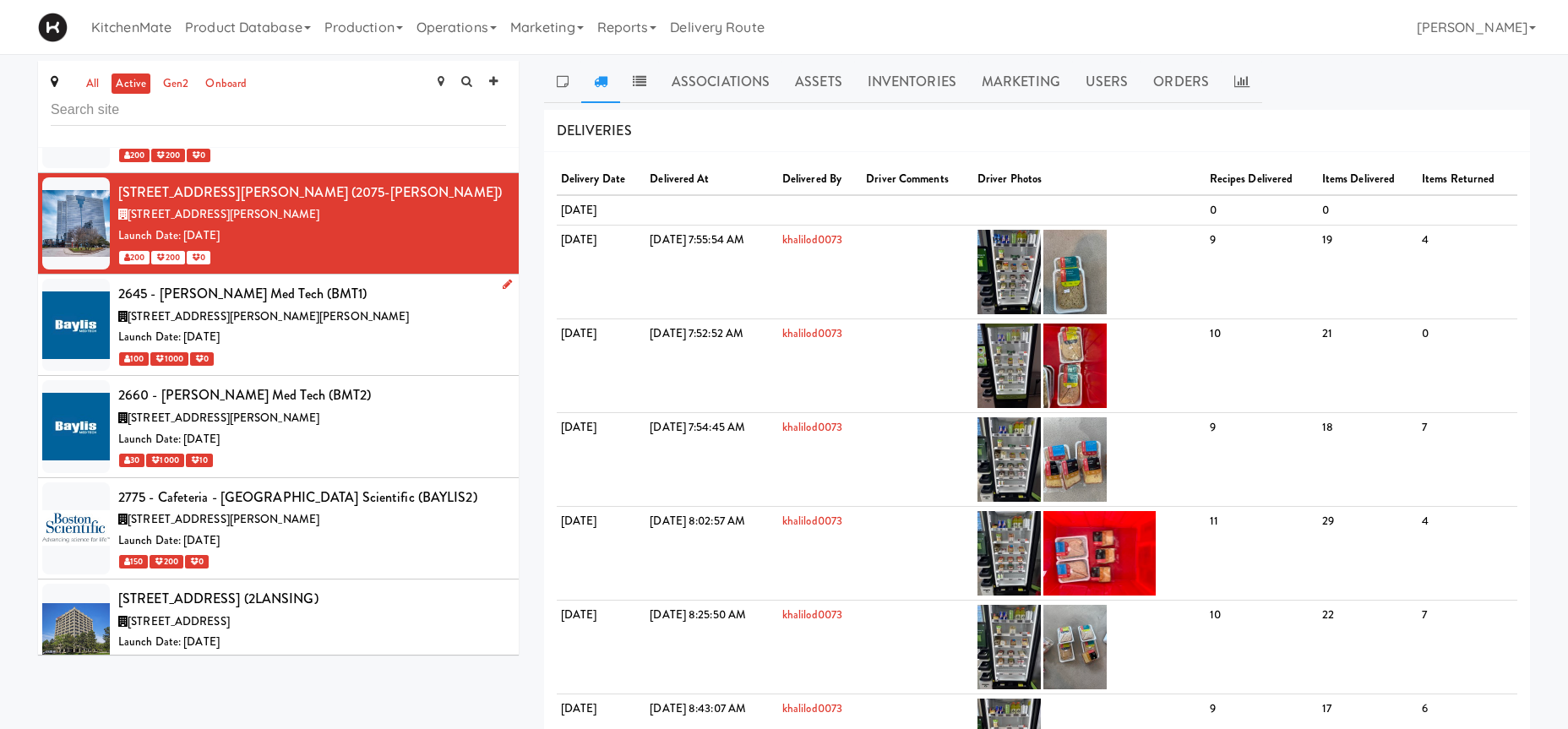
click at [285, 344] on div "Launch Date: Dec 06, 2021" at bounding box center [312, 337] width 388 height 21
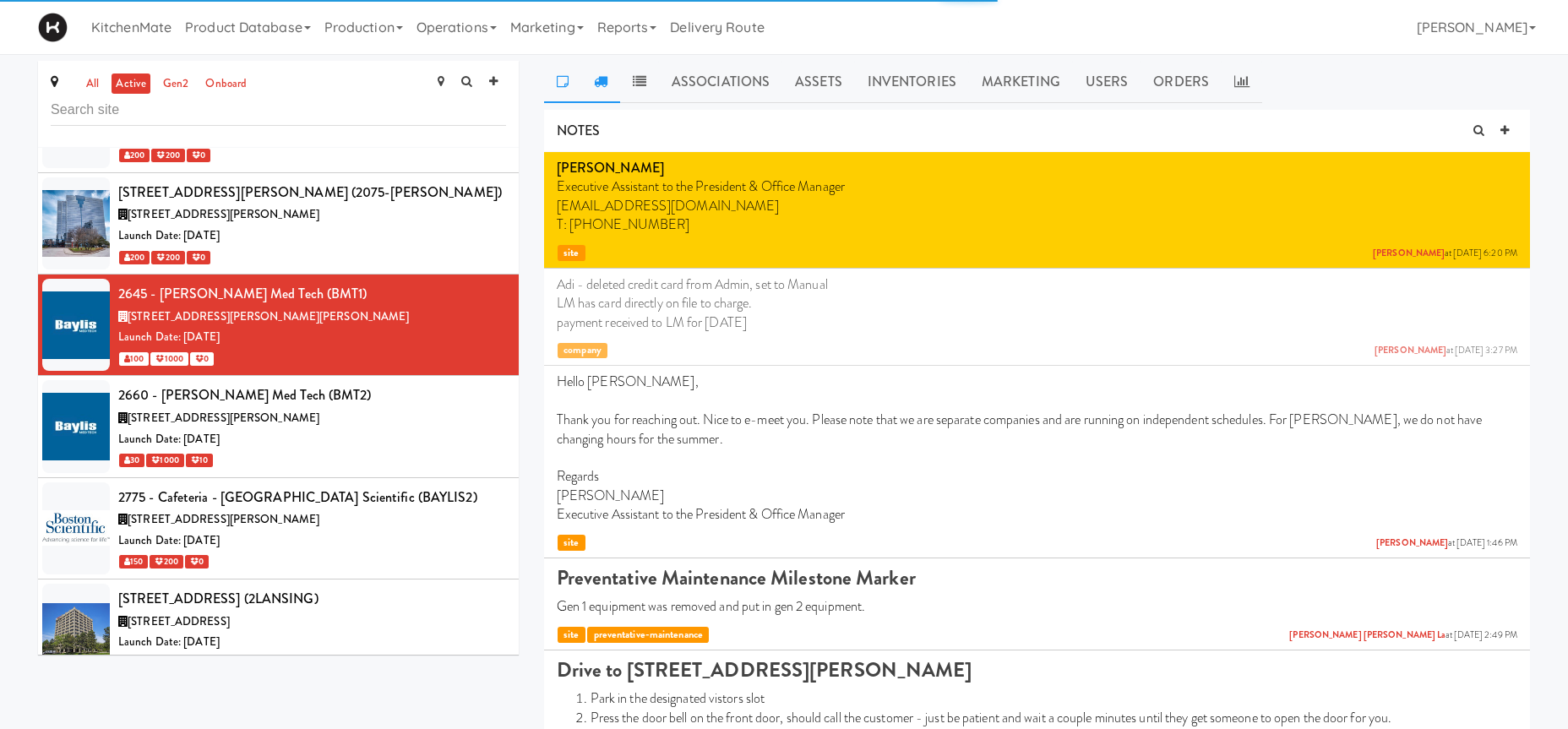
click at [610, 78] on link at bounding box center [600, 82] width 39 height 42
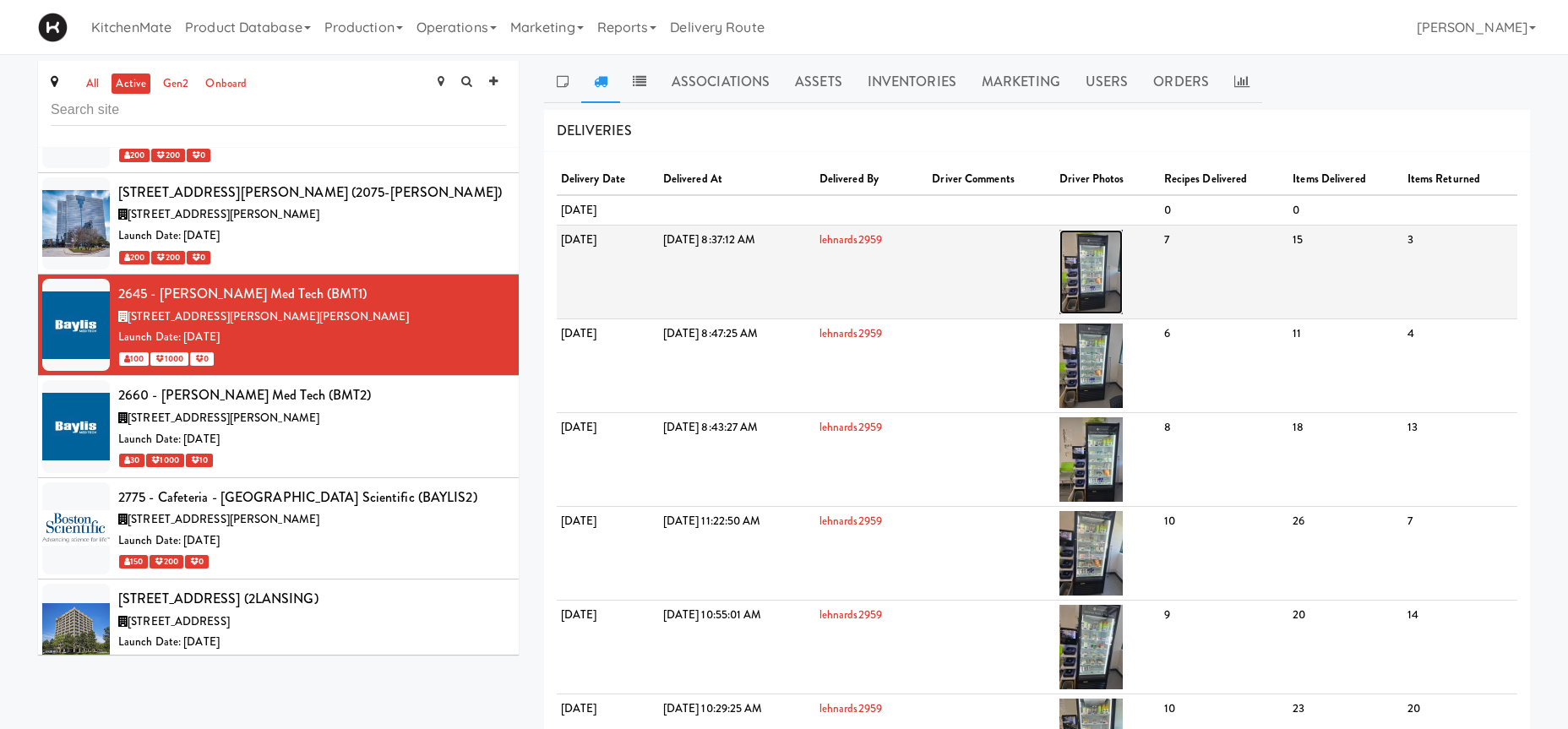
click at [1123, 279] on img at bounding box center [1091, 272] width 64 height 85
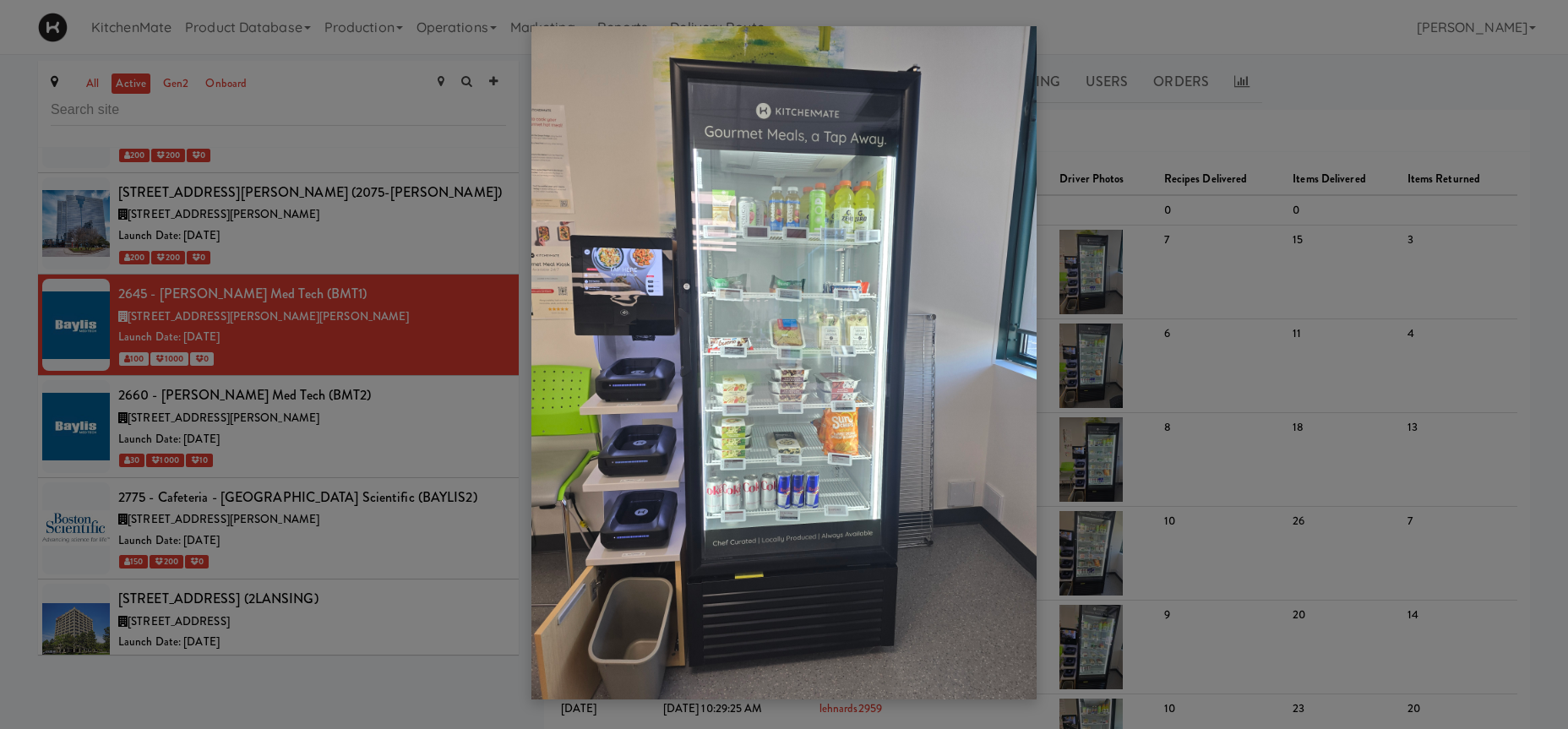
click at [354, 283] on div at bounding box center [784, 364] width 1568 height 729
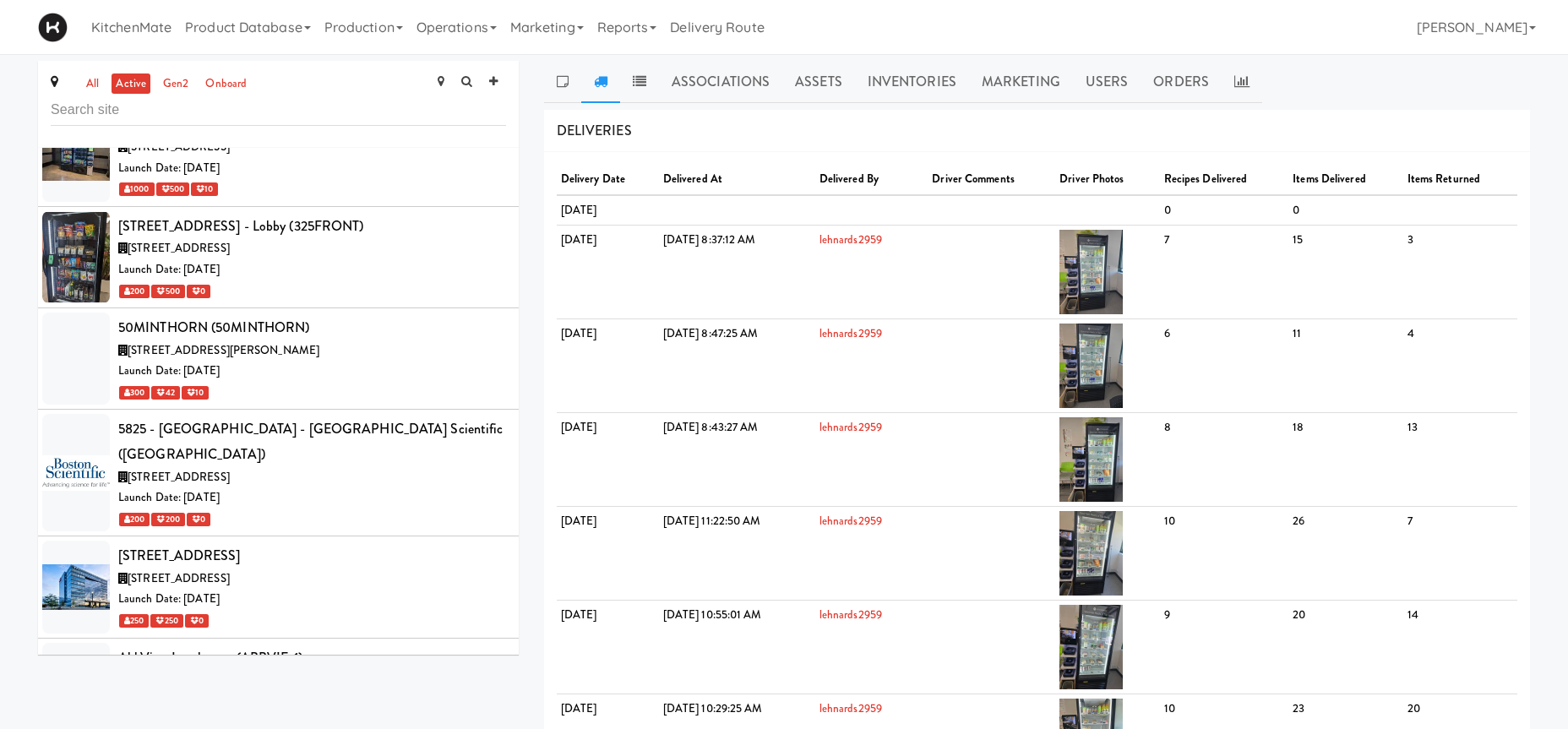
scroll to position [1398, 0]
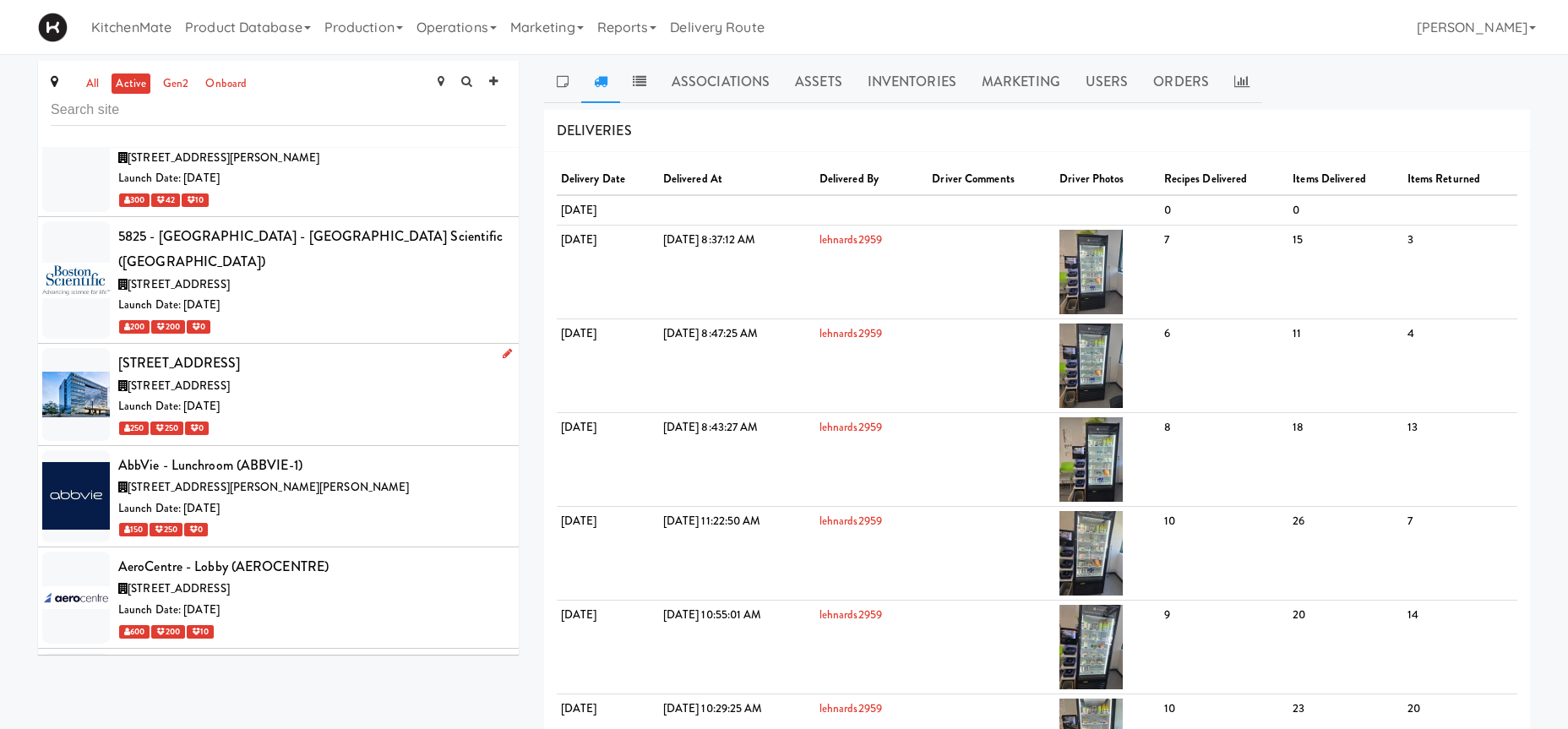
click at [300, 376] on div "6925 Century Ave, Mississauga ON" at bounding box center [312, 386] width 388 height 21
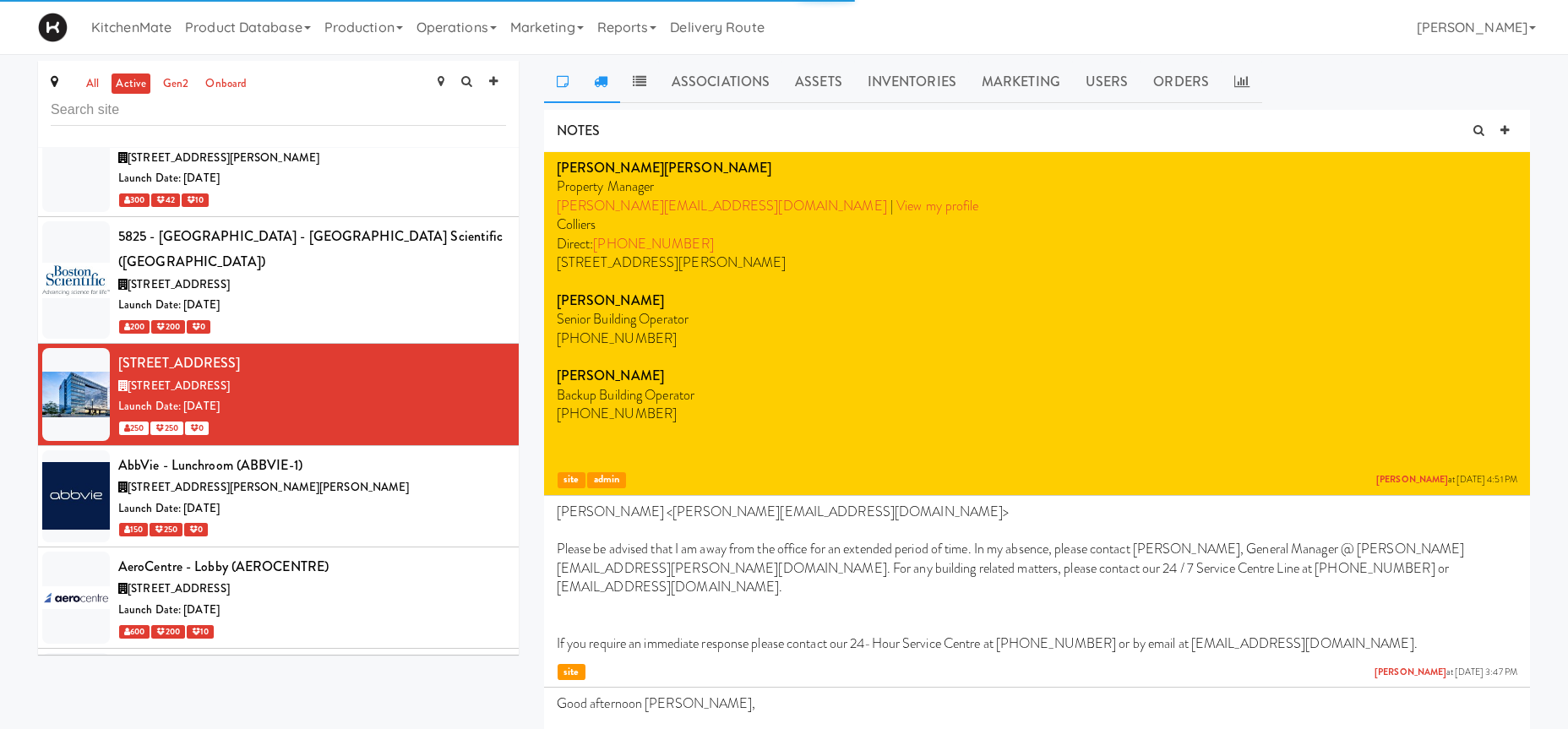
click at [598, 78] on icon at bounding box center [600, 81] width 14 height 14
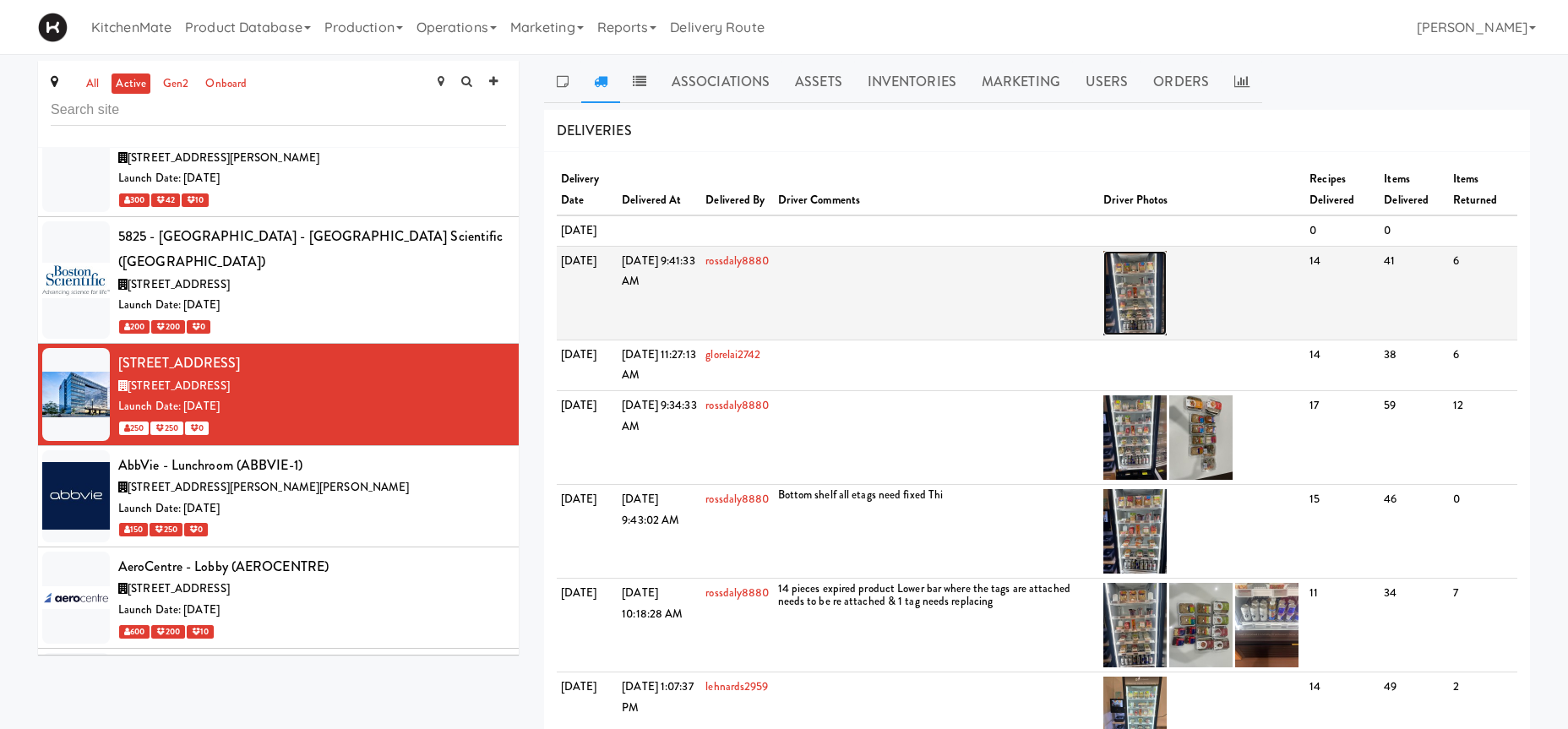
click at [1135, 328] on img at bounding box center [1135, 293] width 64 height 85
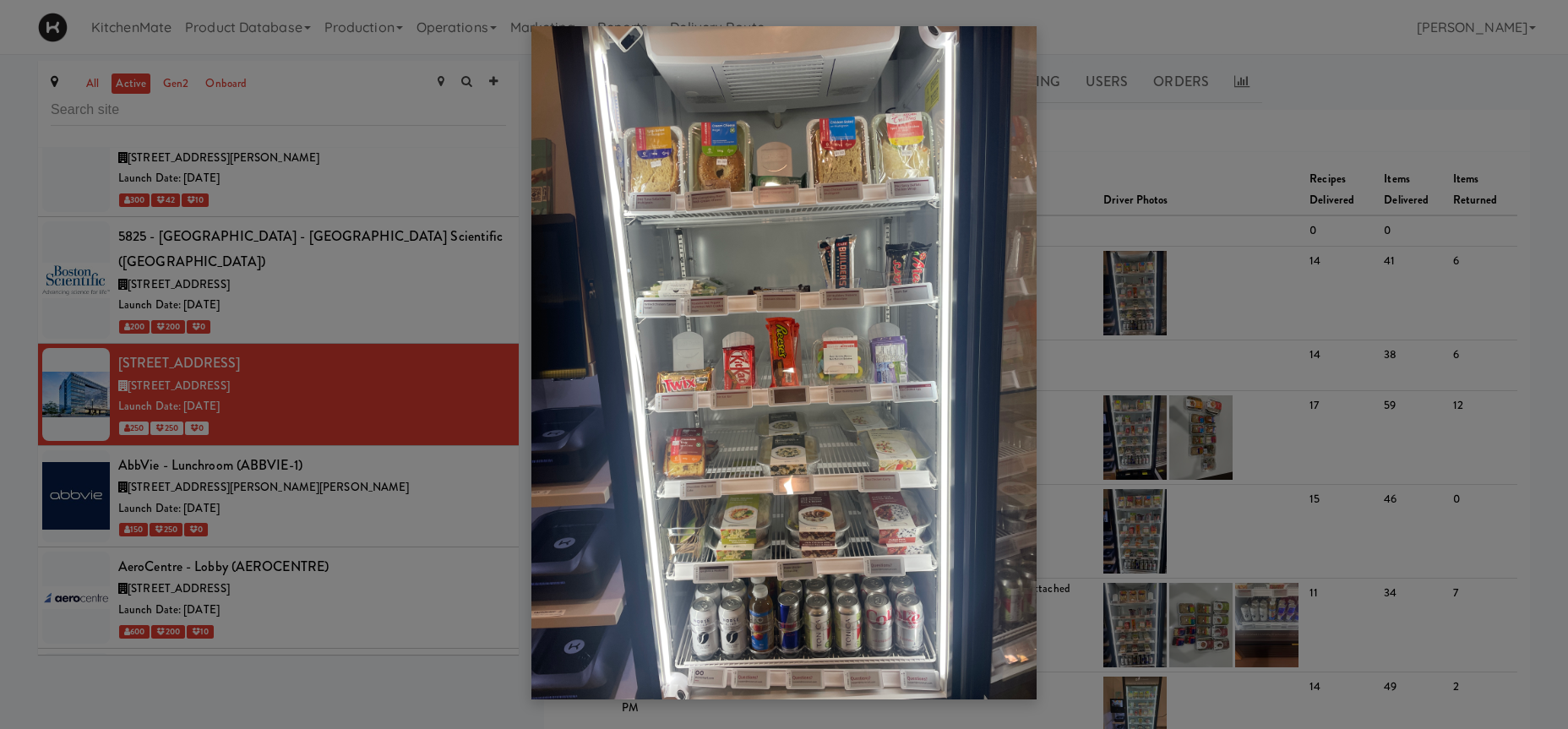
click at [369, 328] on div at bounding box center [784, 364] width 1568 height 729
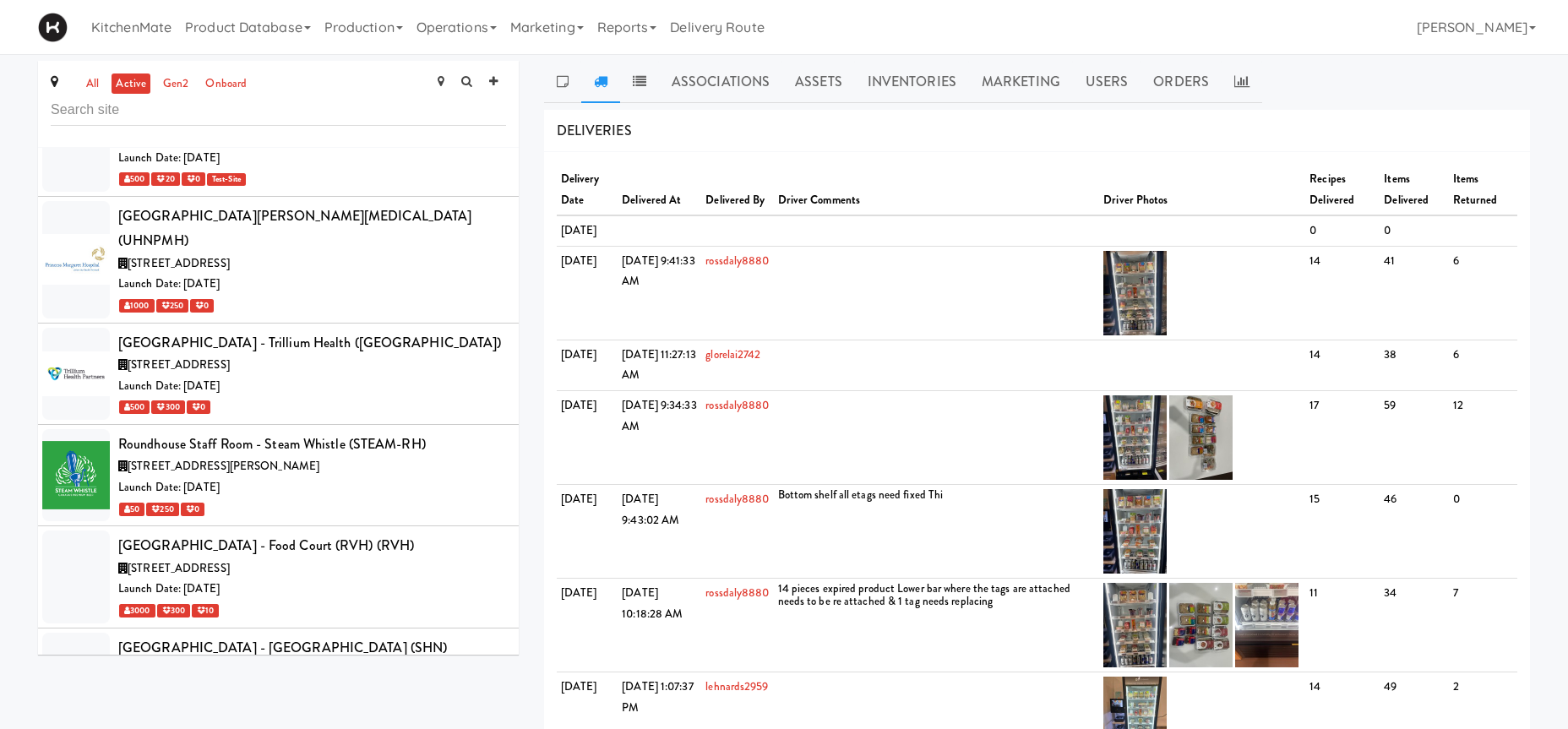
scroll to position [7504, 0]
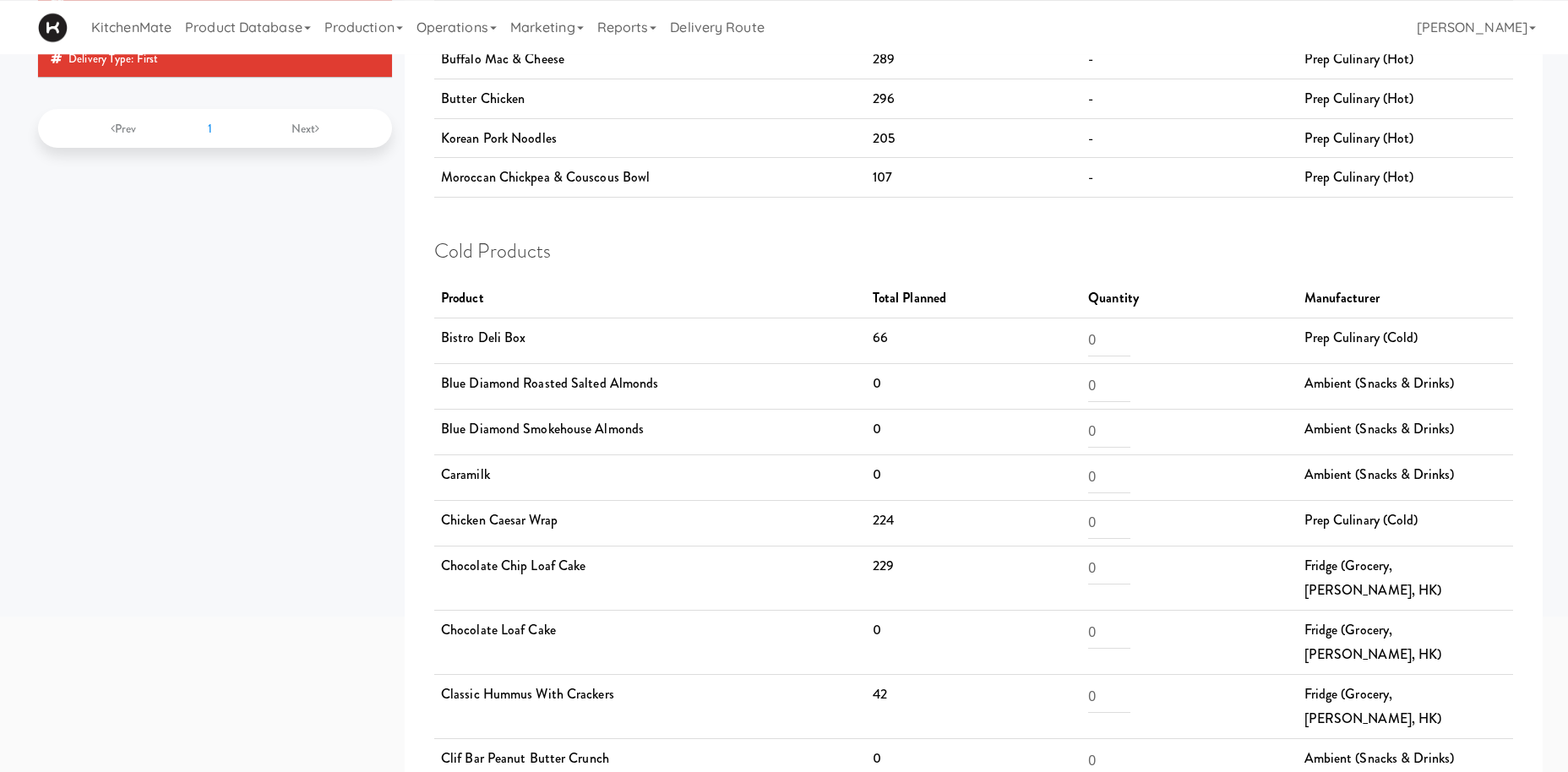
scroll to position [208, 0]
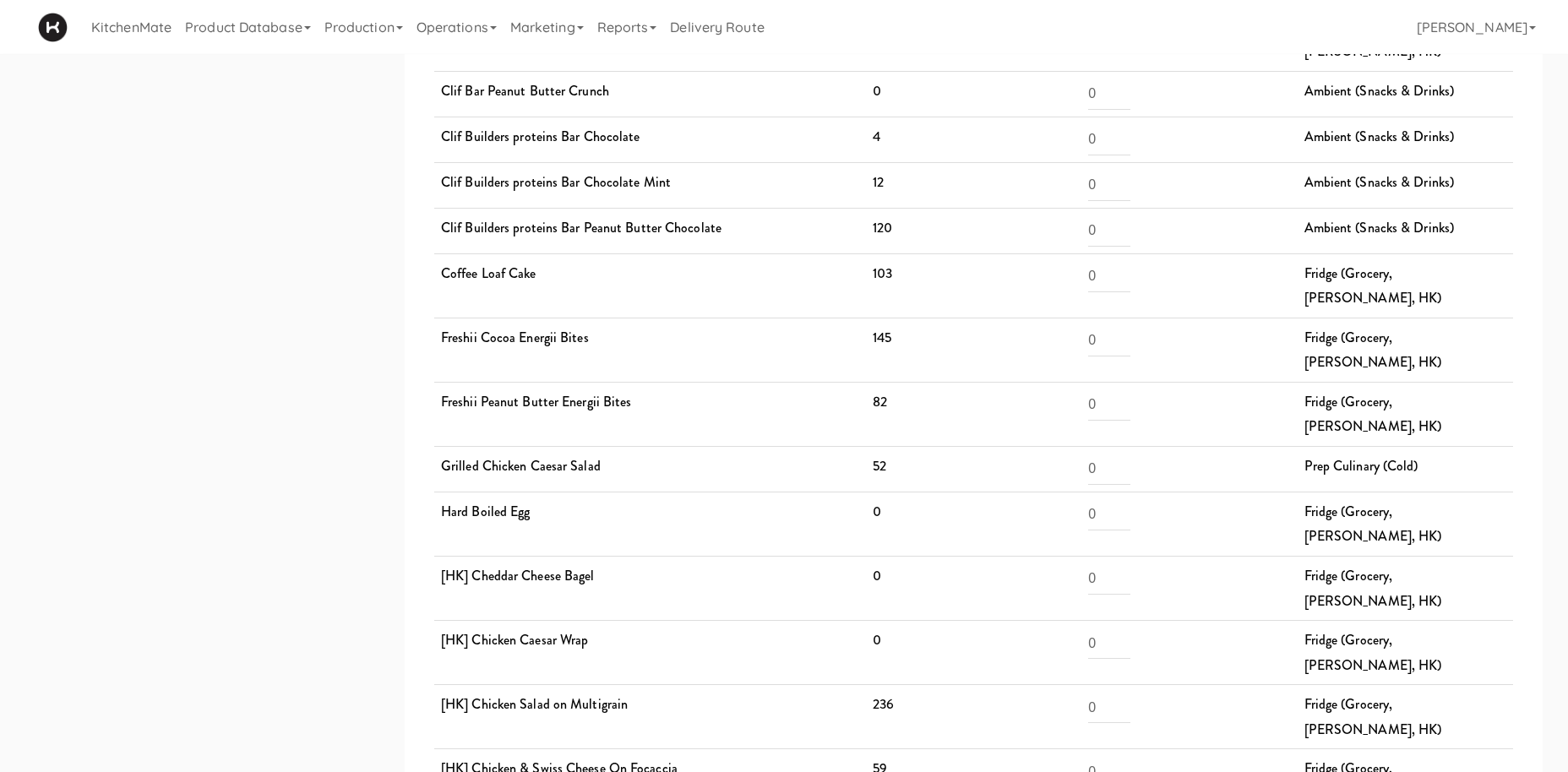
scroll to position [877, 0]
drag, startPoint x: 489, startPoint y: 537, endPoint x: 677, endPoint y: 555, distance: 188.9
click at [677, 684] on td "[HK] Chicken Salad on Multigrain" at bounding box center [650, 716] width 431 height 64
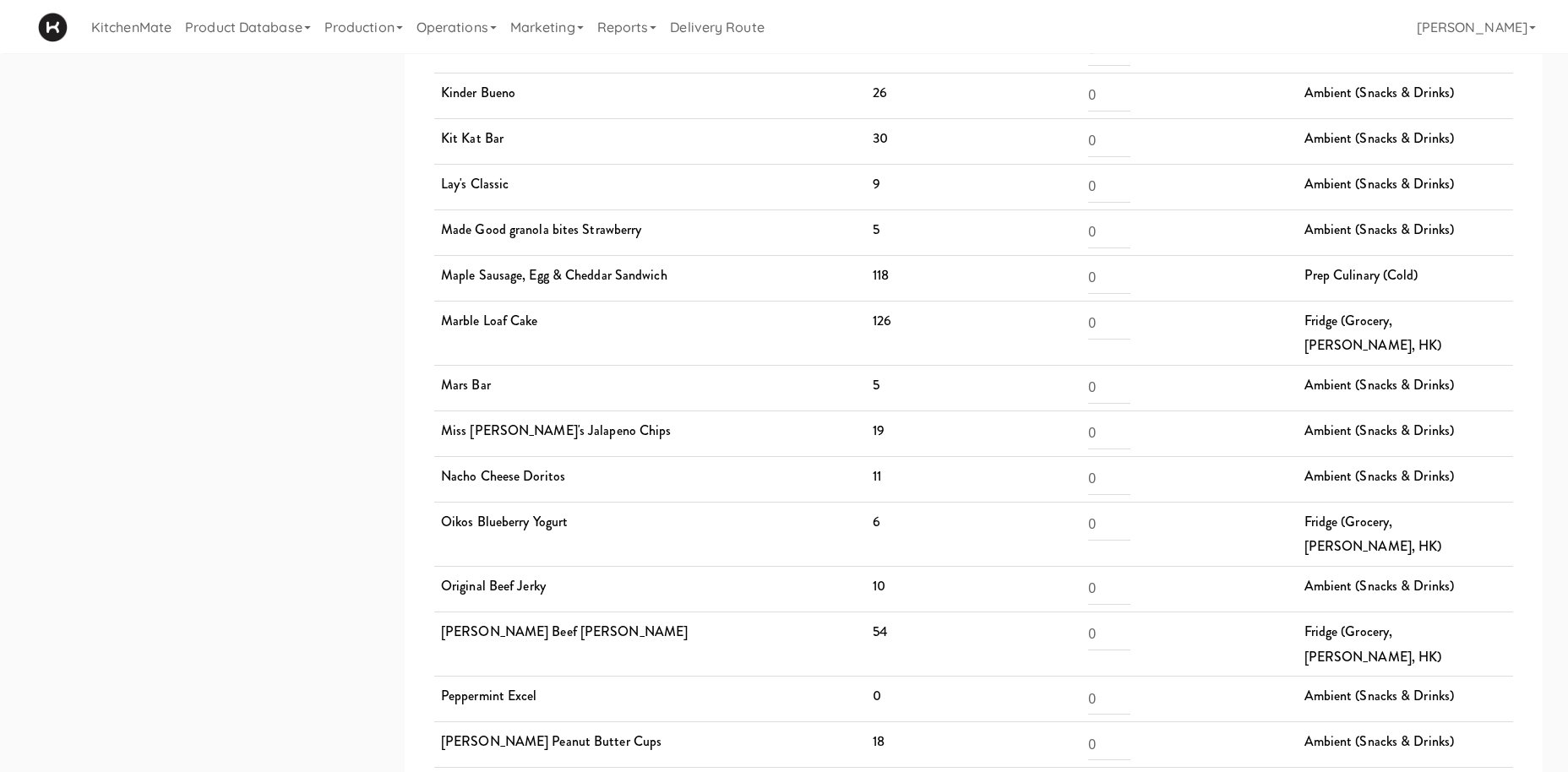
scroll to position [2305, 0]
drag, startPoint x: 559, startPoint y: 519, endPoint x: 704, endPoint y: 530, distance: 145.4
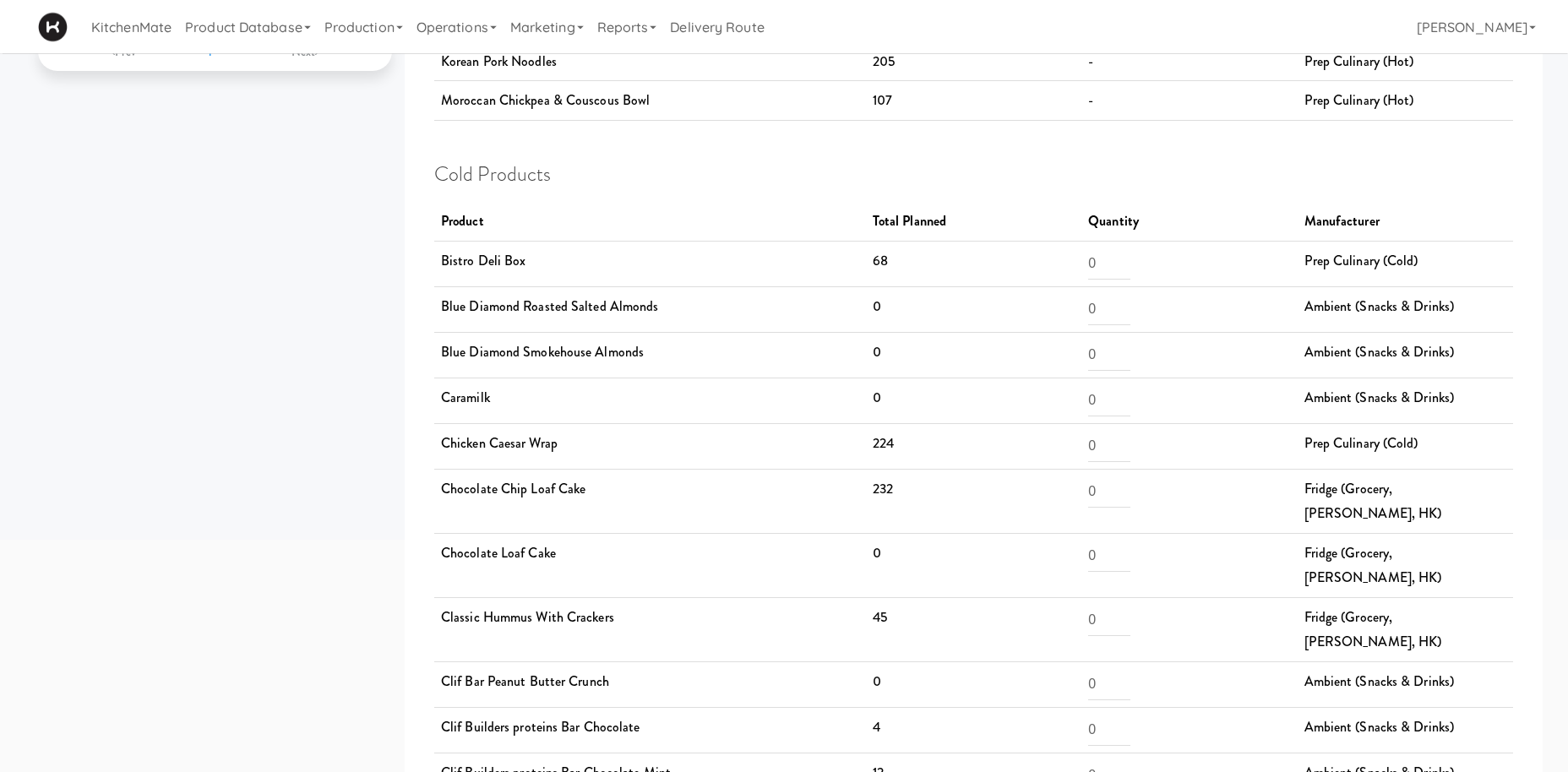
scroll to position [0, 0]
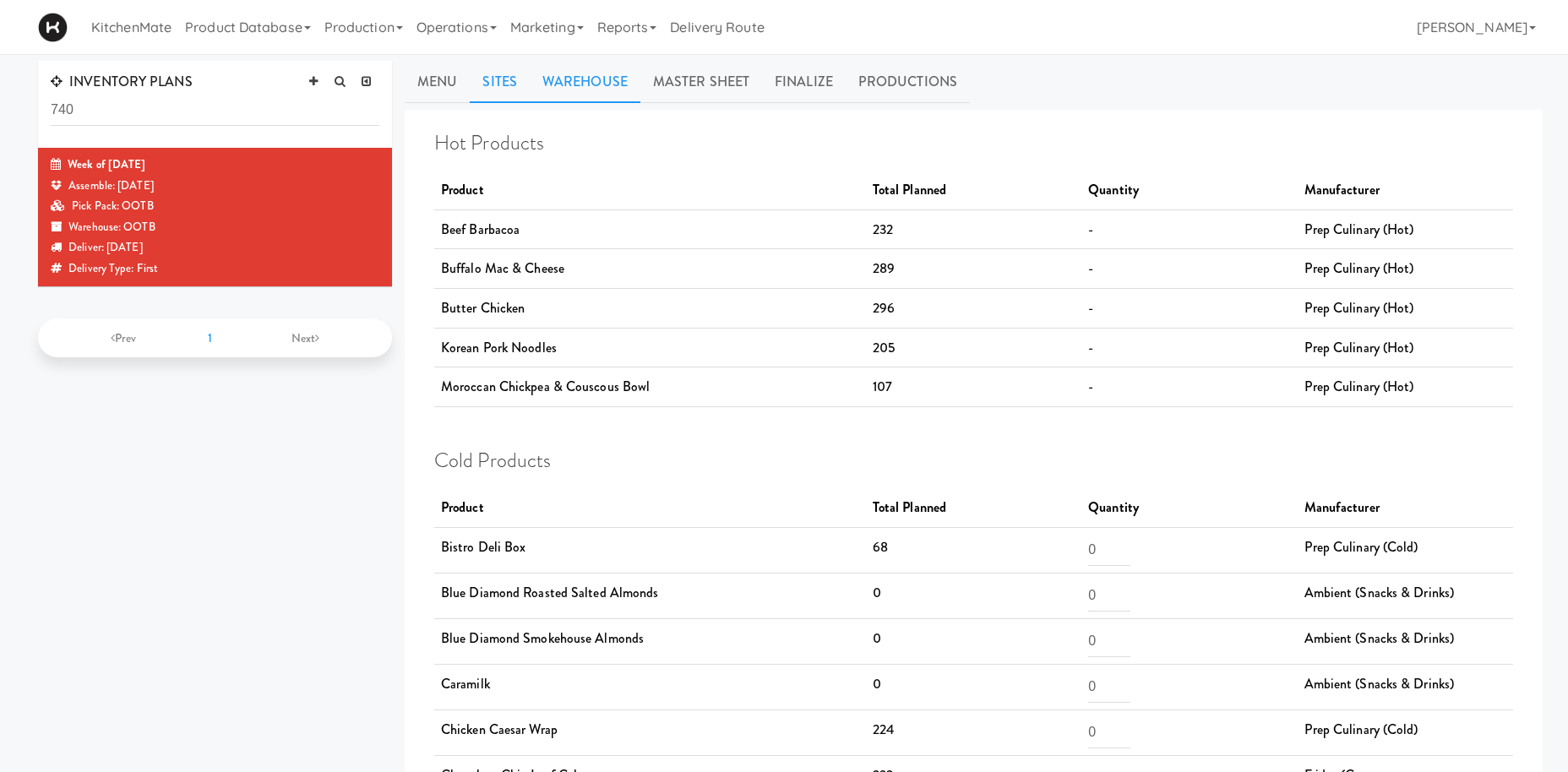
click at [509, 91] on link "Sites" at bounding box center [499, 82] width 60 height 42
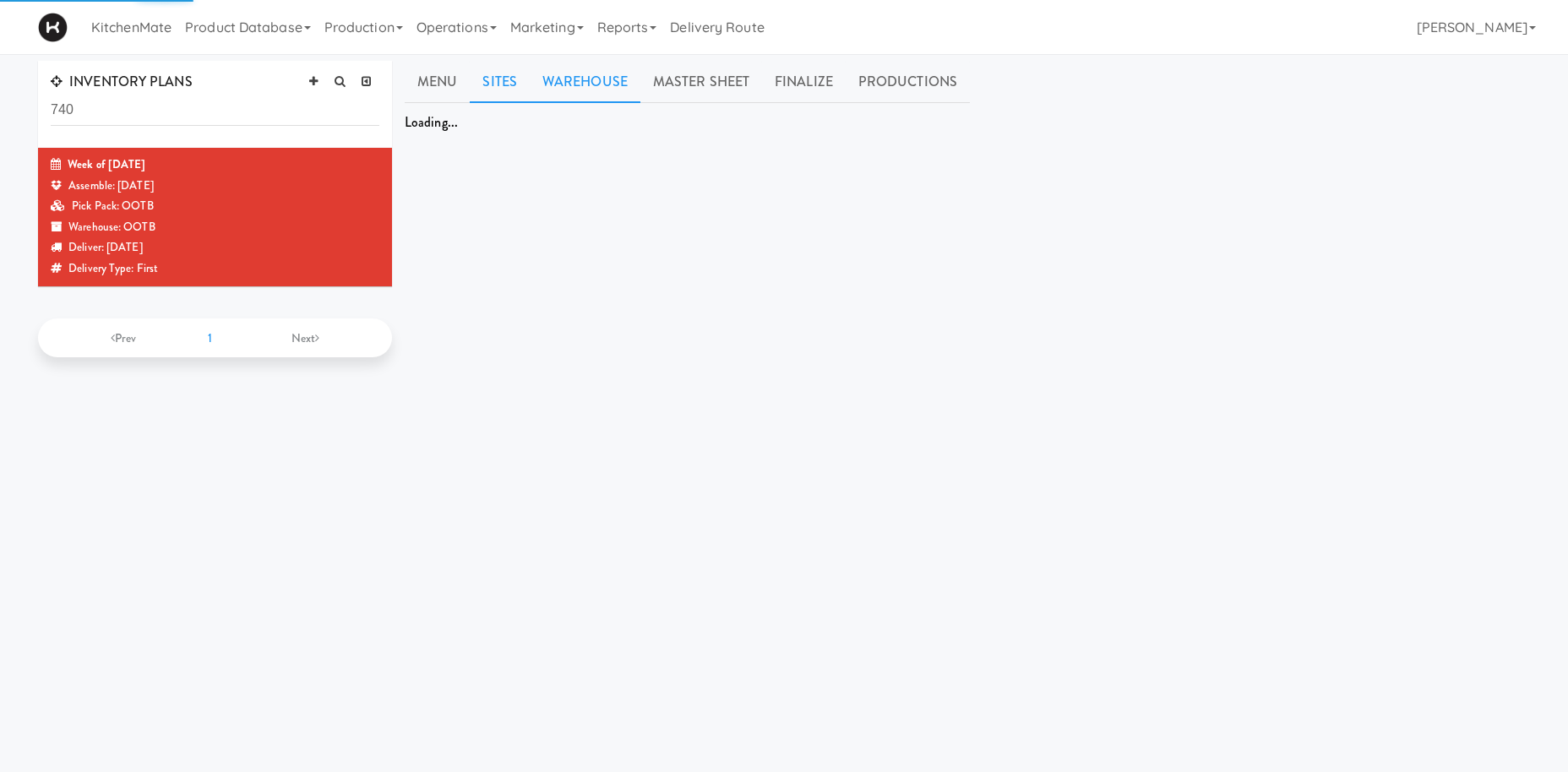
click at [550, 87] on link "Warehouse" at bounding box center [585, 82] width 111 height 42
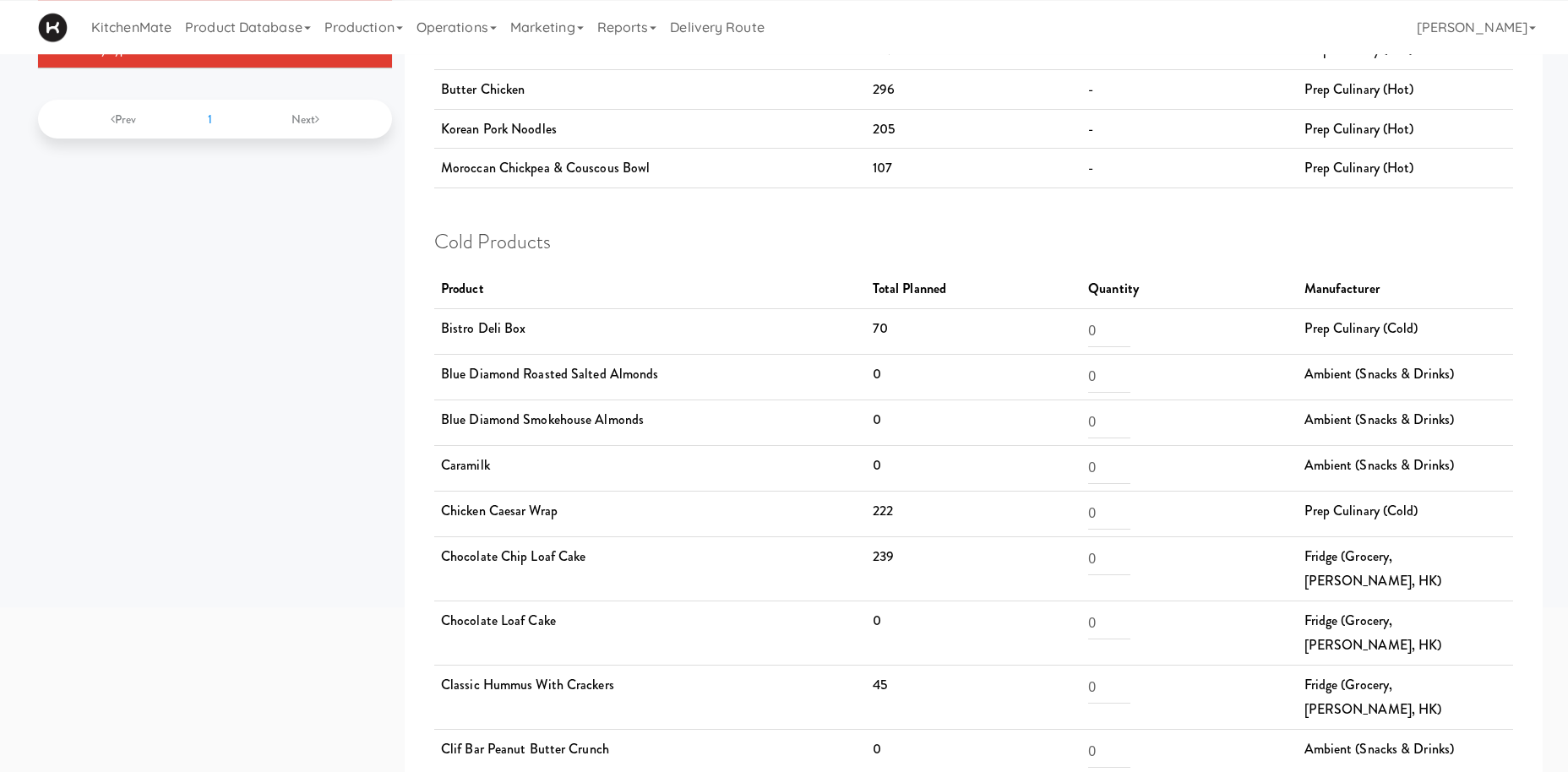
scroll to position [217, 0]
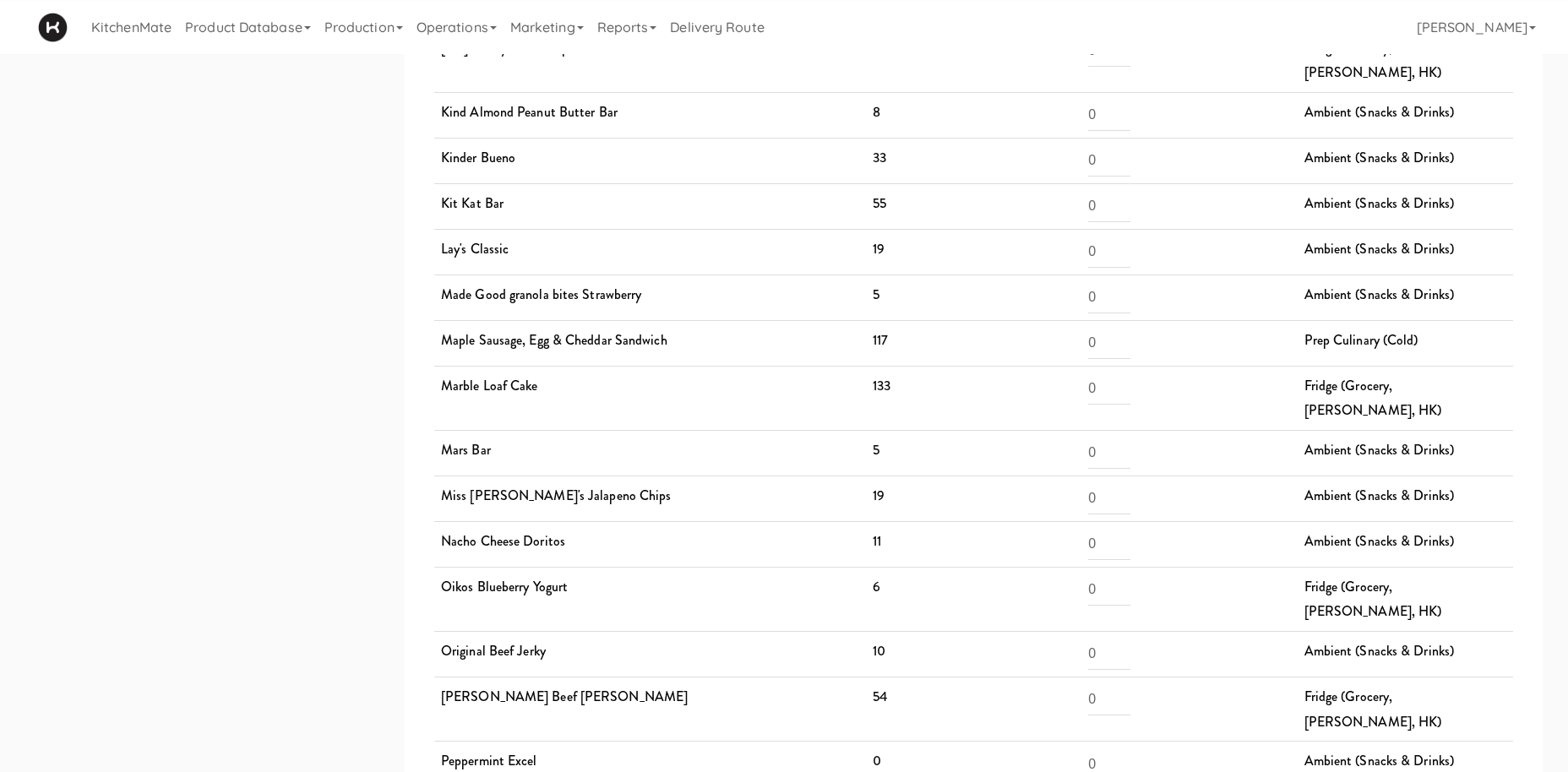
scroll to position [2246, 0]
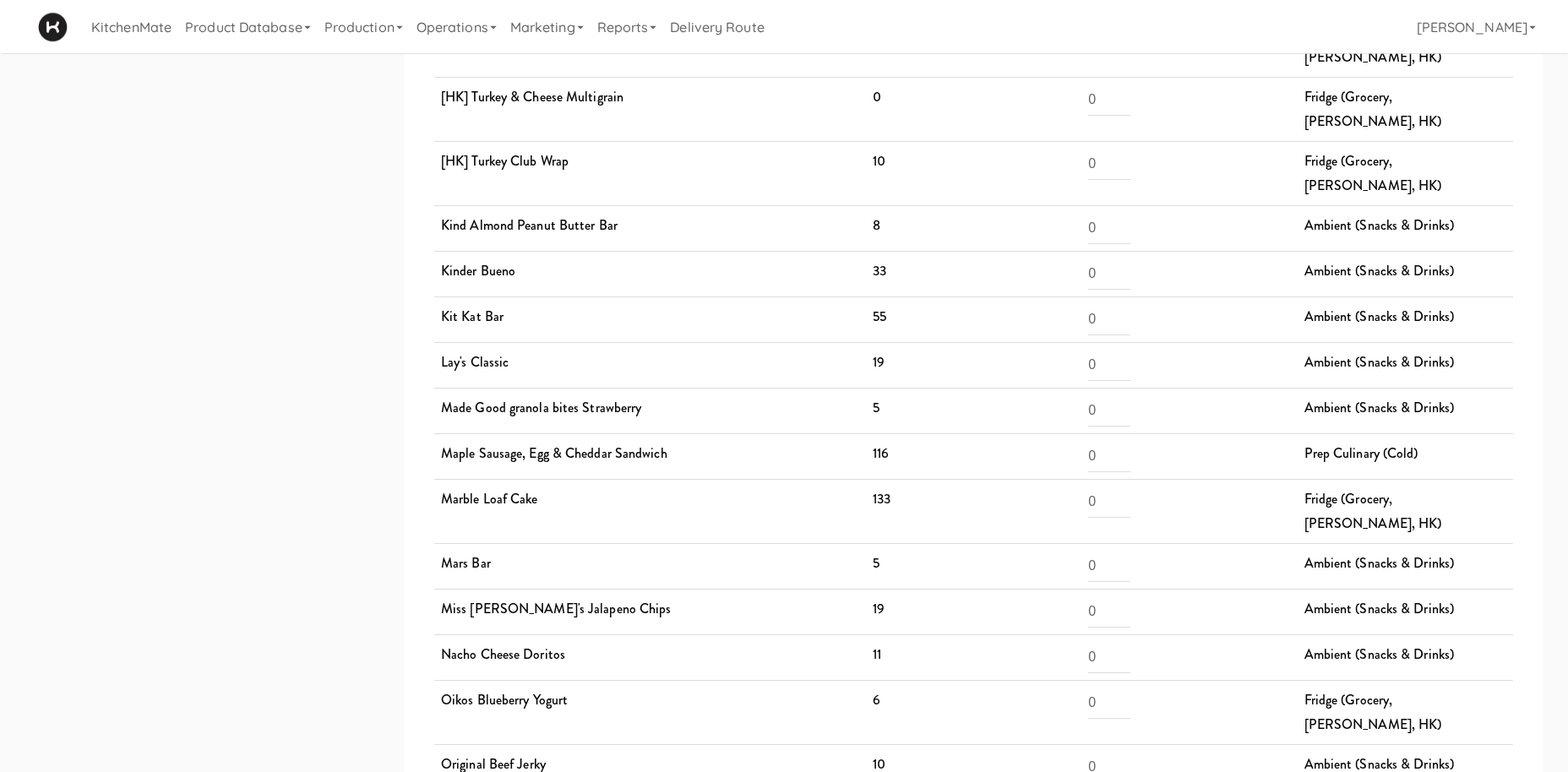
scroll to position [2126, 0]
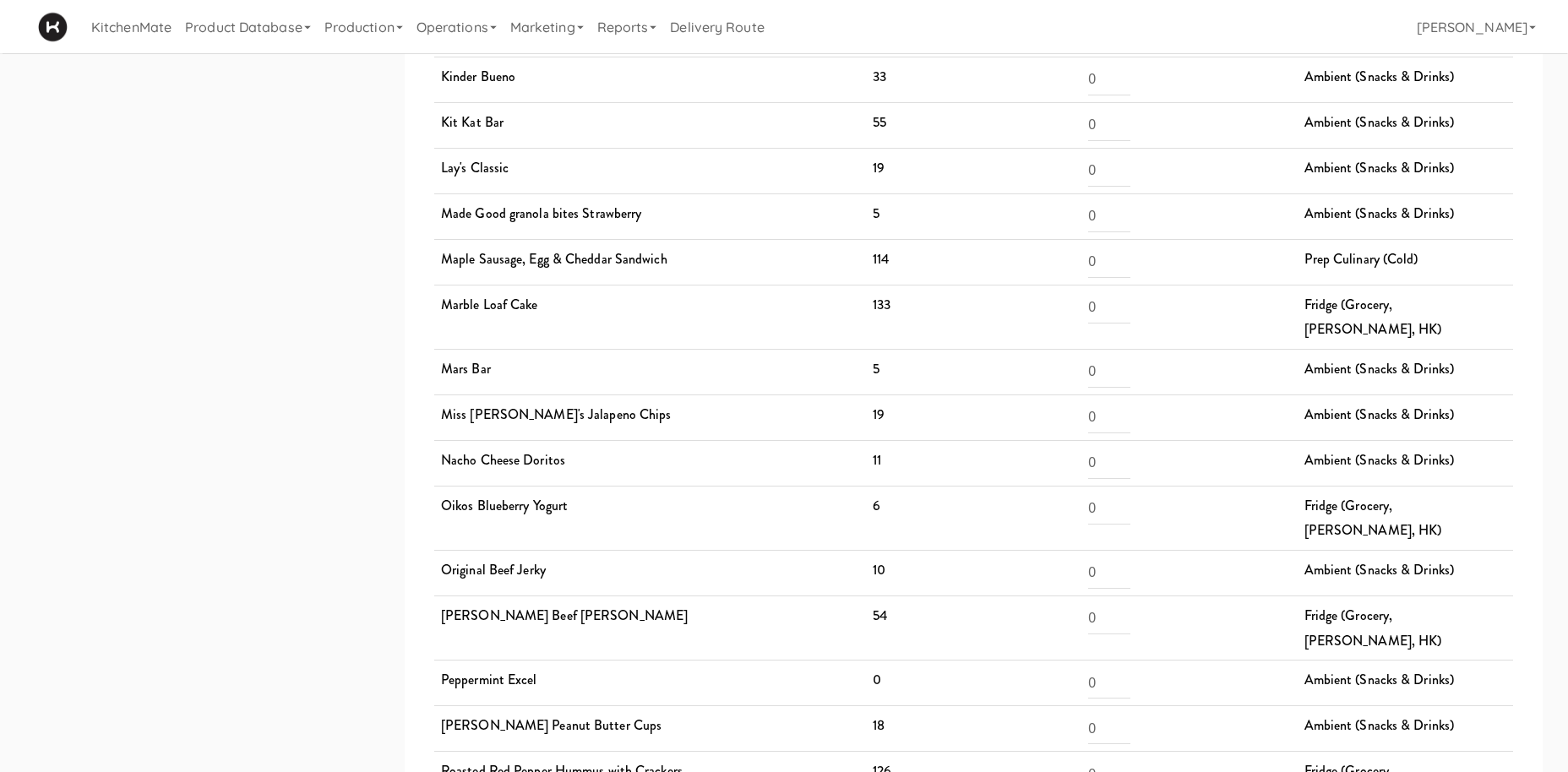
scroll to position [2323, 0]
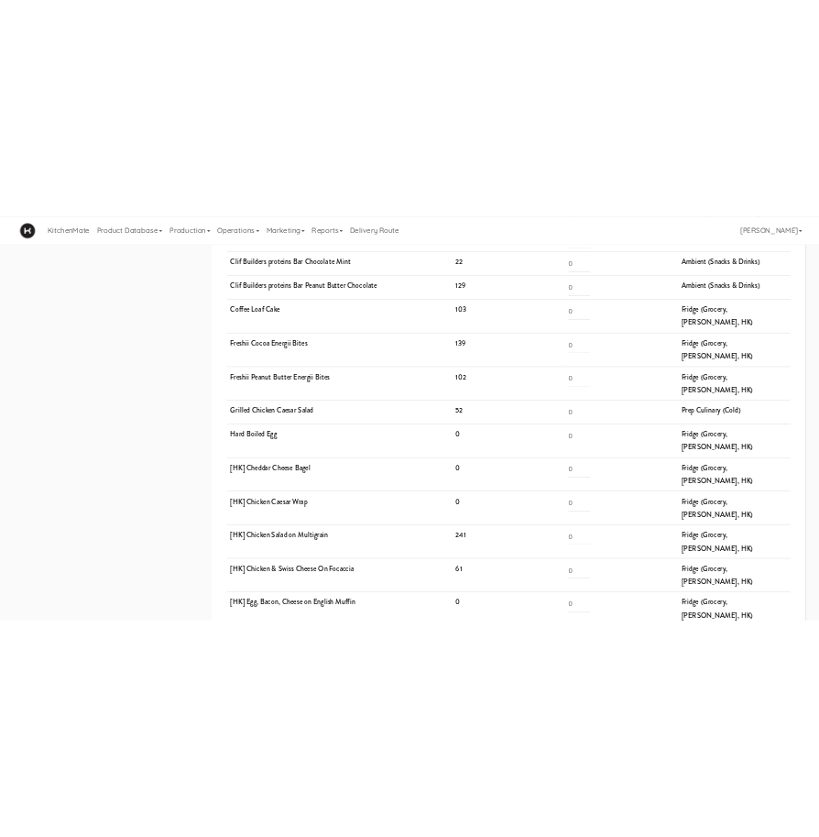
scroll to position [1056, 0]
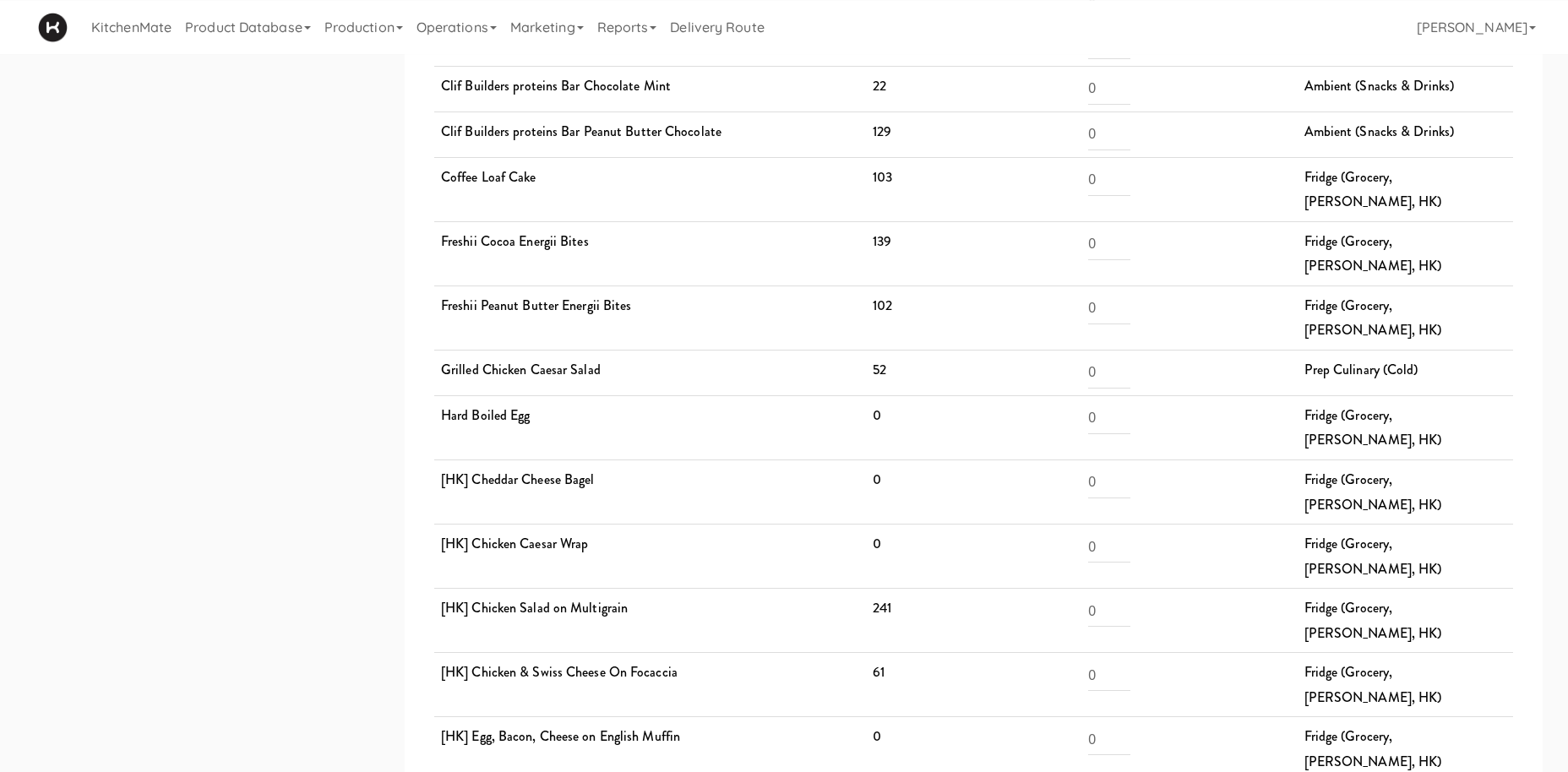
click at [584, 221] on td "Freshii Cocoa Energii Bites" at bounding box center [650, 253] width 431 height 64
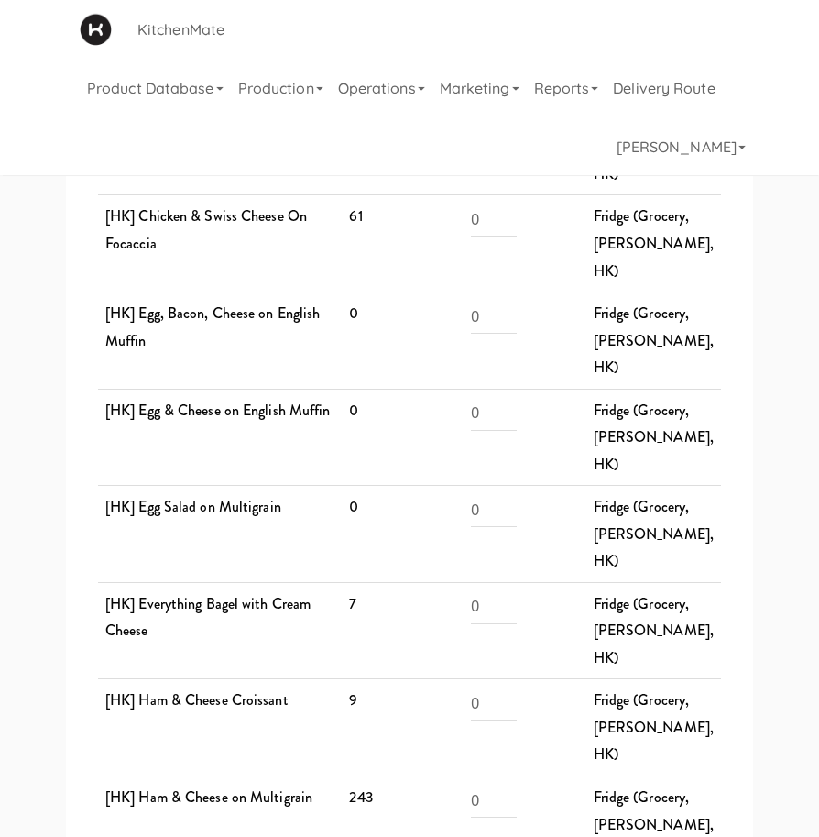
scroll to position [2553, 0]
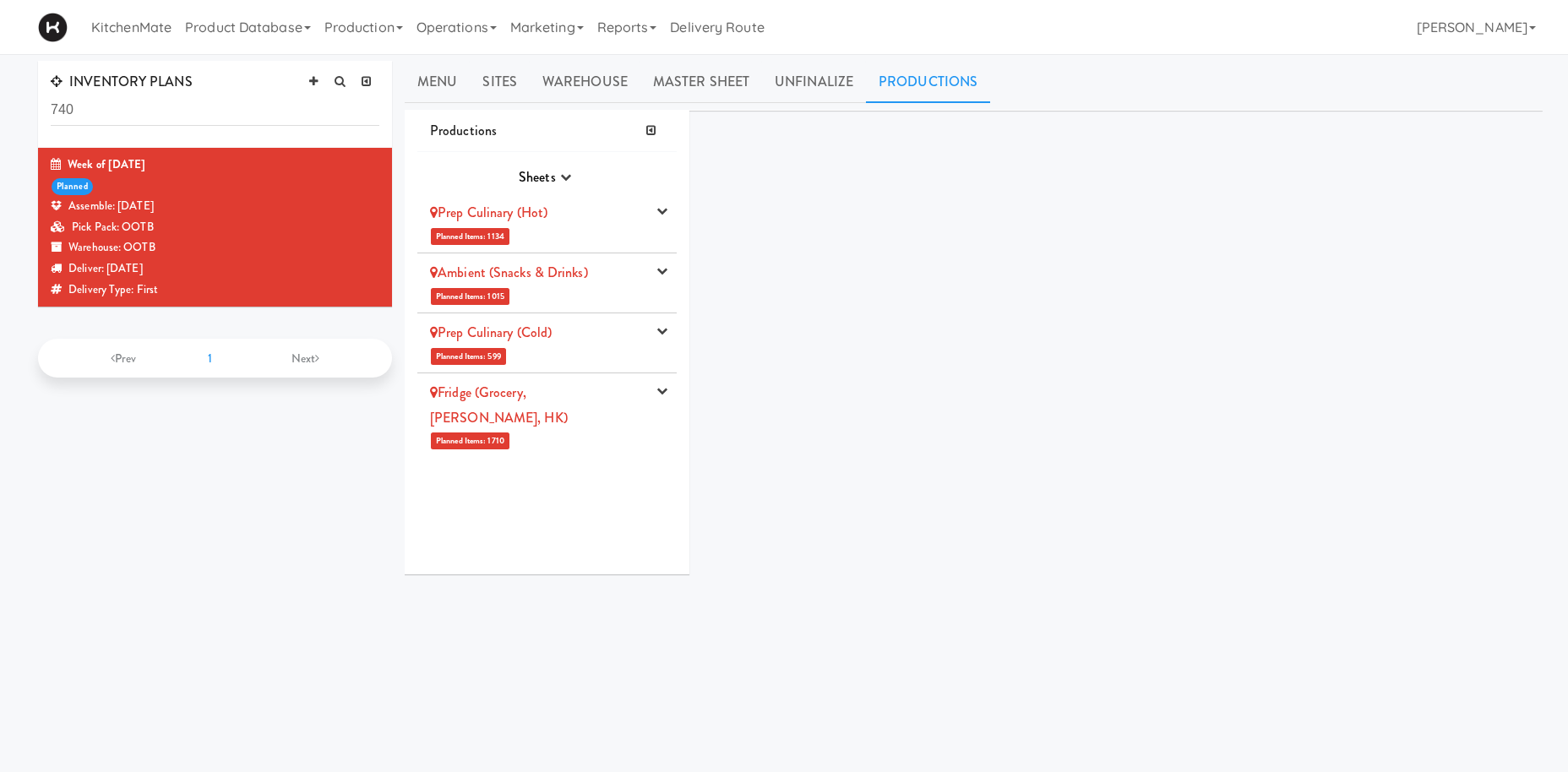
click at [601, 286] on li "Ambient (Snacks & Drinks) Planned Items: 1015 Pick Suppliers Assign Barcodes Co…" at bounding box center [547, 283] width 259 height 60
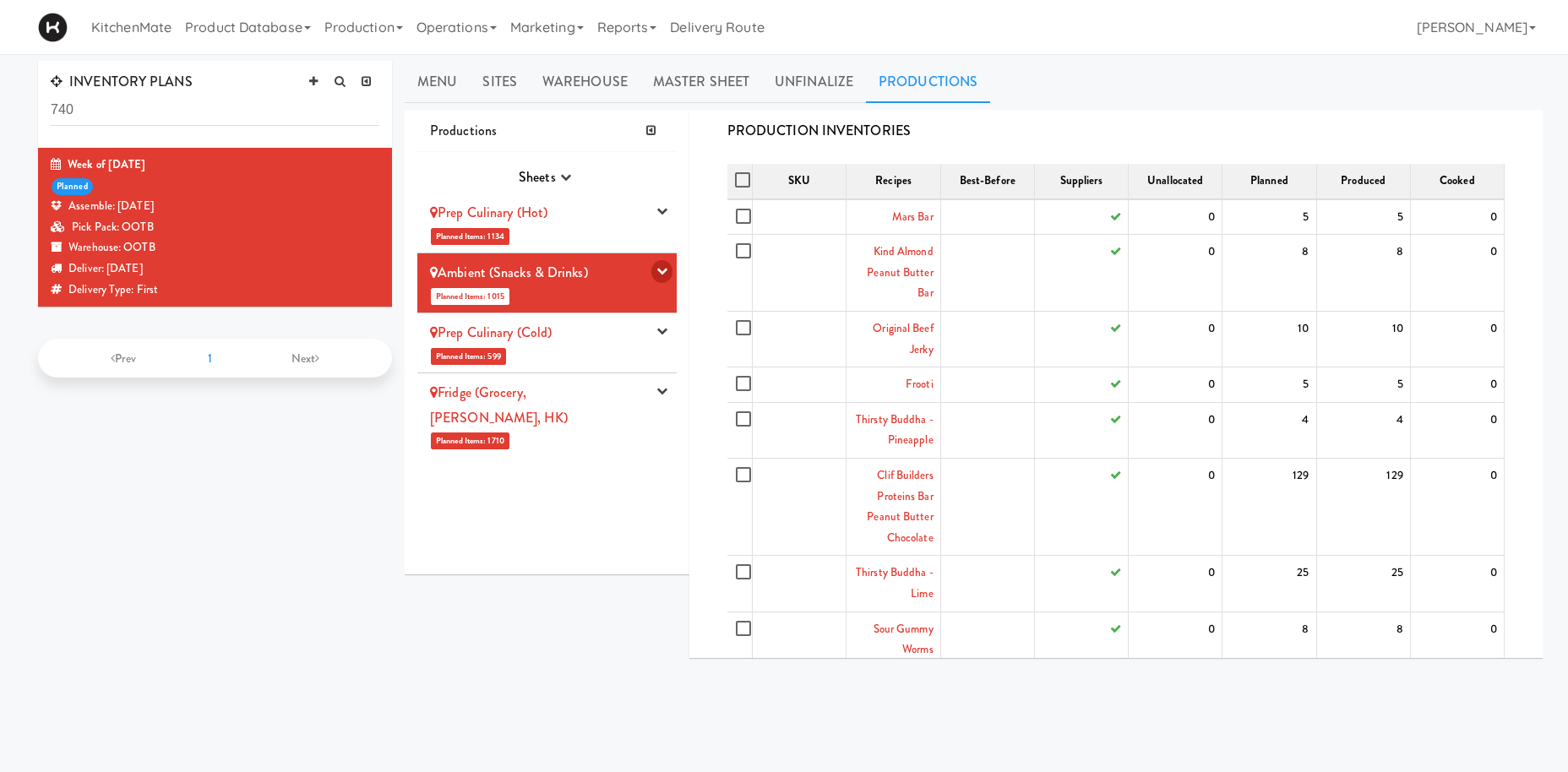
click at [671, 274] on button "button" at bounding box center [662, 271] width 21 height 23
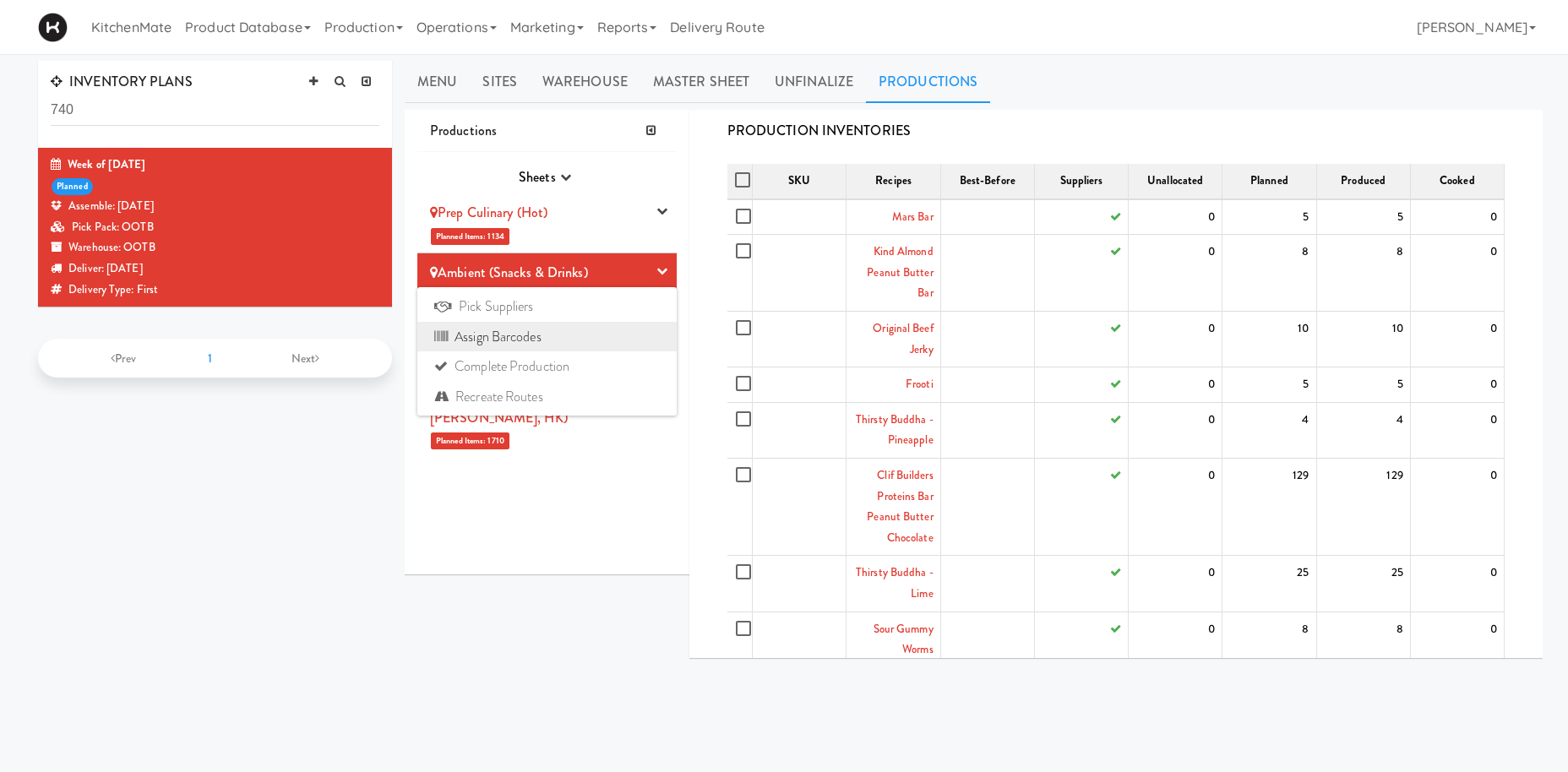
click at [605, 343] on link "Assign Barcodes" at bounding box center [547, 336] width 259 height 30
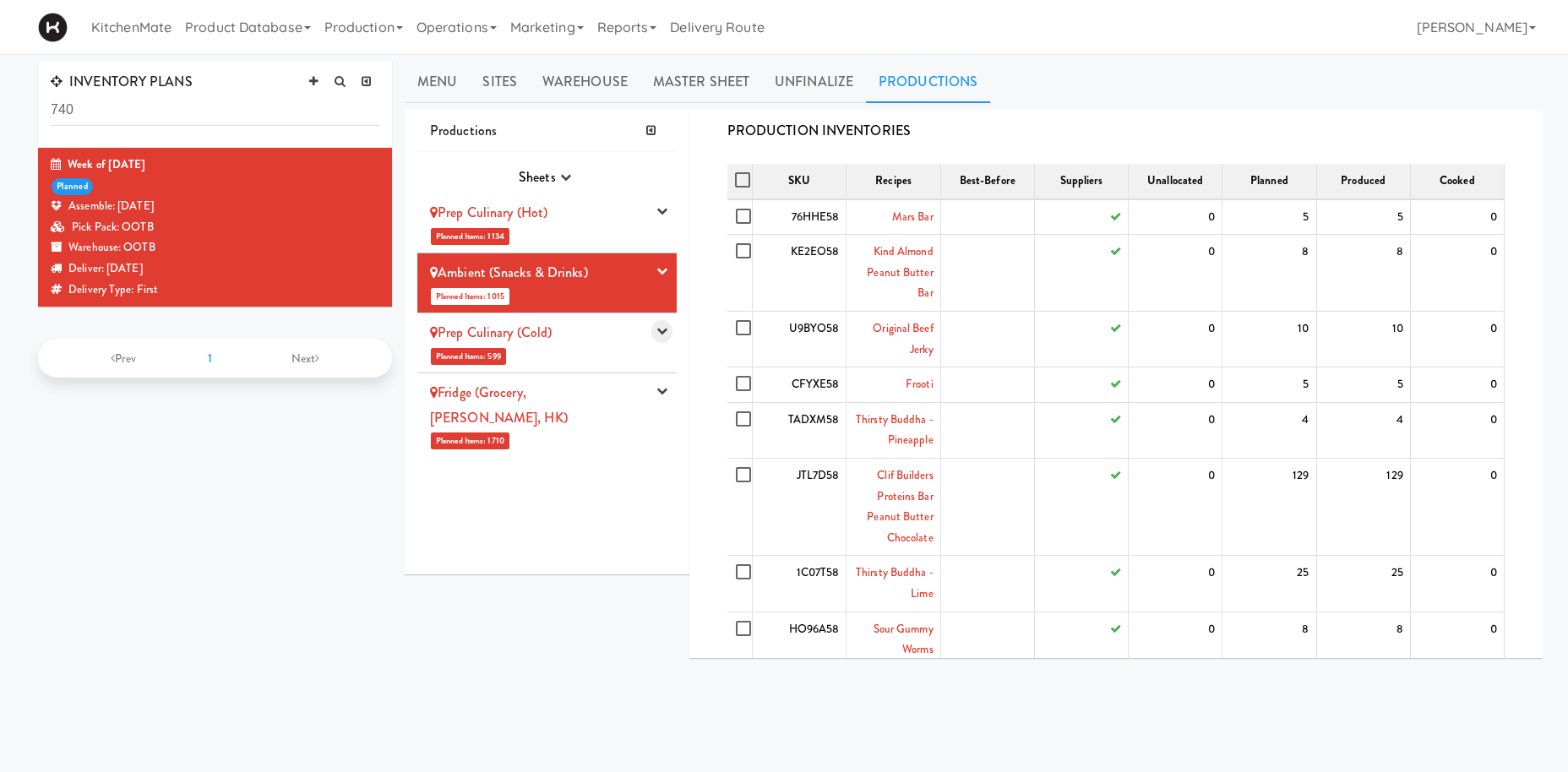
click at [660, 331] on icon "button" at bounding box center [662, 331] width 11 height 11
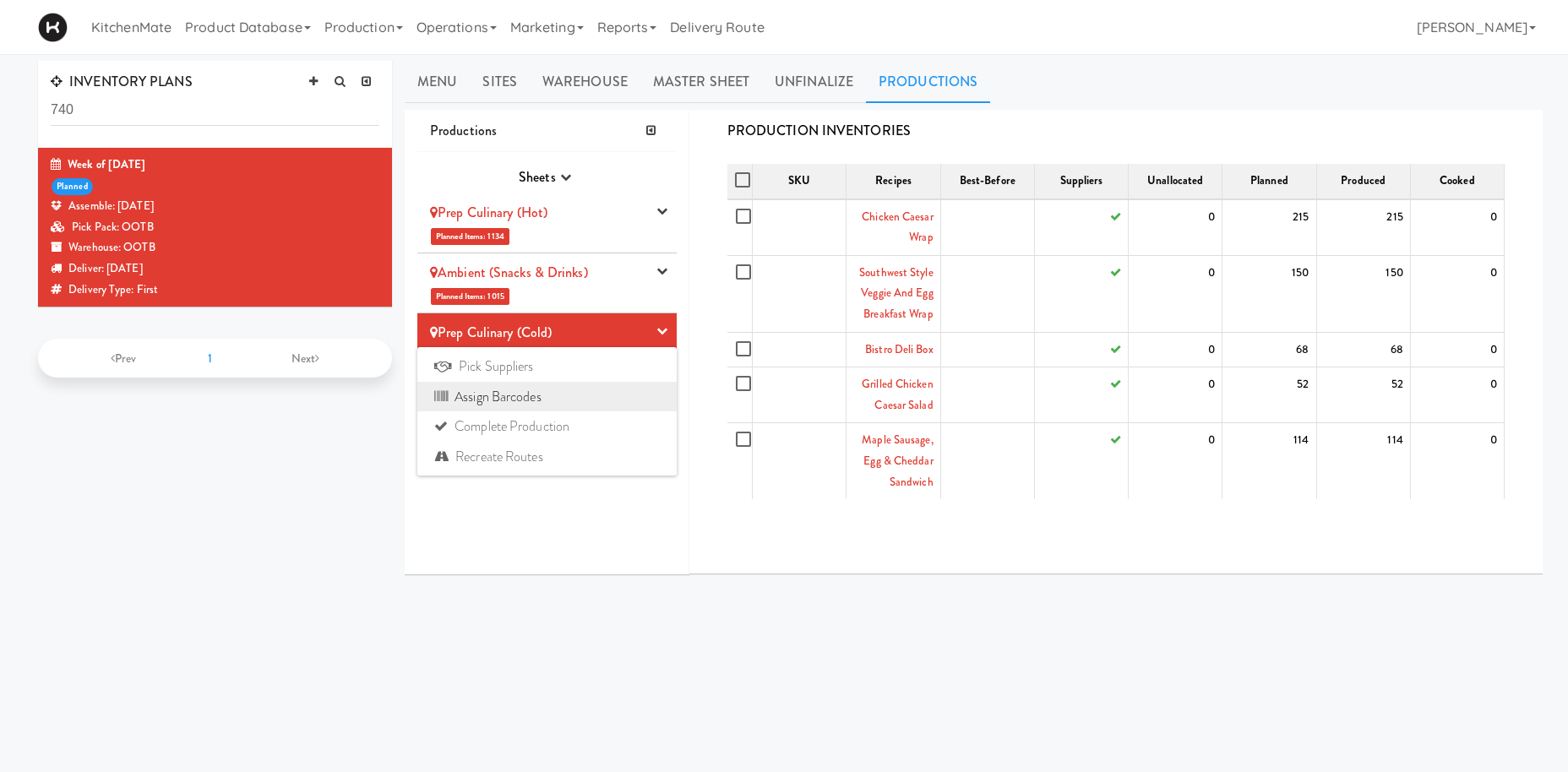
click at [561, 385] on link "Assign Barcodes" at bounding box center [547, 396] width 259 height 30
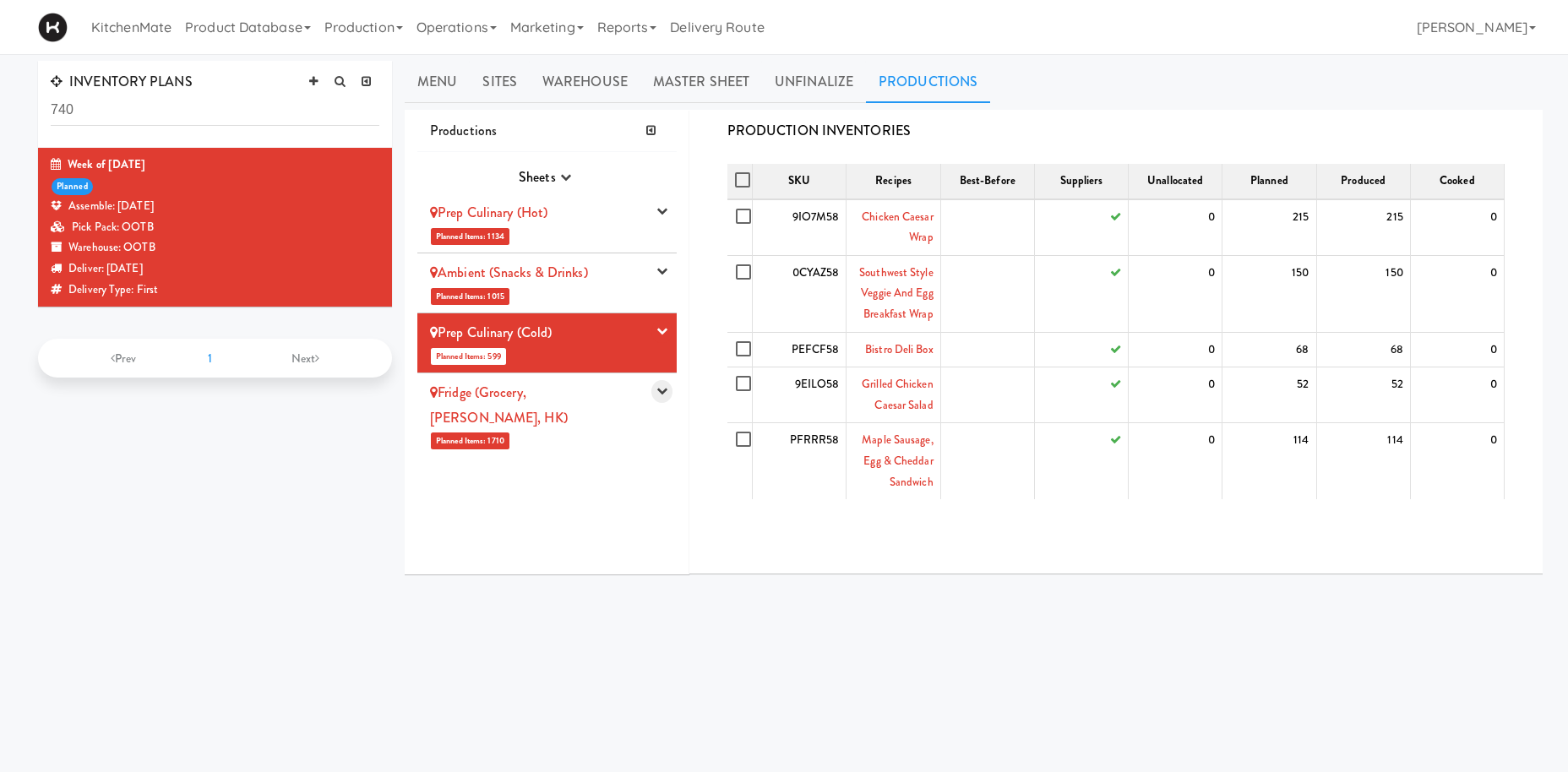
click at [667, 386] on button "button" at bounding box center [662, 391] width 21 height 23
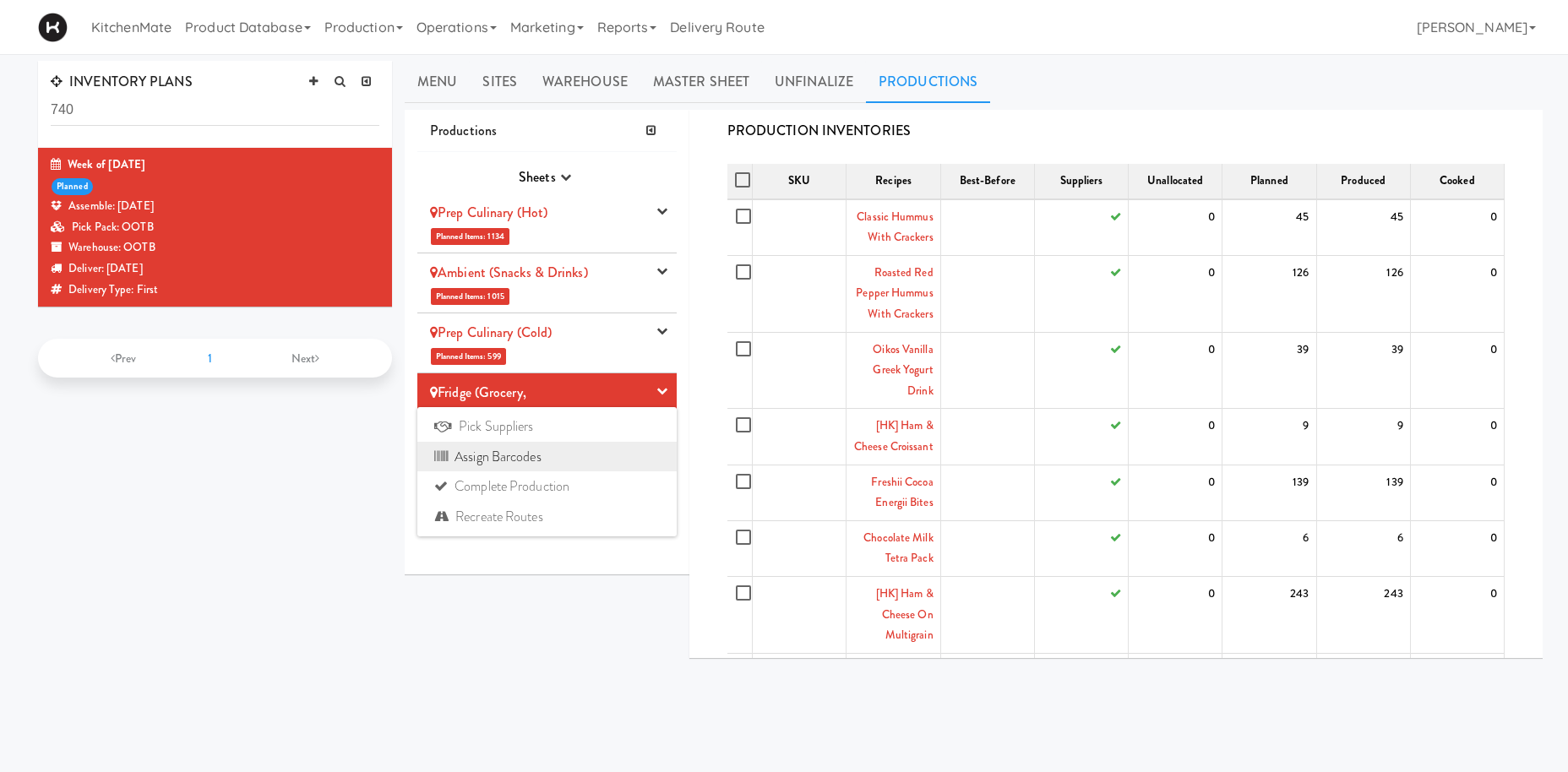
click at [619, 453] on link "Assign Barcodes" at bounding box center [547, 456] width 259 height 30
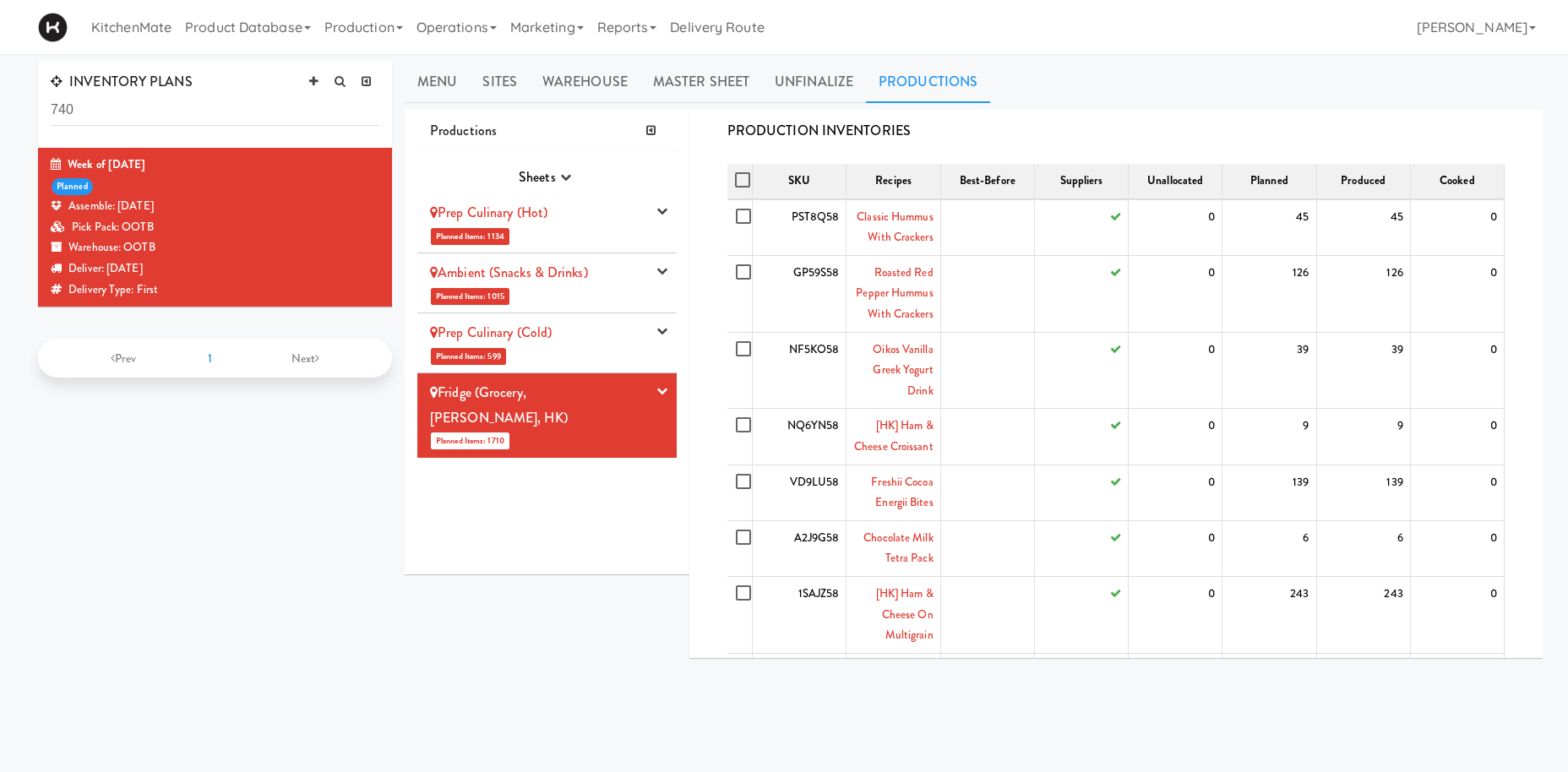
click at [571, 228] on li "Prep Culinary (Hot) Planned Items: 1134 Pick Suppliers Assign Barcodes Complete…" at bounding box center [547, 223] width 259 height 60
